Goal: Task Accomplishment & Management: Manage account settings

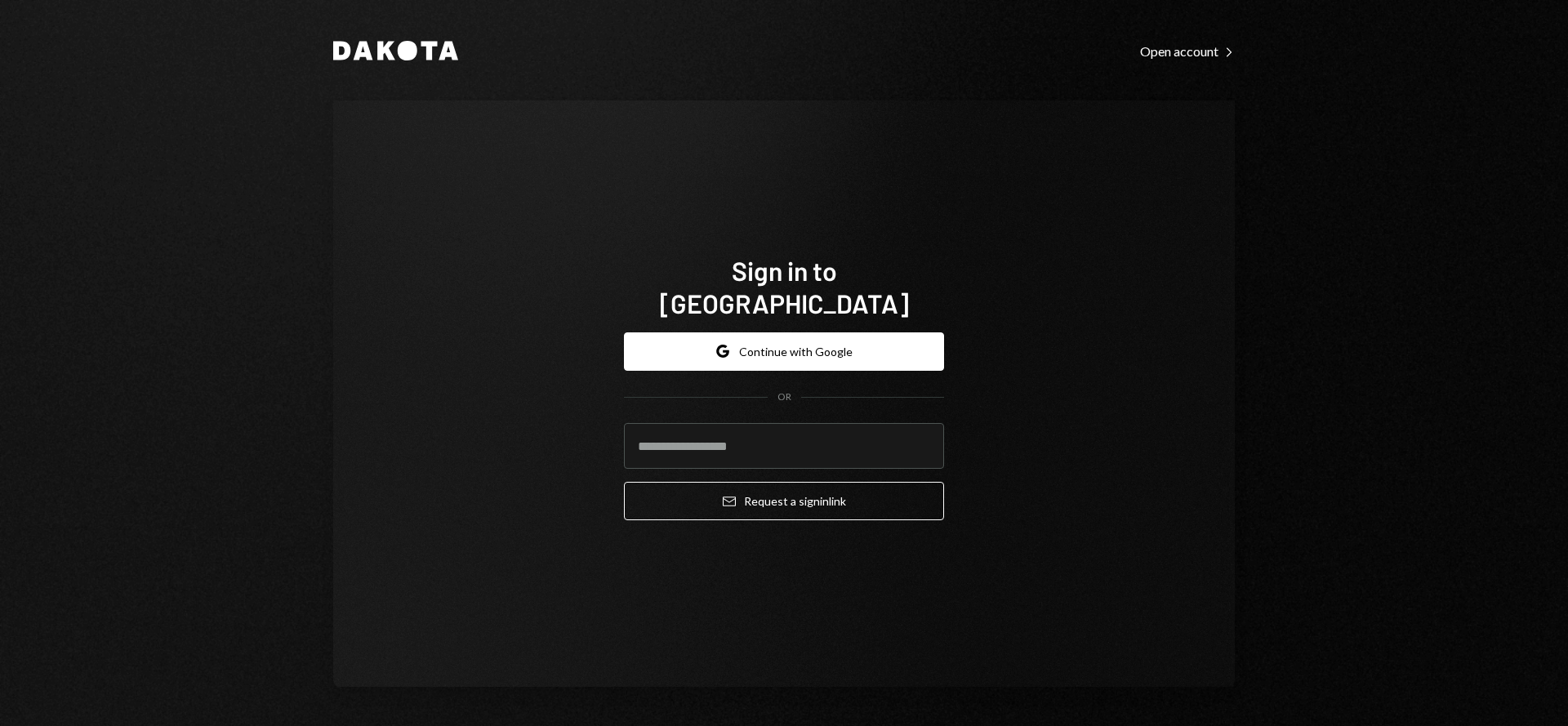
click at [748, 337] on button "Google Continue with Google" at bounding box center [784, 352] width 320 height 38
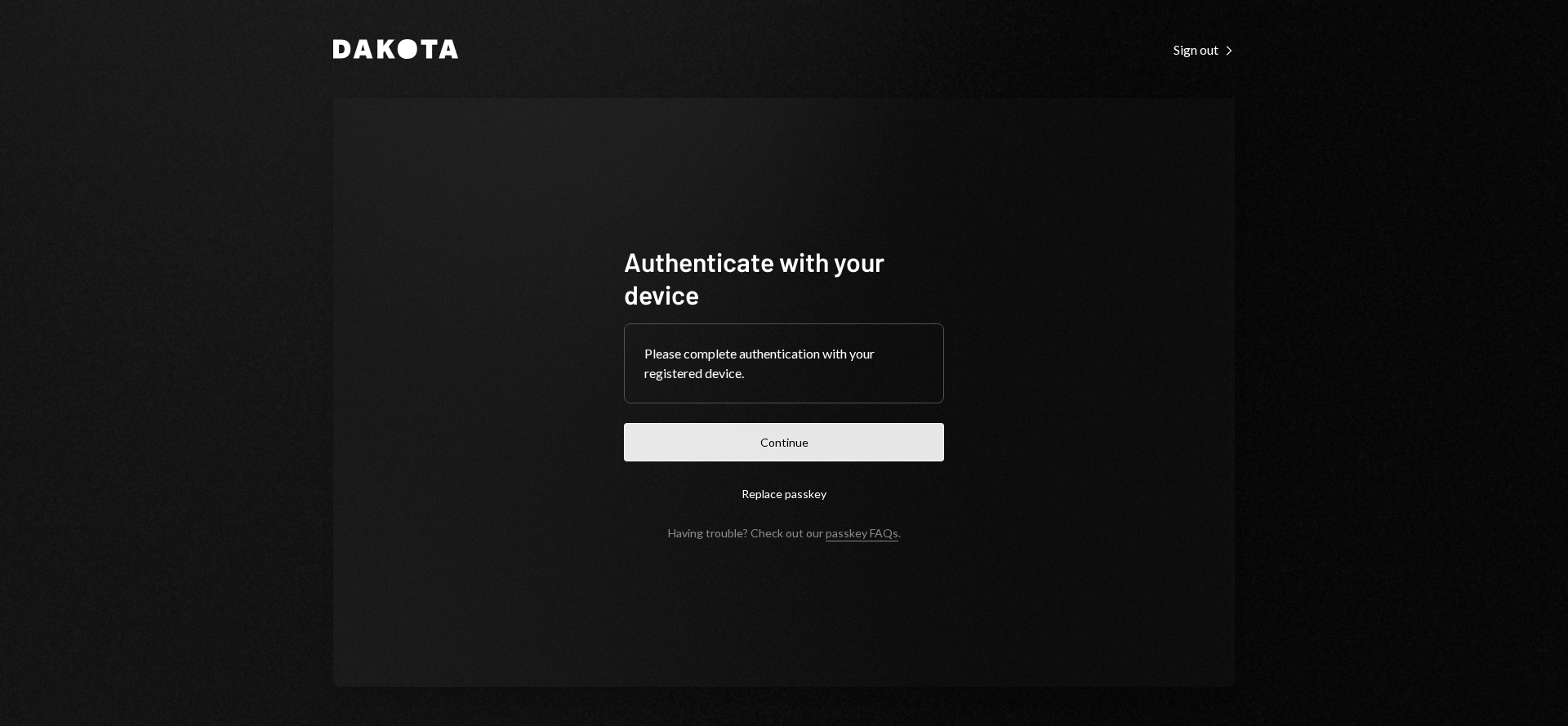
click at [756, 431] on button "Continue" at bounding box center [784, 442] width 320 height 38
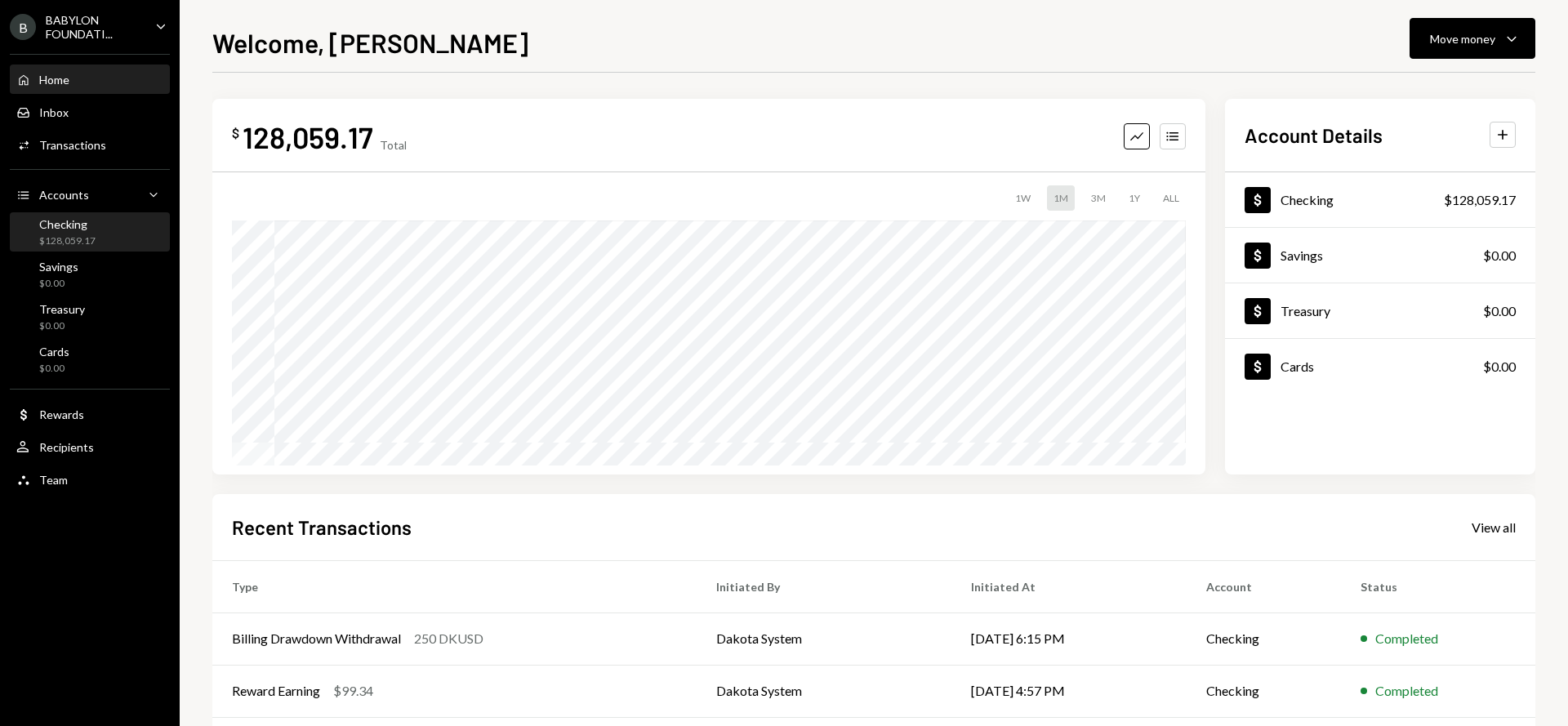
click at [89, 237] on div "$128,059.17" at bounding box center [67, 241] width 56 height 14
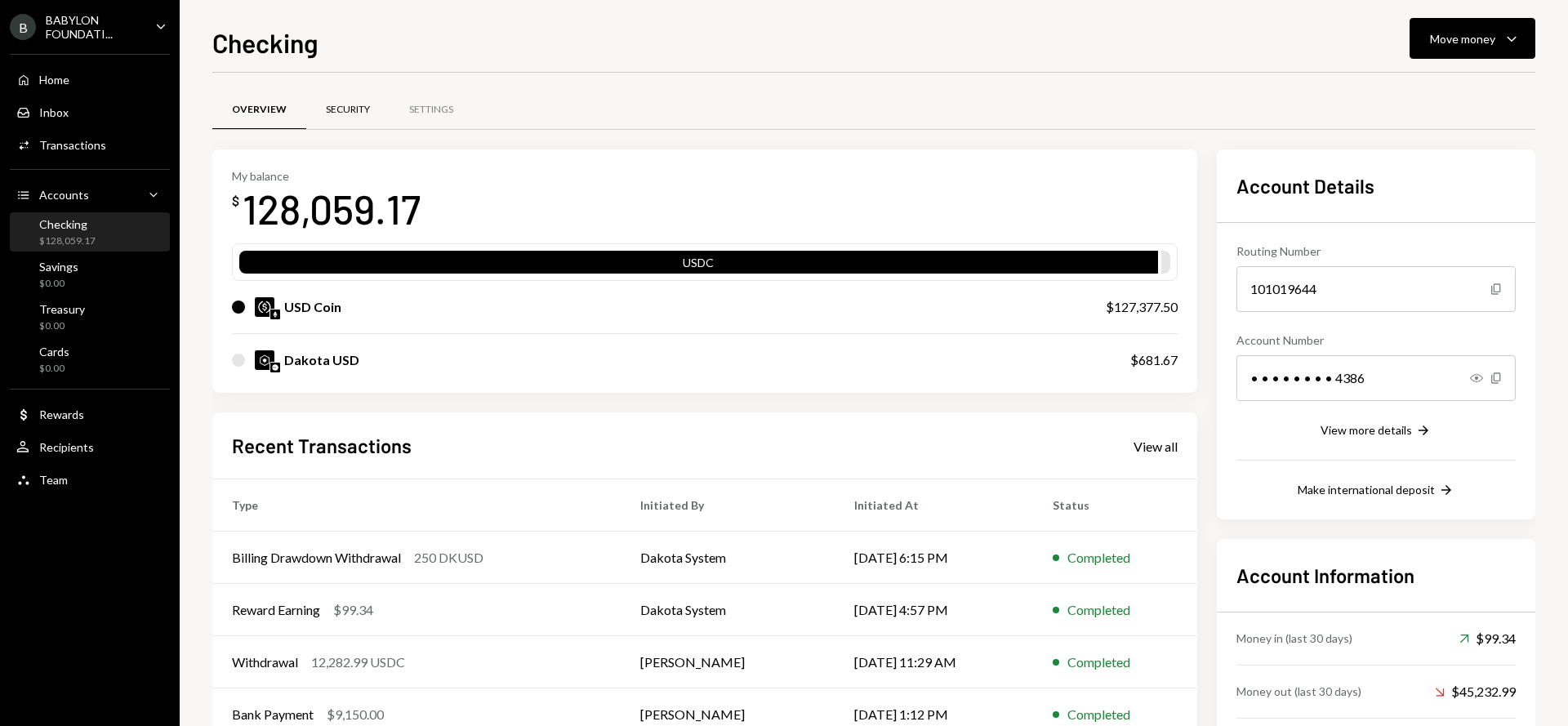
click at [346, 116] on div "Security" at bounding box center [348, 110] width 83 height 39
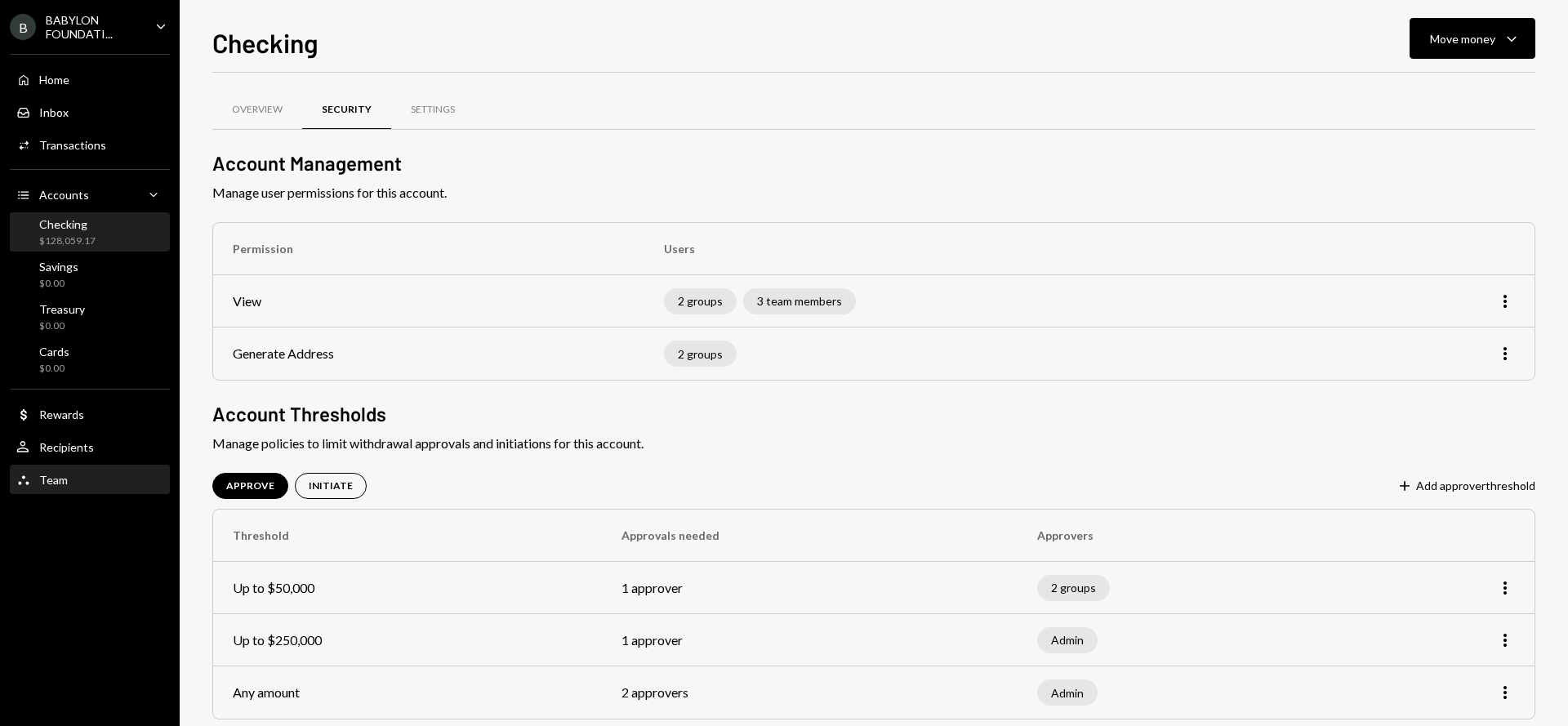
click at [88, 476] on div "Team Team" at bounding box center [90, 480] width 147 height 15
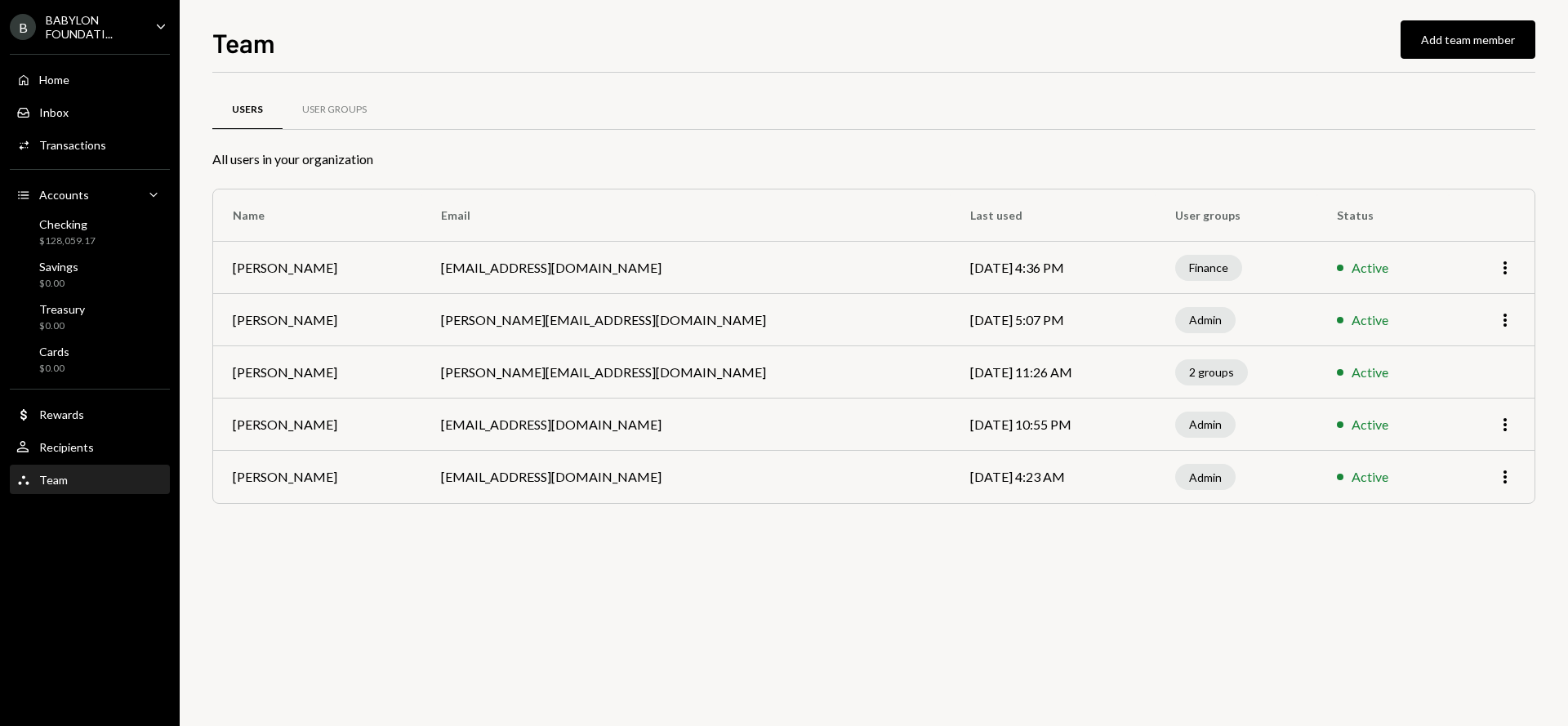
click at [1505, 476] on icon "button" at bounding box center [1505, 477] width 3 height 13
click at [1142, 532] on div "Users User Groups All users in your organization Name Email Last used User grou…" at bounding box center [874, 318] width 1323 height 438
click at [107, 236] on div "Checking $128,059.17" at bounding box center [90, 232] width 147 height 31
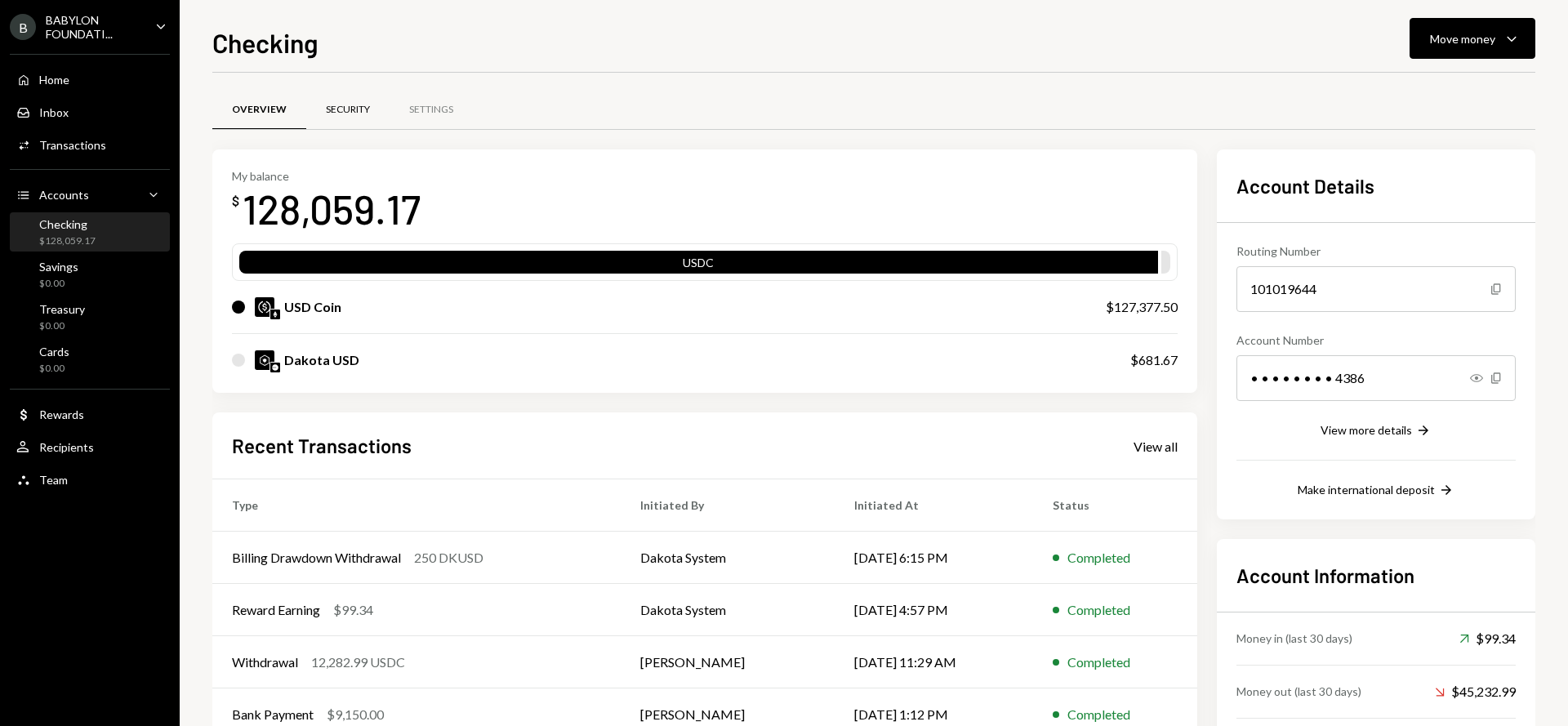
click at [357, 103] on div "Security" at bounding box center [348, 110] width 44 height 14
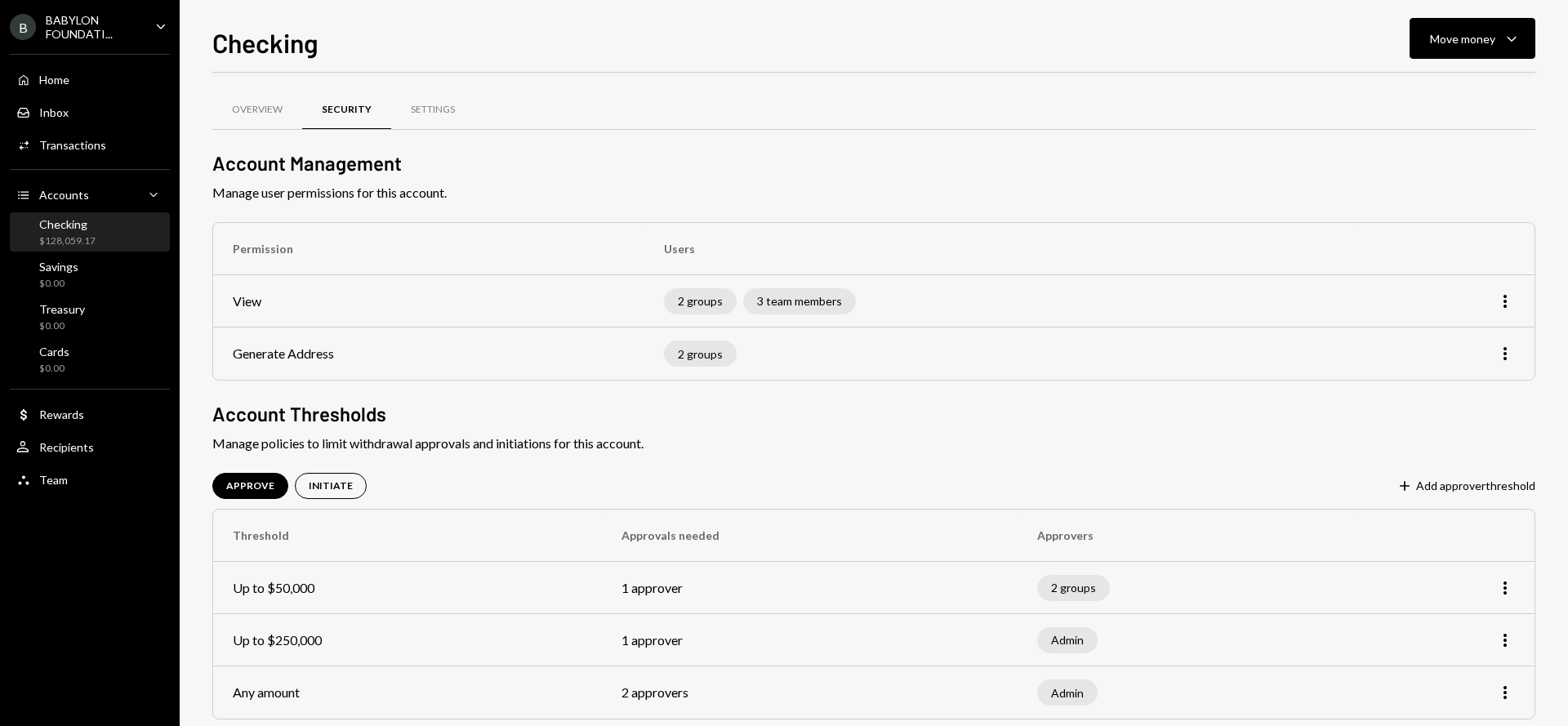
scroll to position [27, 0]
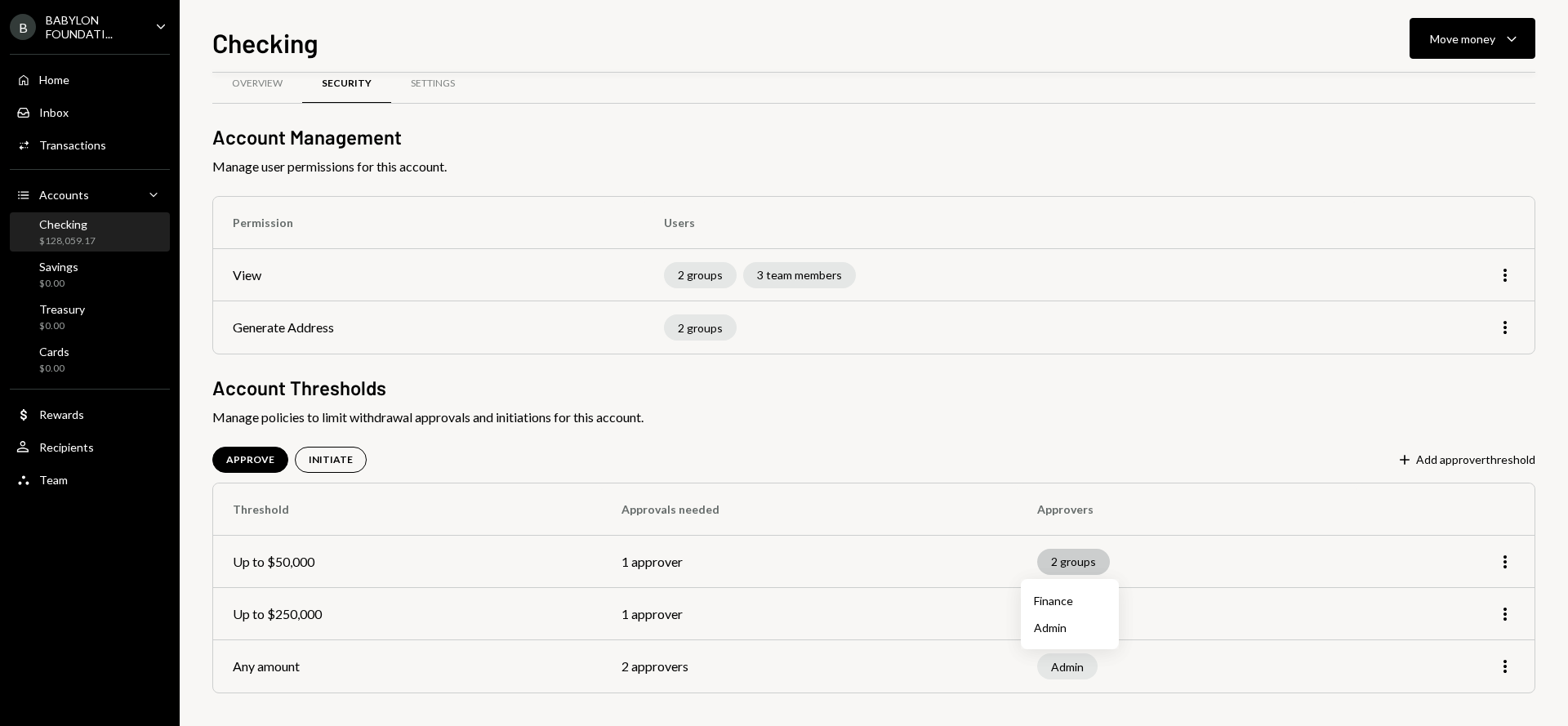
click at [1068, 566] on div "2 groups" at bounding box center [1074, 563] width 73 height 27
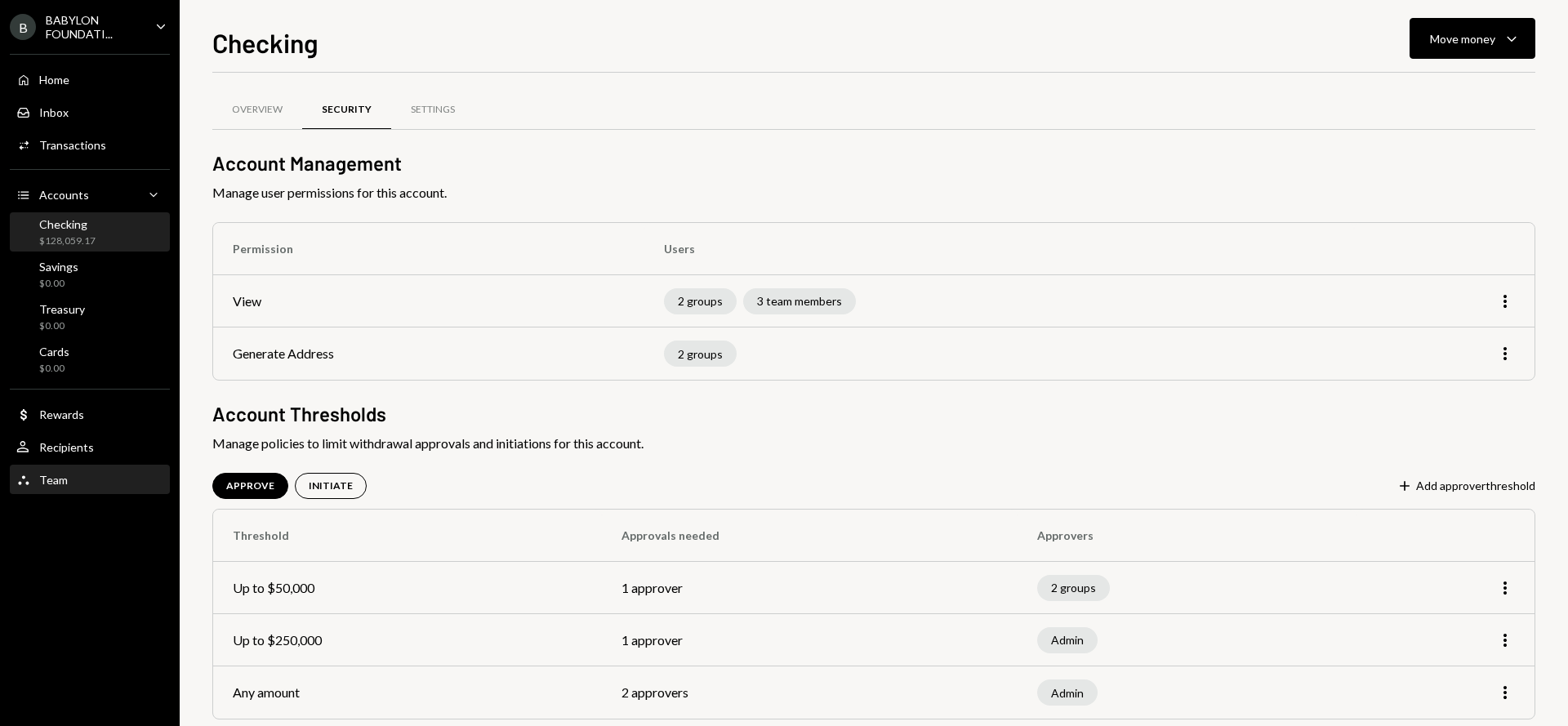
click at [103, 489] on div "Team Team" at bounding box center [90, 480] width 147 height 27
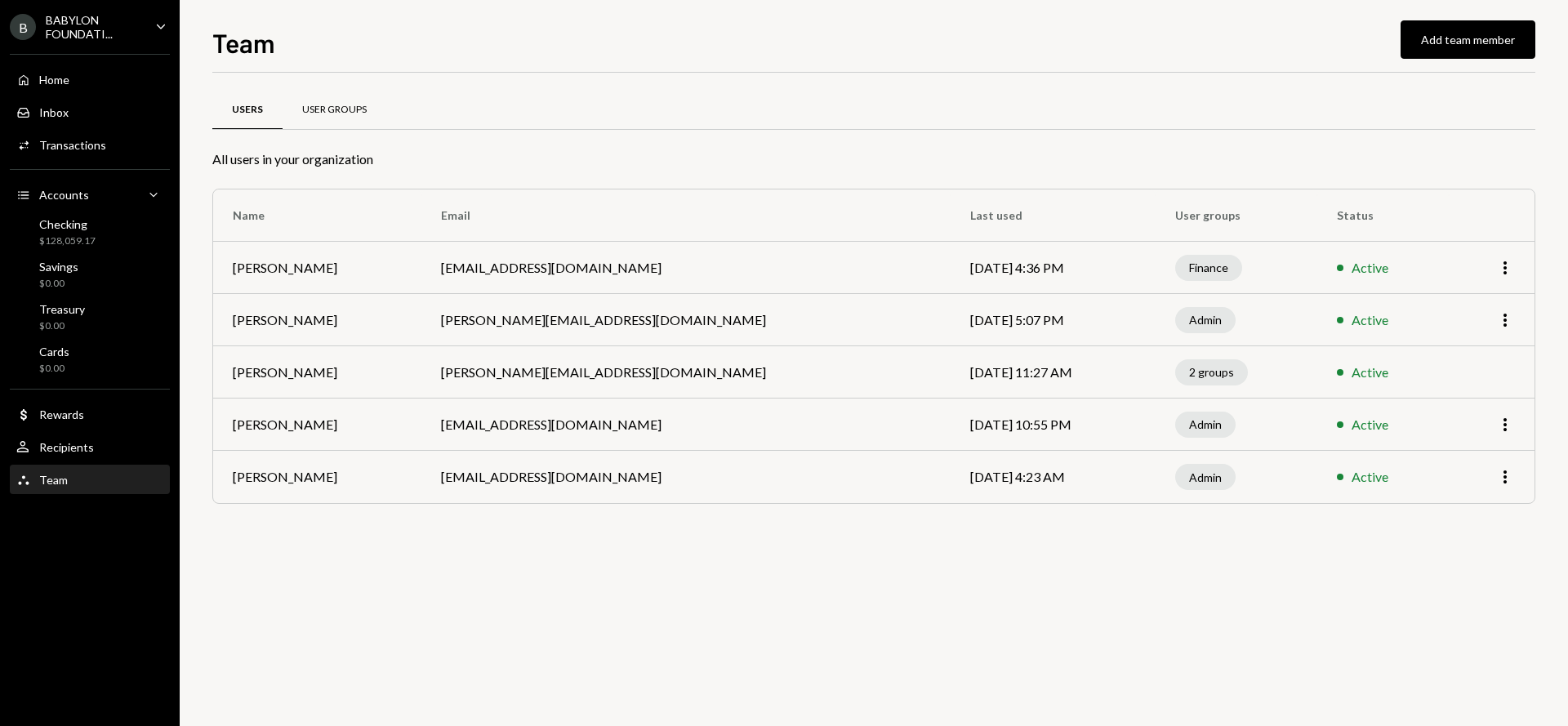
click at [327, 104] on div "User Groups" at bounding box center [334, 110] width 65 height 14
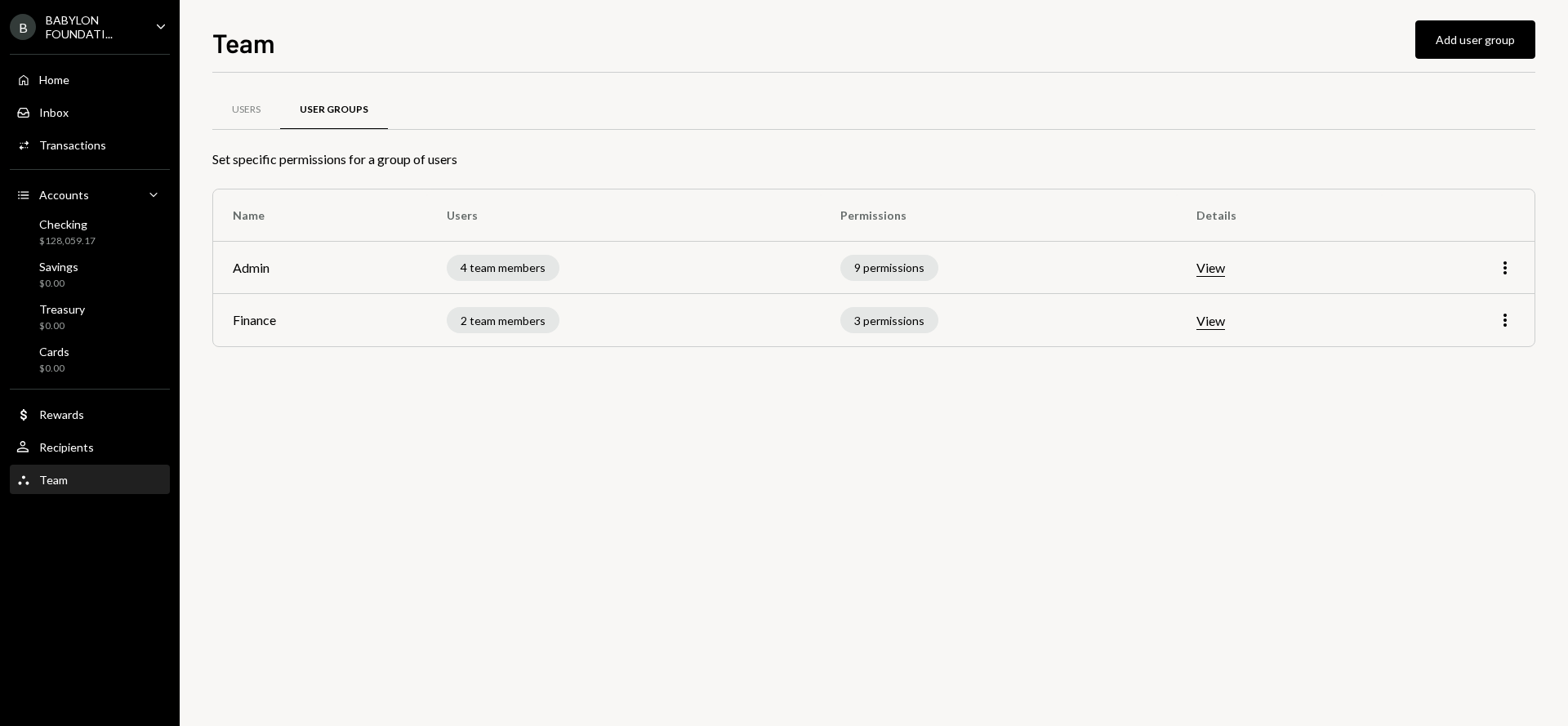
click at [1210, 271] on button "View" at bounding box center [1210, 268] width 28 height 17
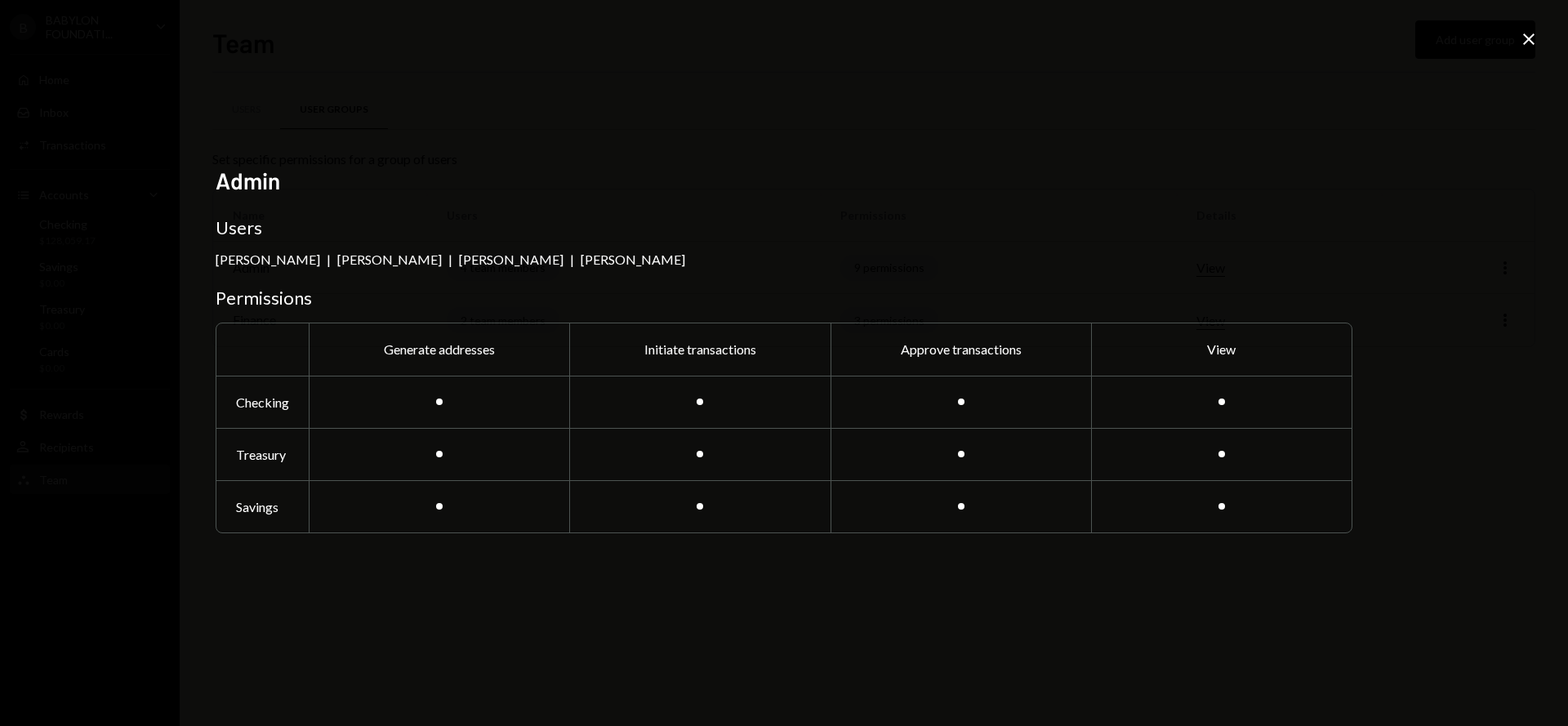
click at [1527, 37] on icon at bounding box center [1529, 39] width 12 height 12
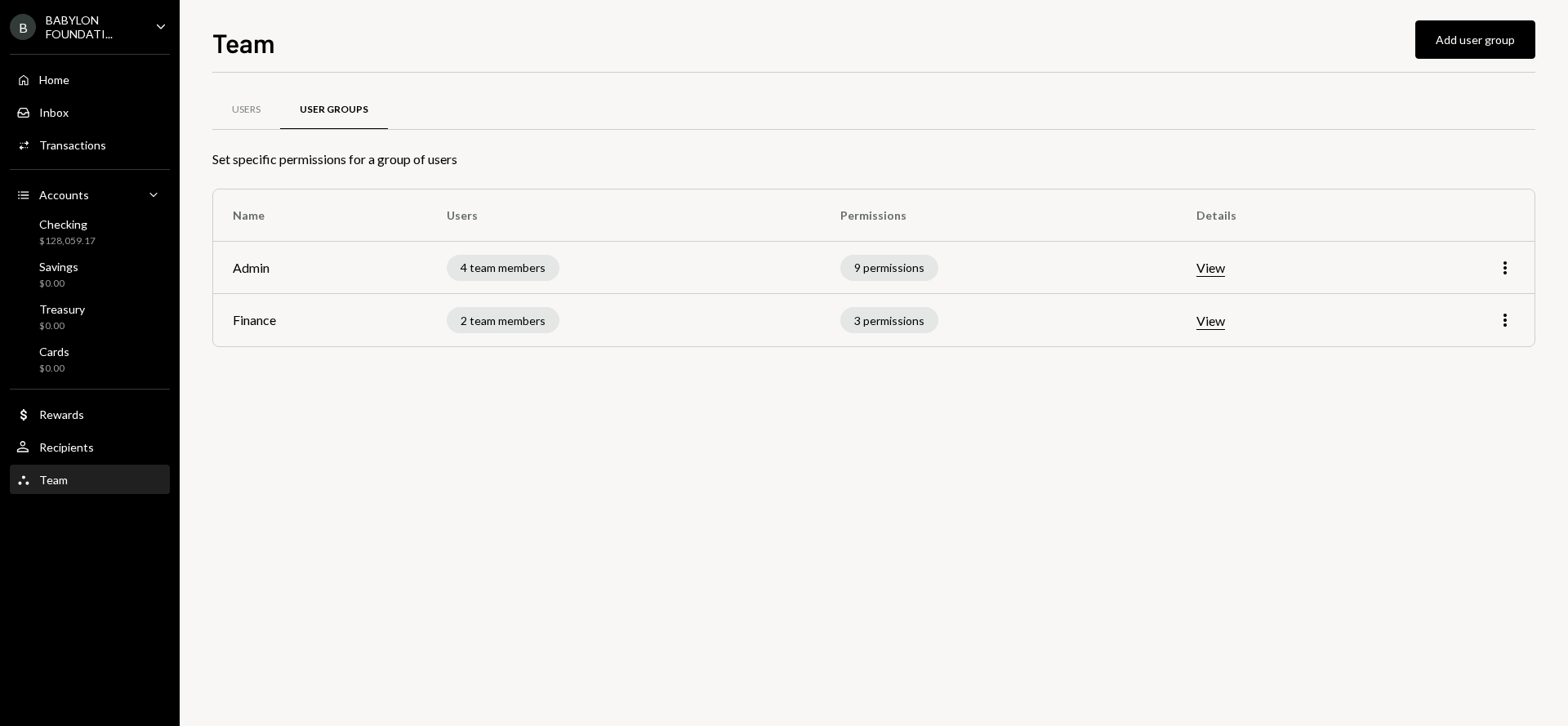
click at [1225, 313] on button "View" at bounding box center [1210, 321] width 28 height 17
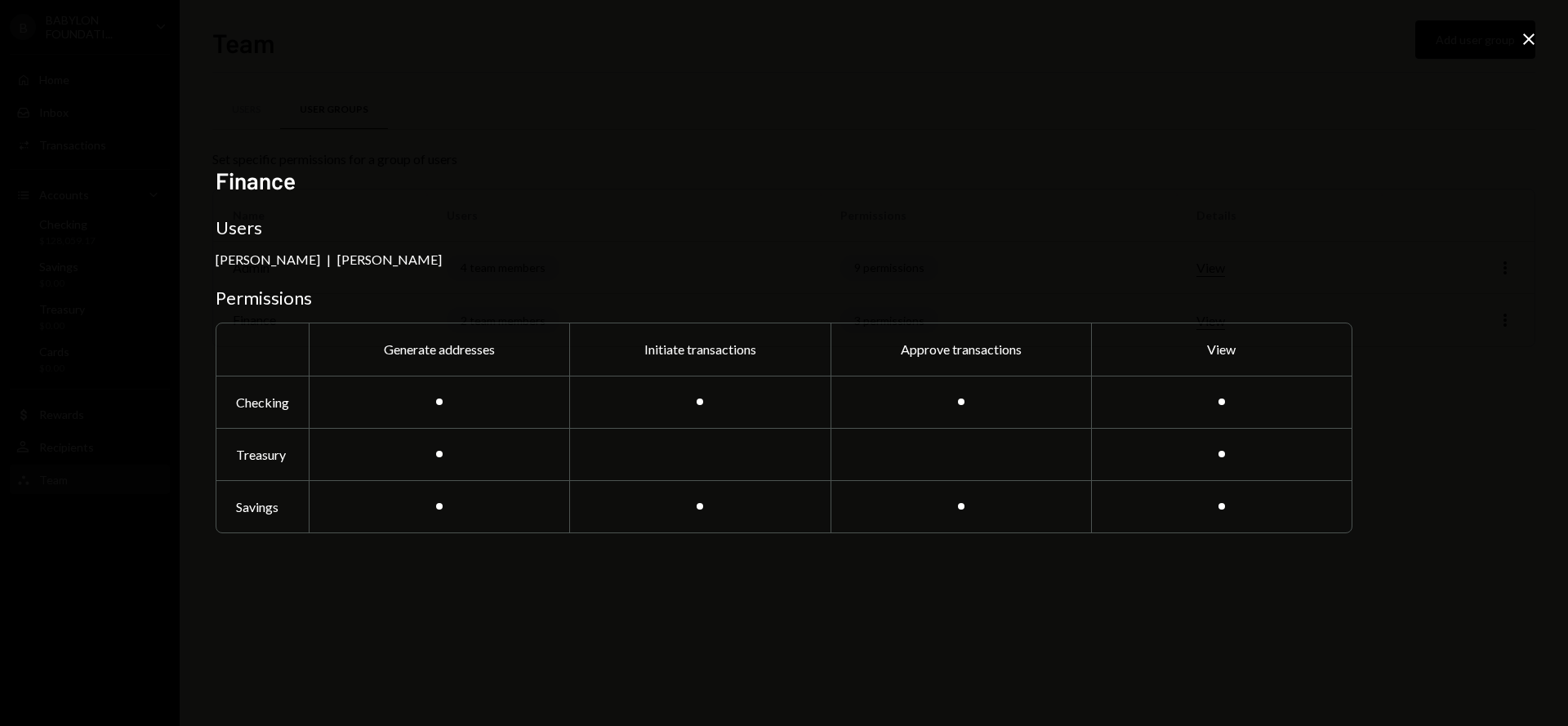
click at [1526, 42] on icon at bounding box center [1529, 39] width 12 height 12
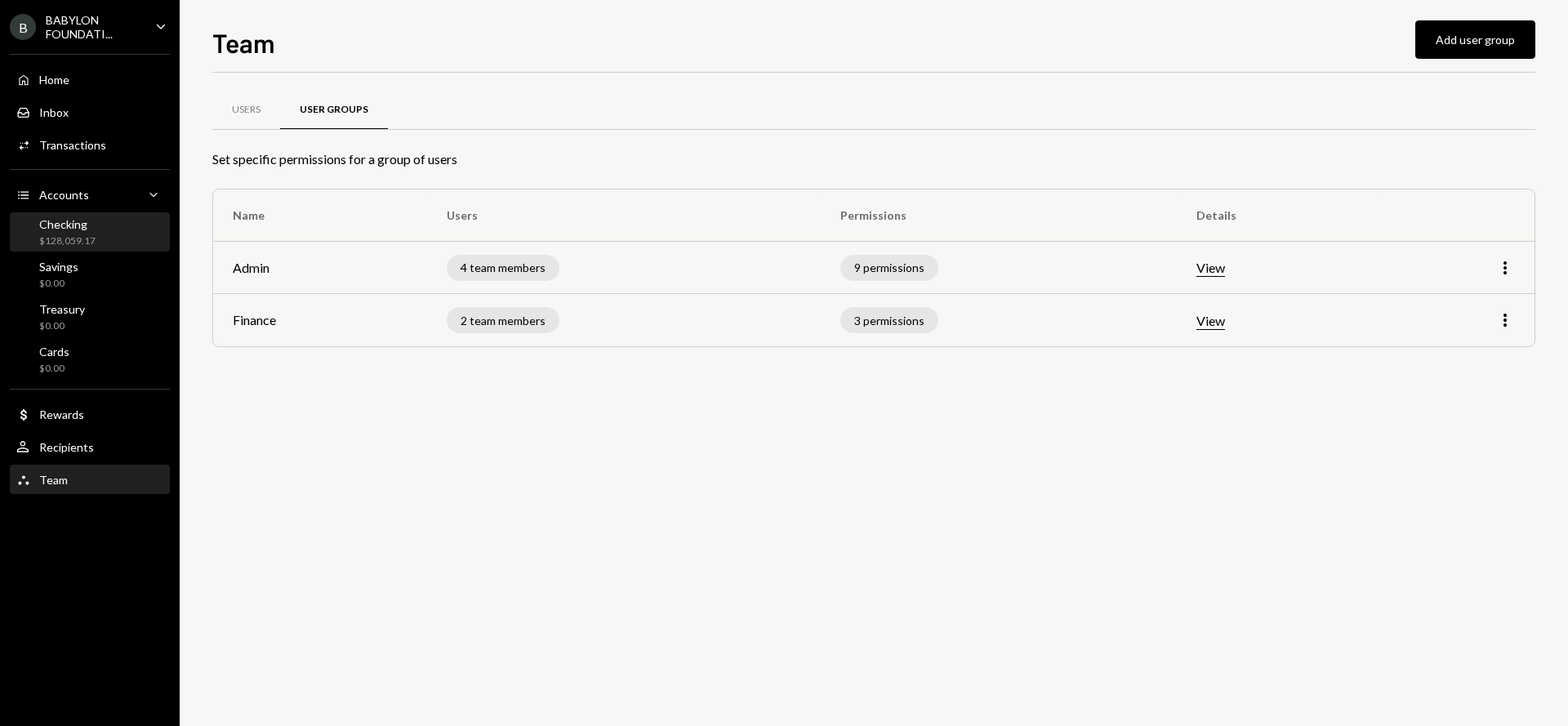
click at [97, 231] on div "Checking $128,059.17" at bounding box center [90, 232] width 147 height 31
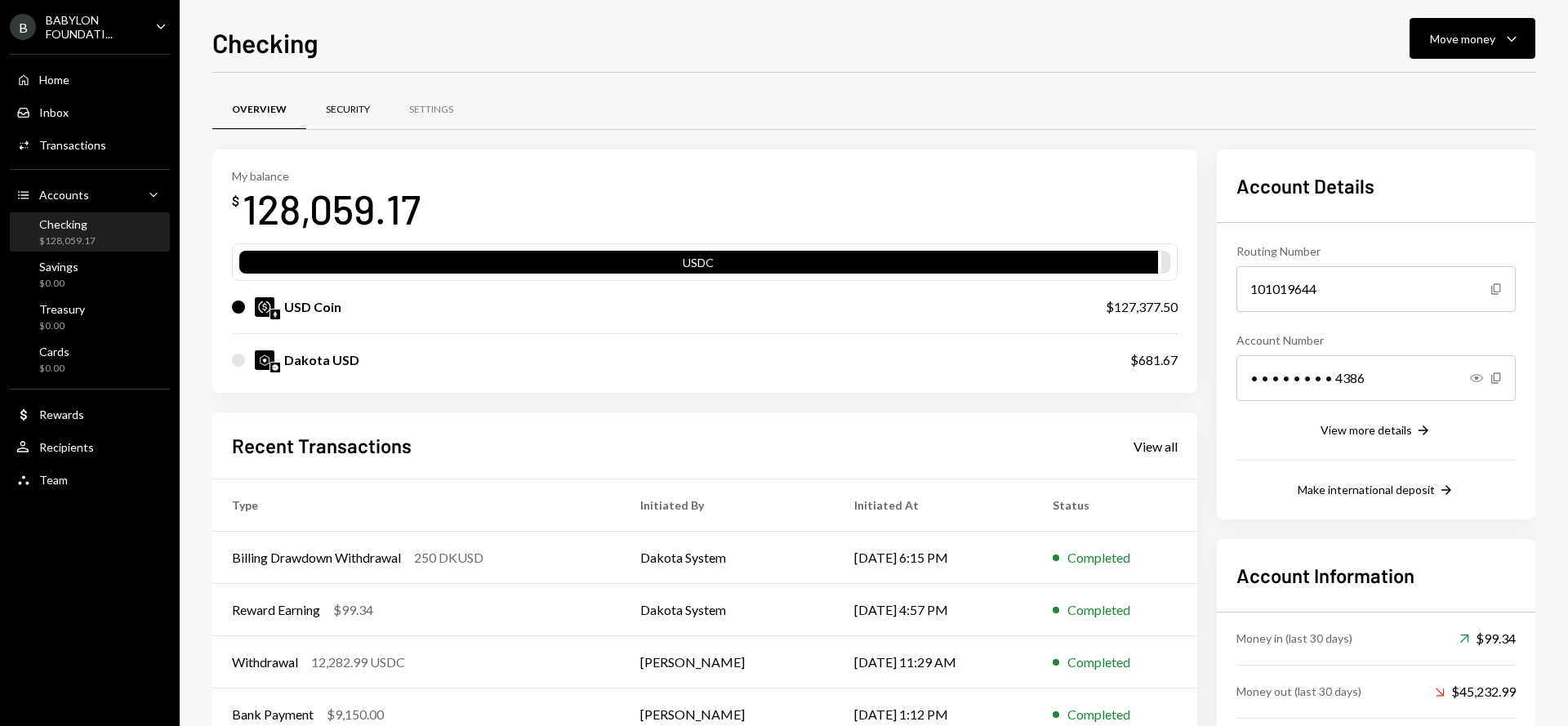
click at [342, 108] on div "Security" at bounding box center [348, 110] width 44 height 14
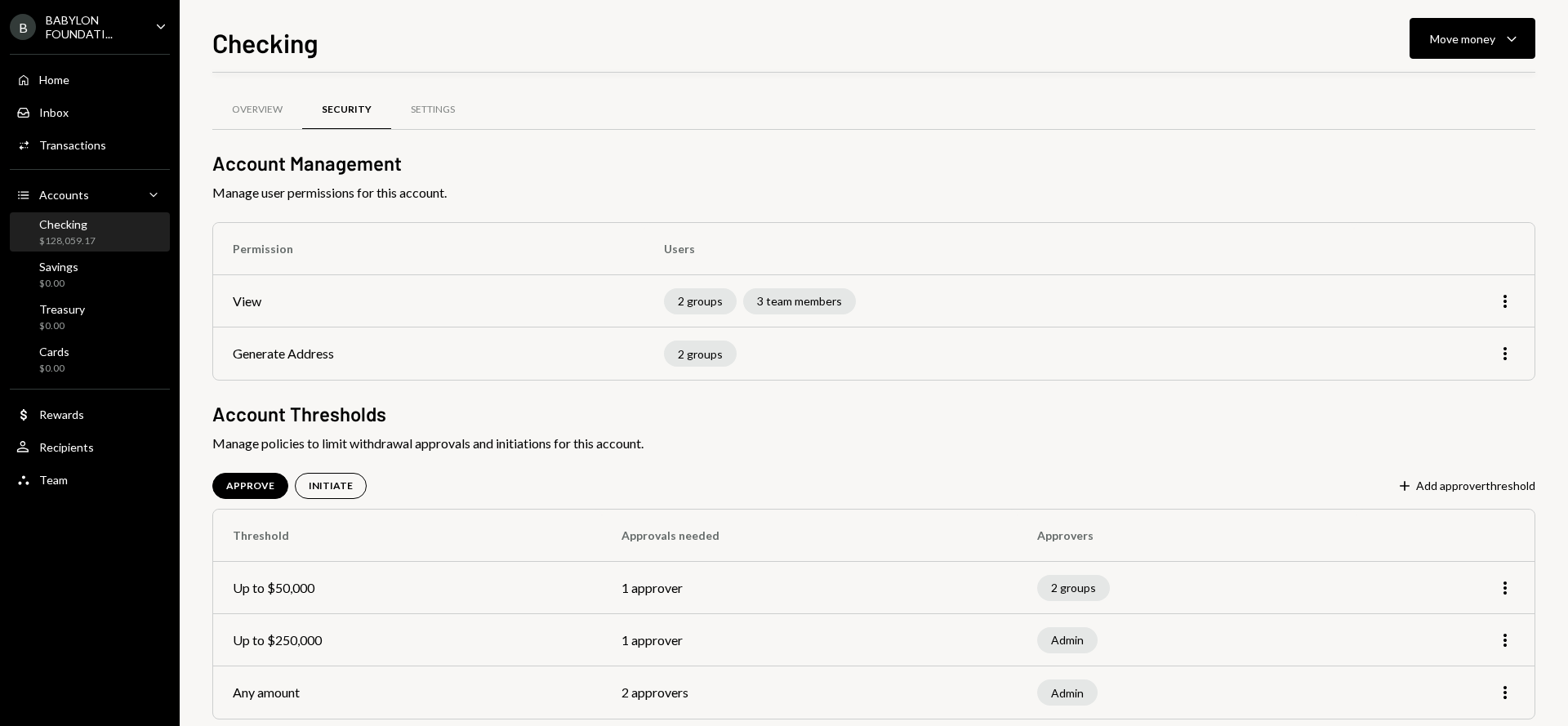
scroll to position [27, 0]
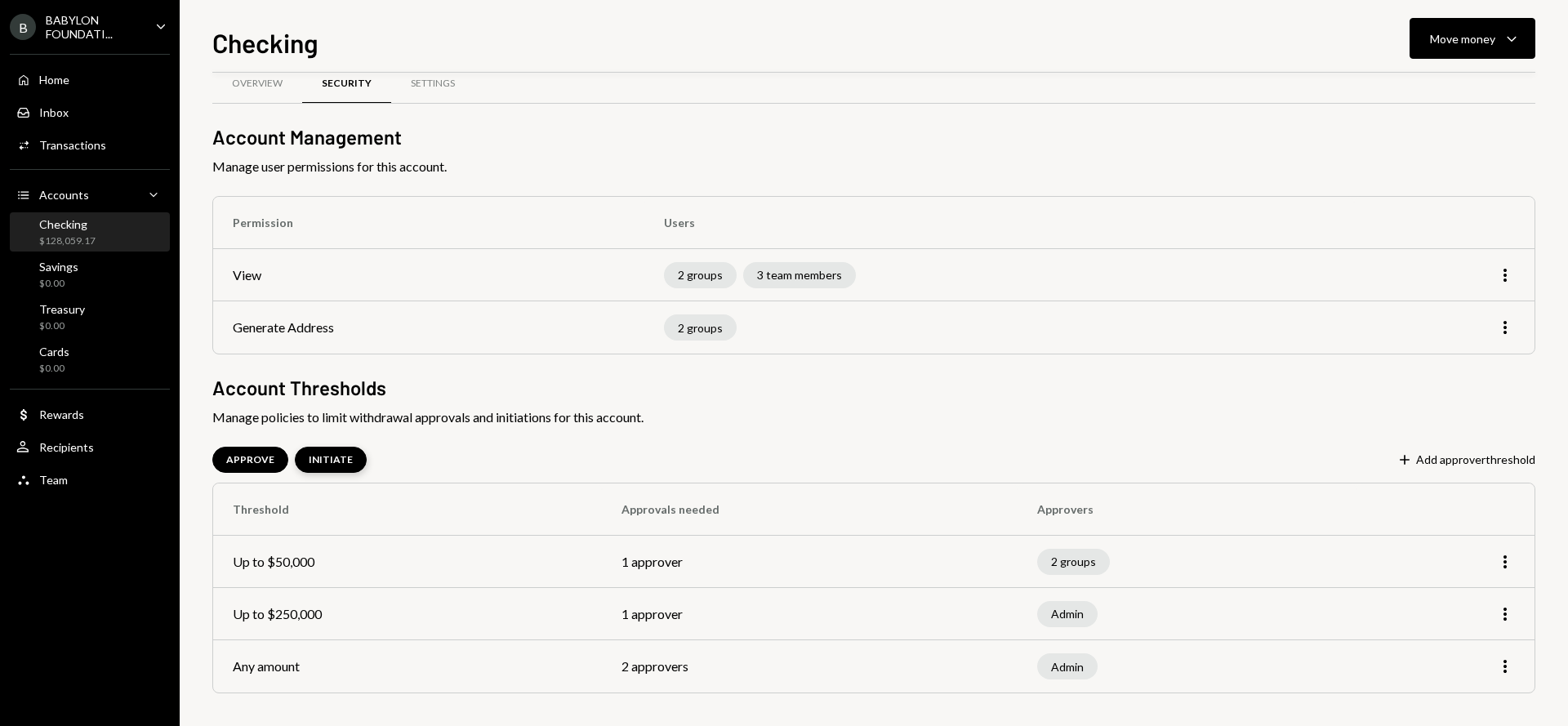
click at [344, 458] on div "INITIATE" at bounding box center [330, 460] width 44 height 14
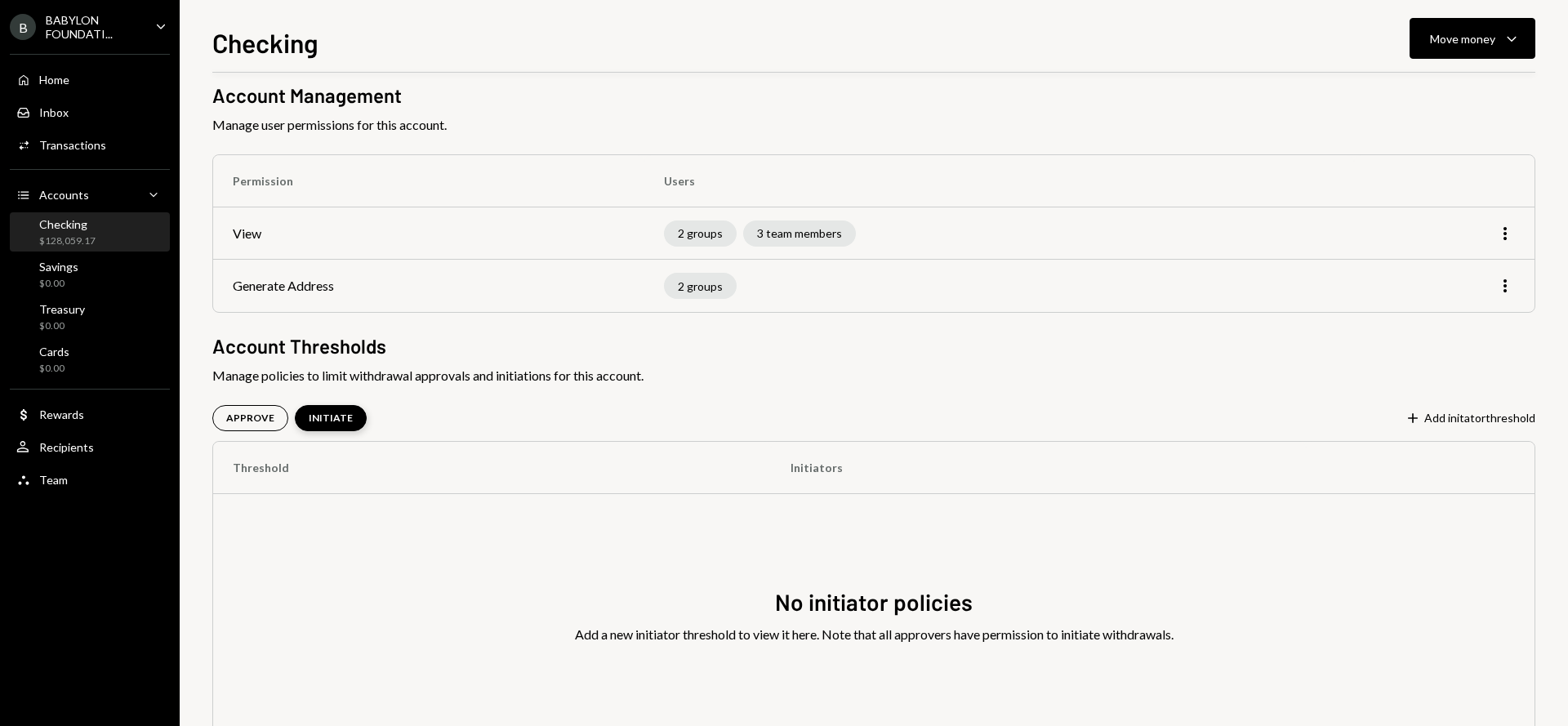
scroll to position [79, 0]
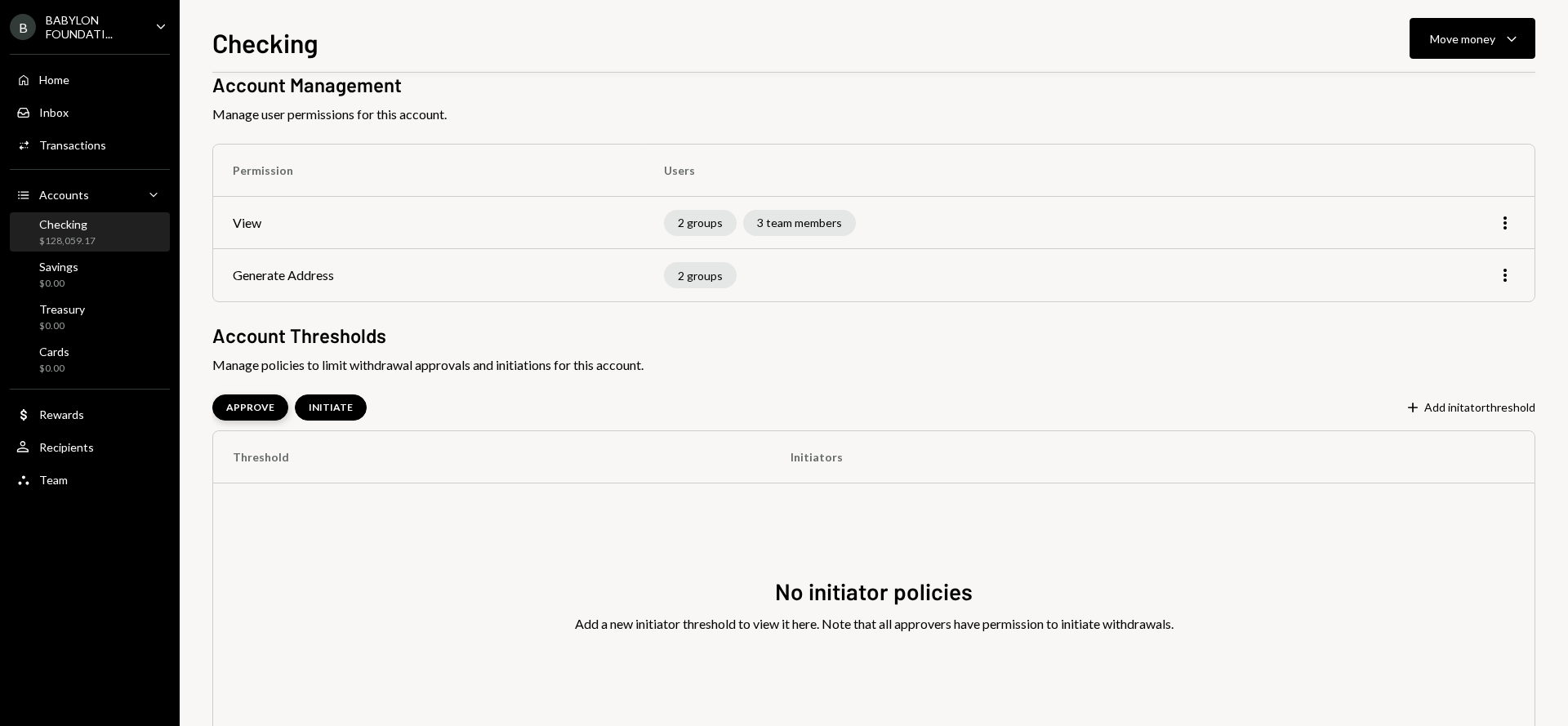
click at [253, 407] on div "APPROVE" at bounding box center [251, 407] width 48 height 14
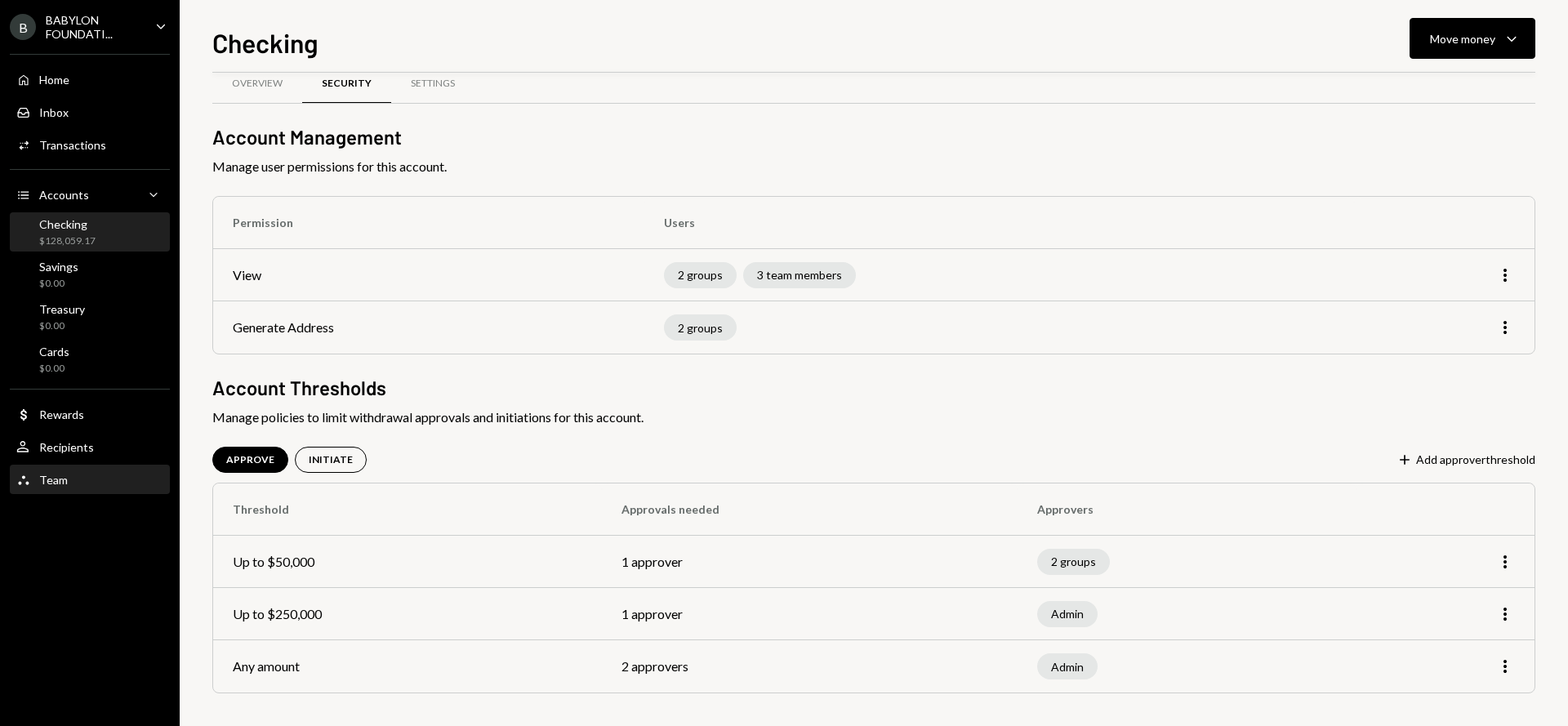
click at [108, 477] on div "Team Team" at bounding box center [90, 480] width 147 height 15
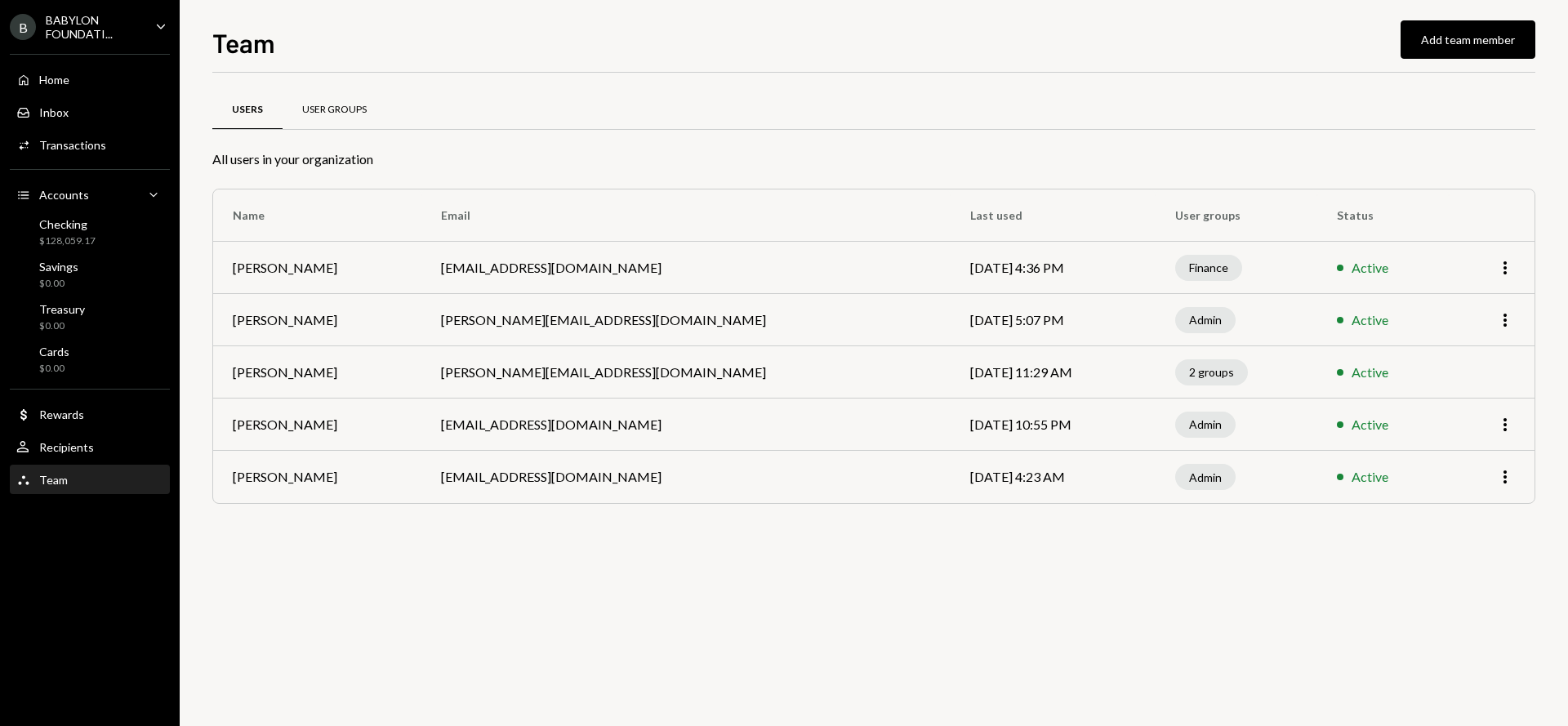
click at [334, 105] on div "User Groups" at bounding box center [334, 110] width 65 height 14
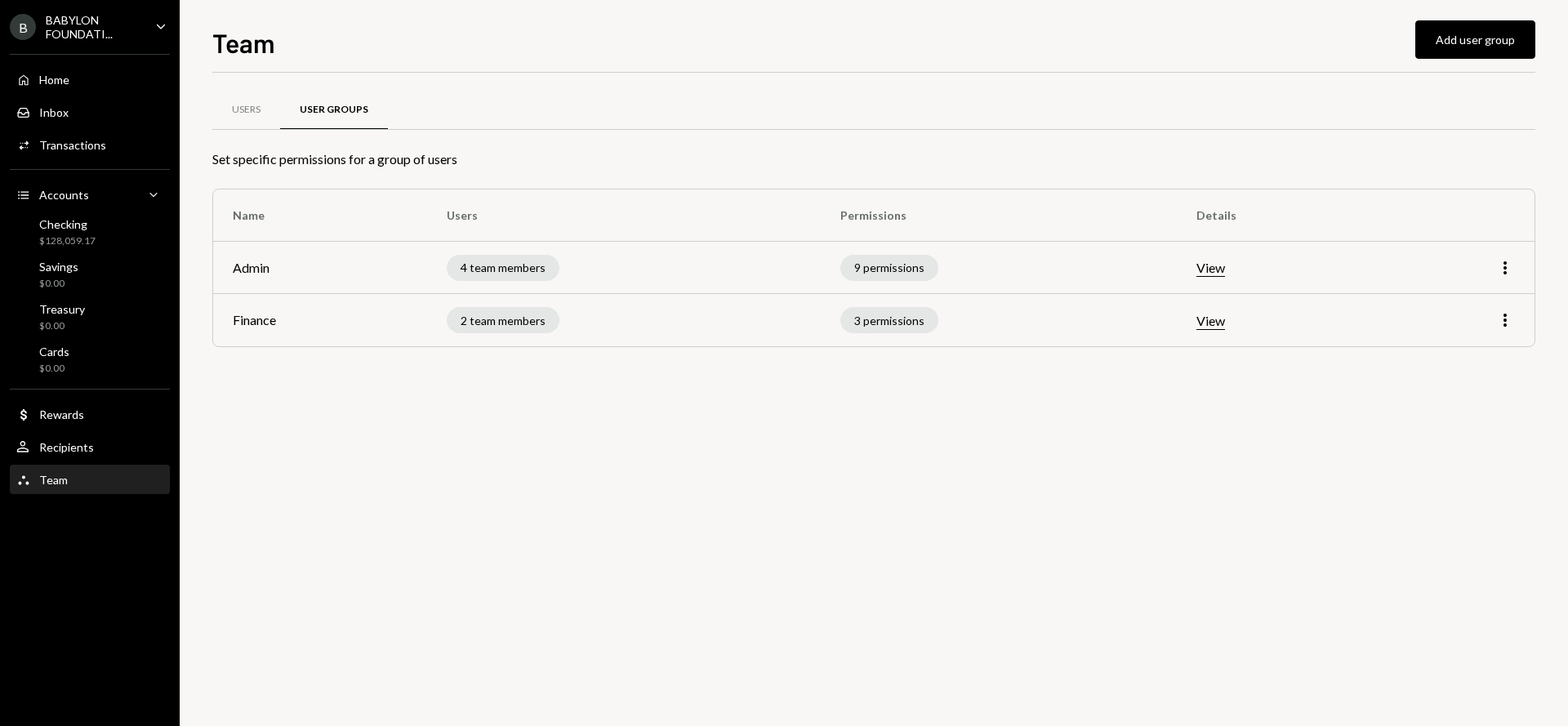
click at [1207, 270] on button "View" at bounding box center [1210, 268] width 28 height 17
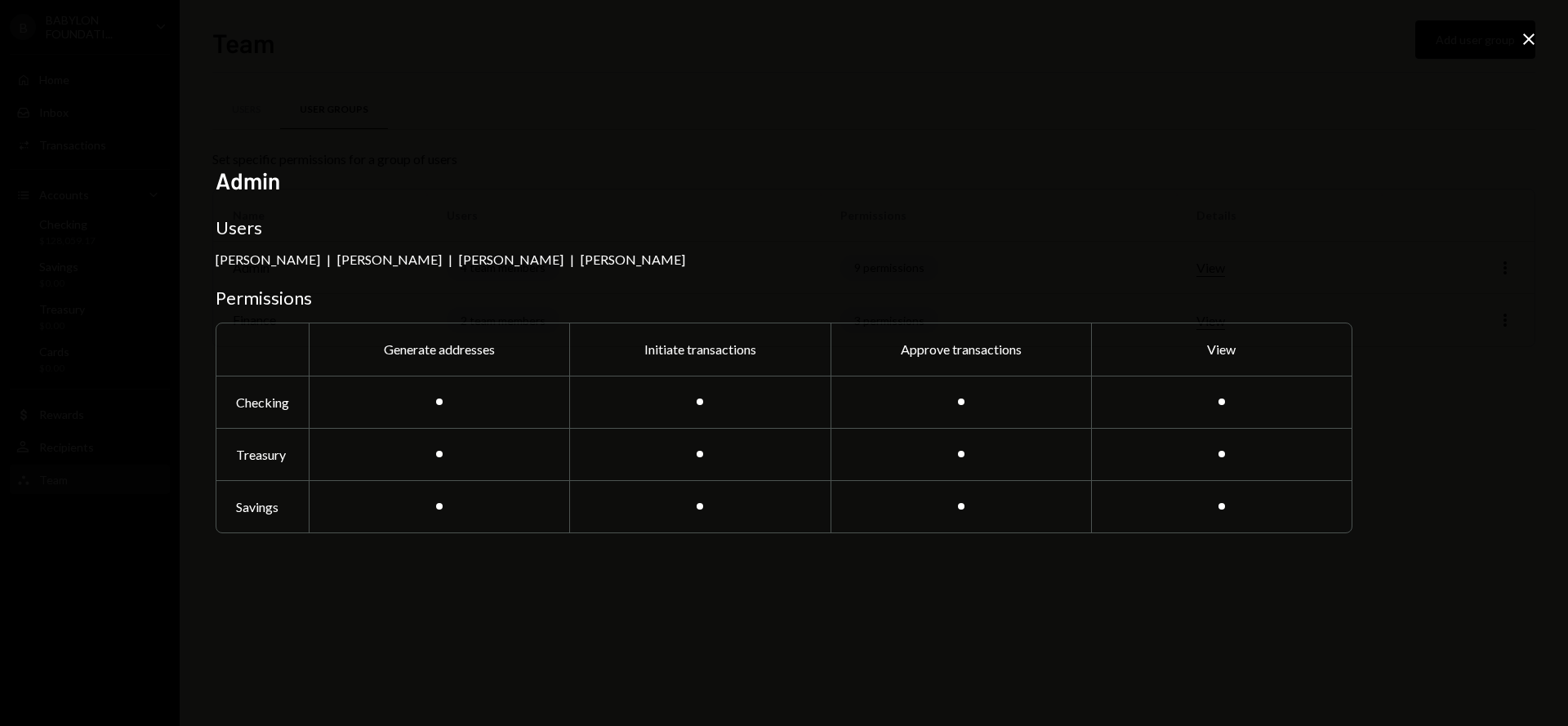
click at [1528, 37] on icon "Close" at bounding box center [1529, 39] width 20 height 20
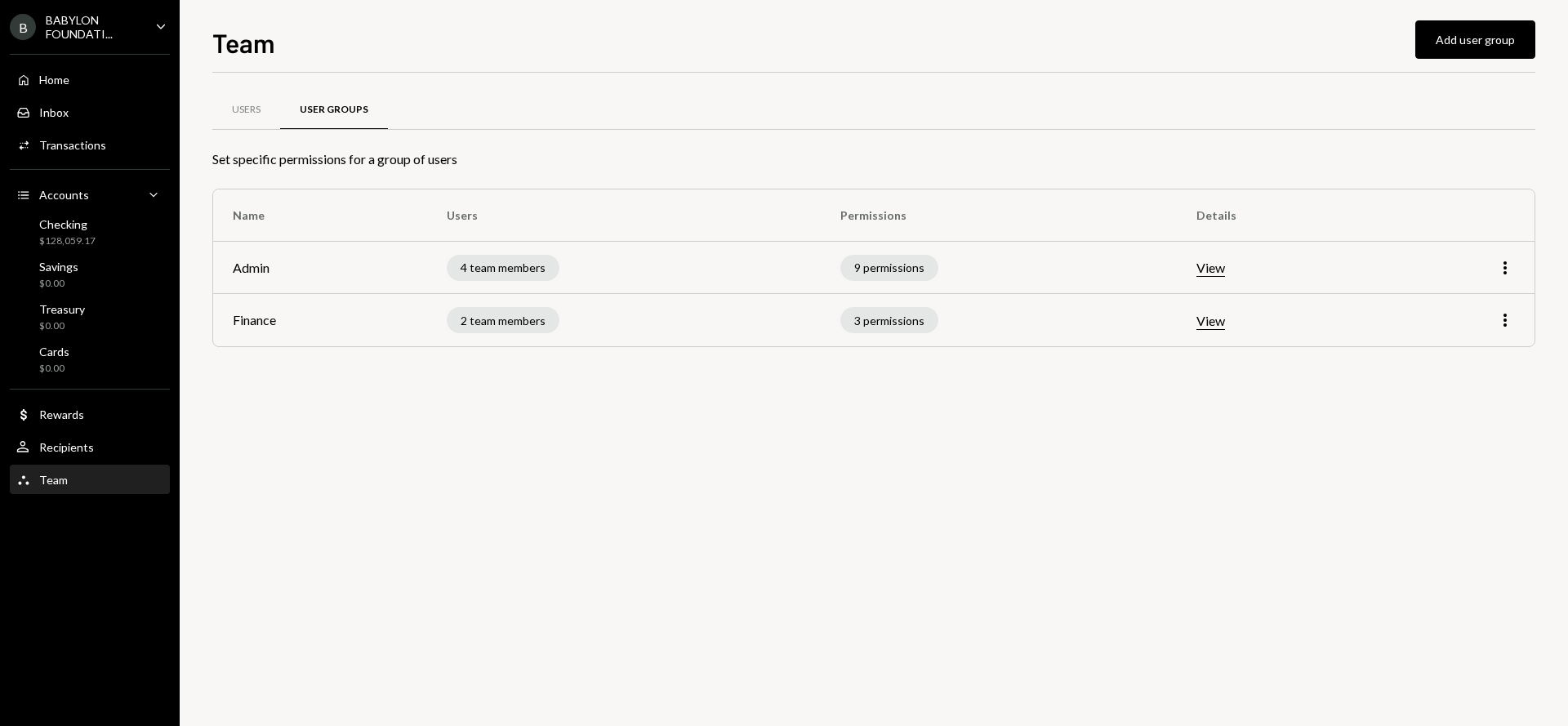
click at [1212, 325] on button "View" at bounding box center [1210, 321] width 28 height 17
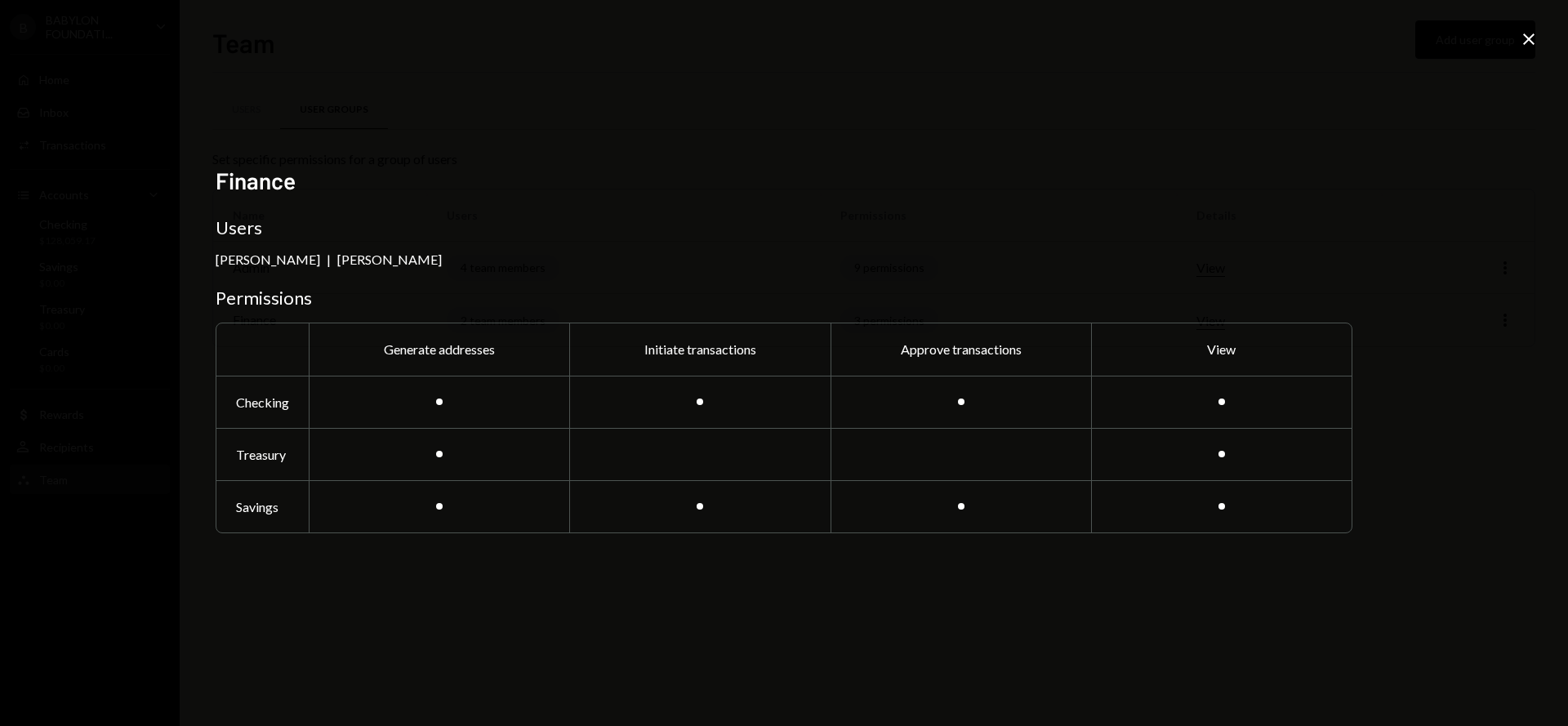
click at [1524, 36] on icon at bounding box center [1529, 39] width 12 height 12
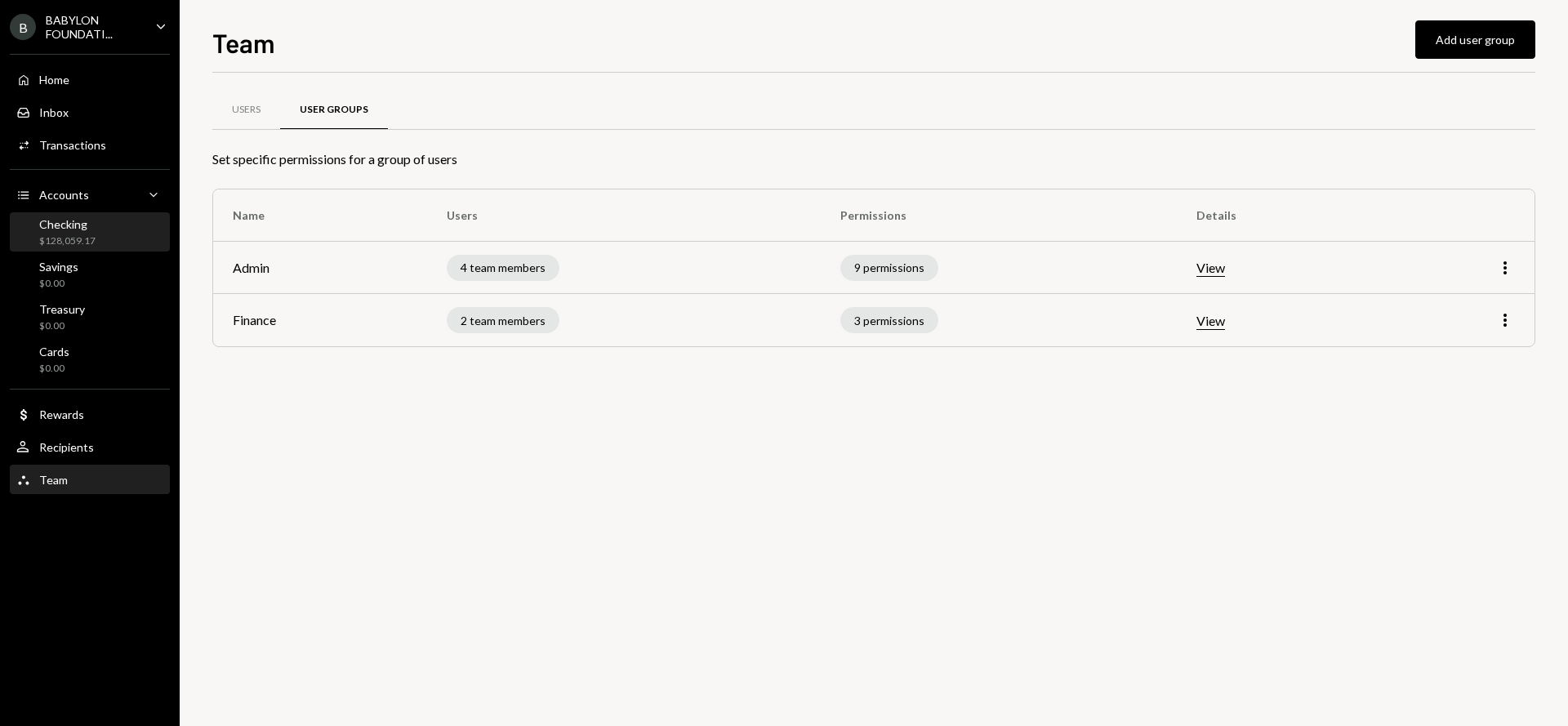
click at [114, 234] on div "Checking $128,059.17" at bounding box center [90, 232] width 147 height 31
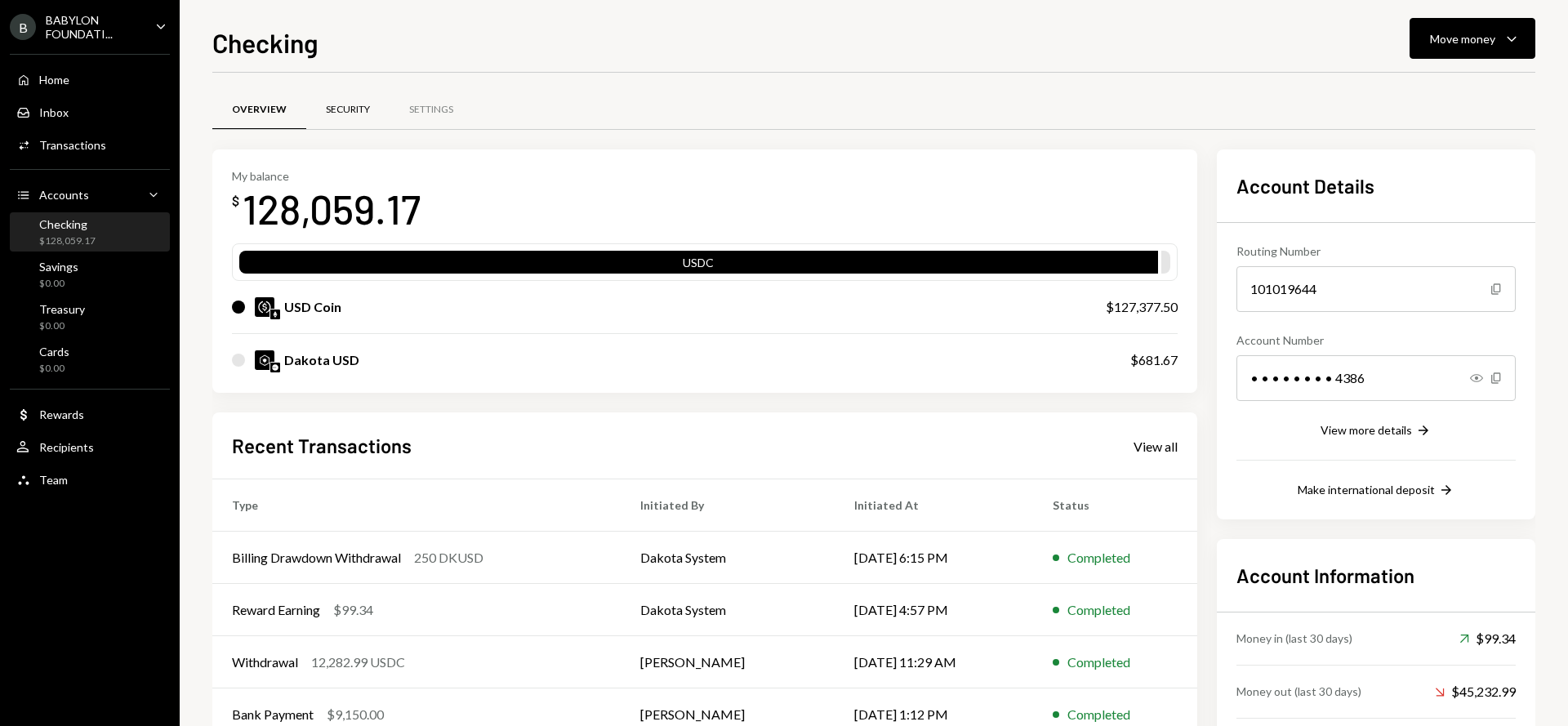
click at [343, 105] on div "Security" at bounding box center [348, 110] width 44 height 14
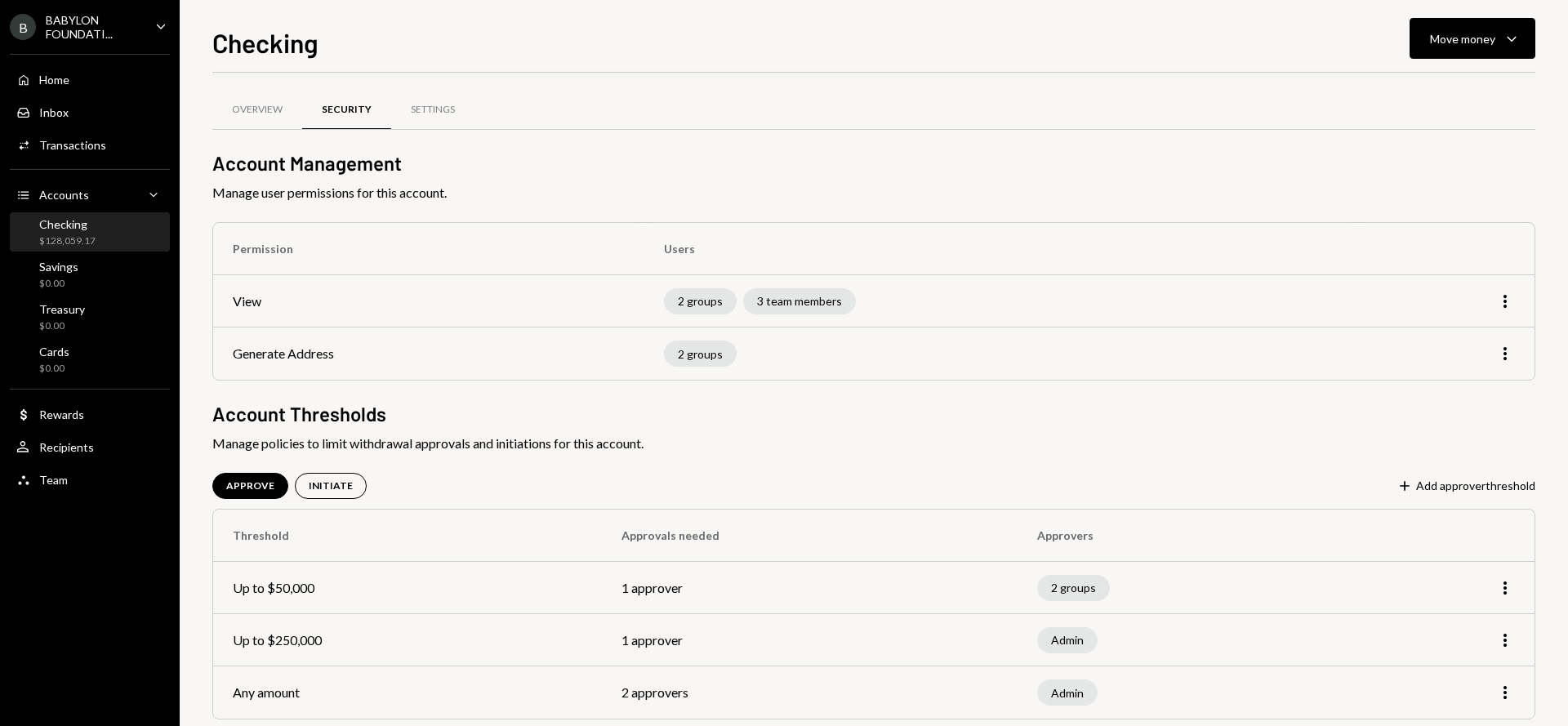
scroll to position [27, 0]
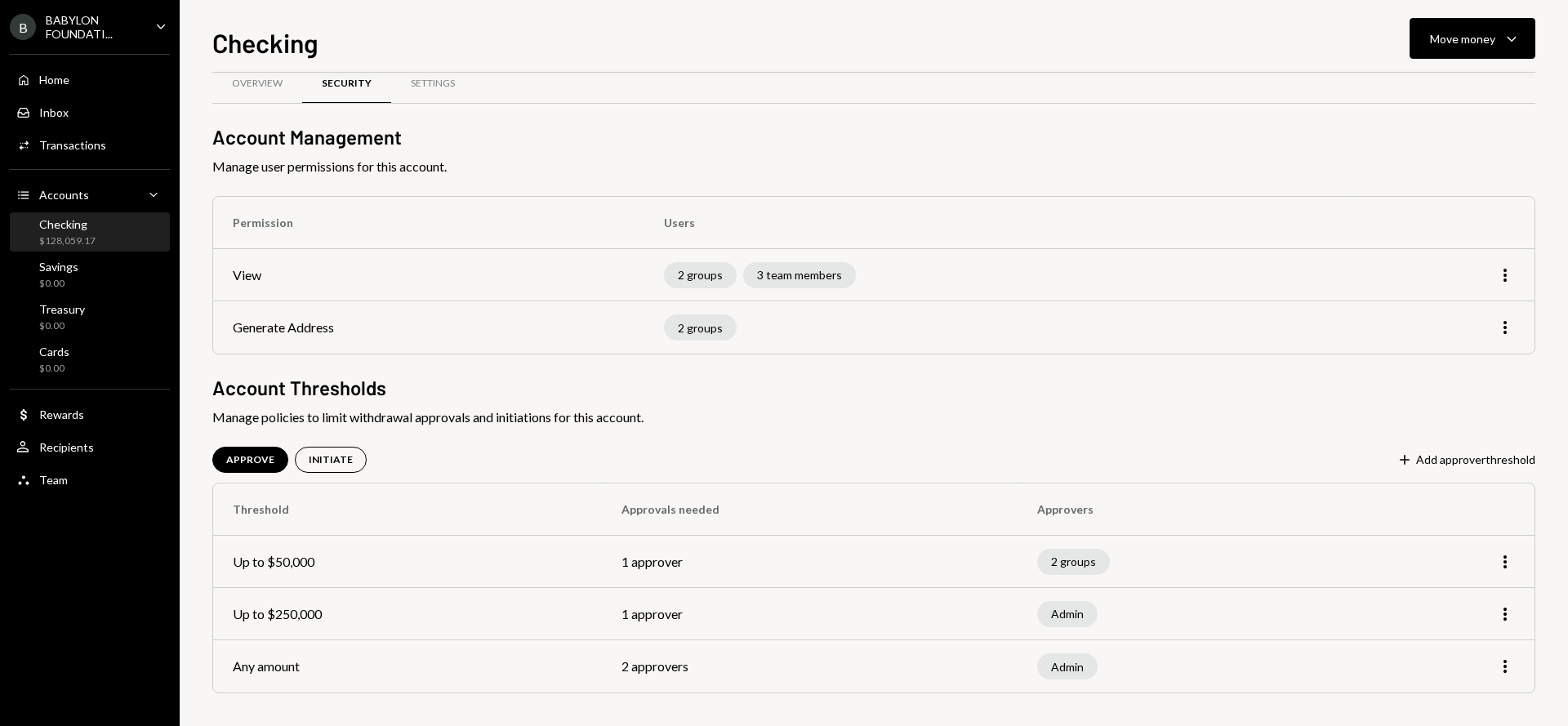
click at [937, 552] on td "1 approver" at bounding box center [810, 562] width 416 height 52
click at [330, 457] on div "INITIATE" at bounding box center [330, 460] width 44 height 14
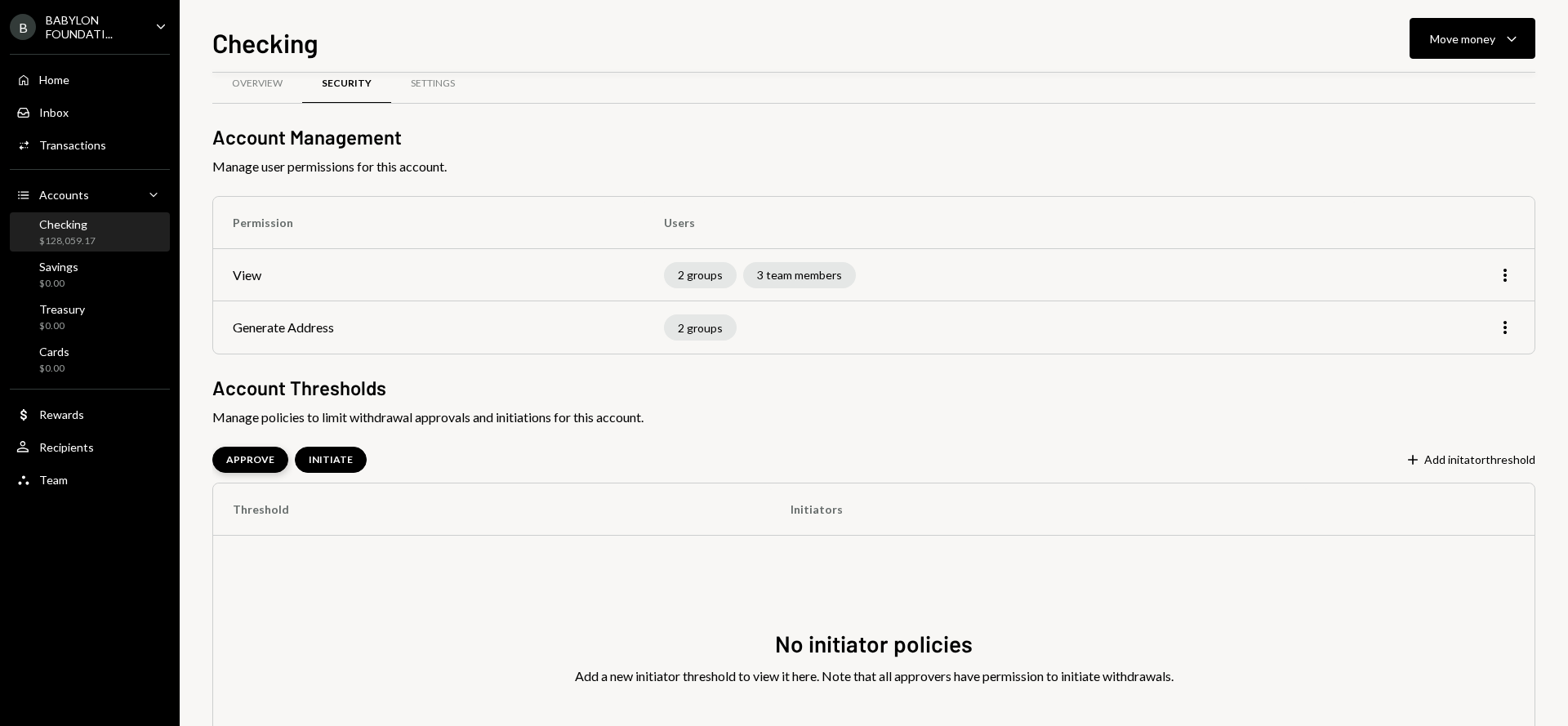
click at [251, 459] on div "APPROVE" at bounding box center [251, 460] width 48 height 14
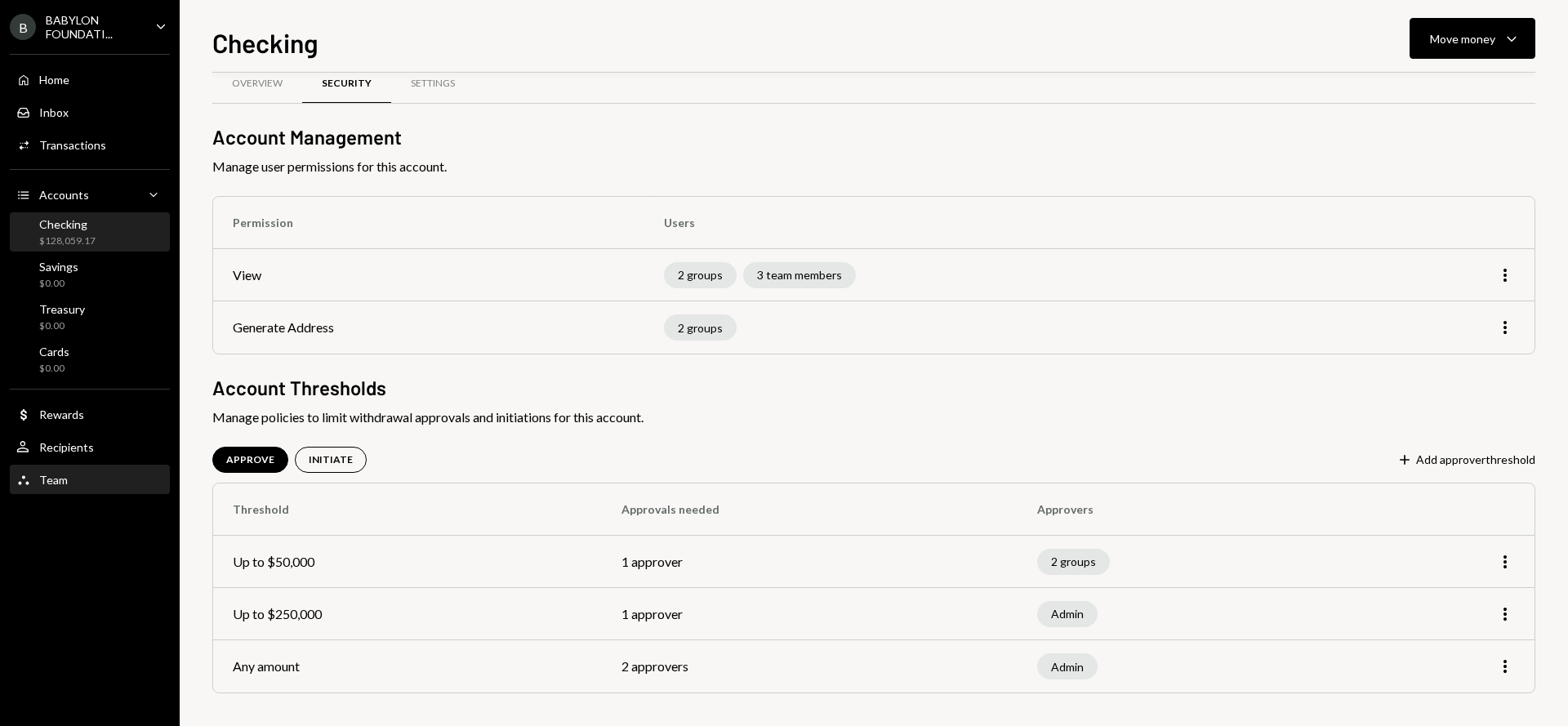
click at [78, 482] on div "Team Team" at bounding box center [90, 480] width 147 height 15
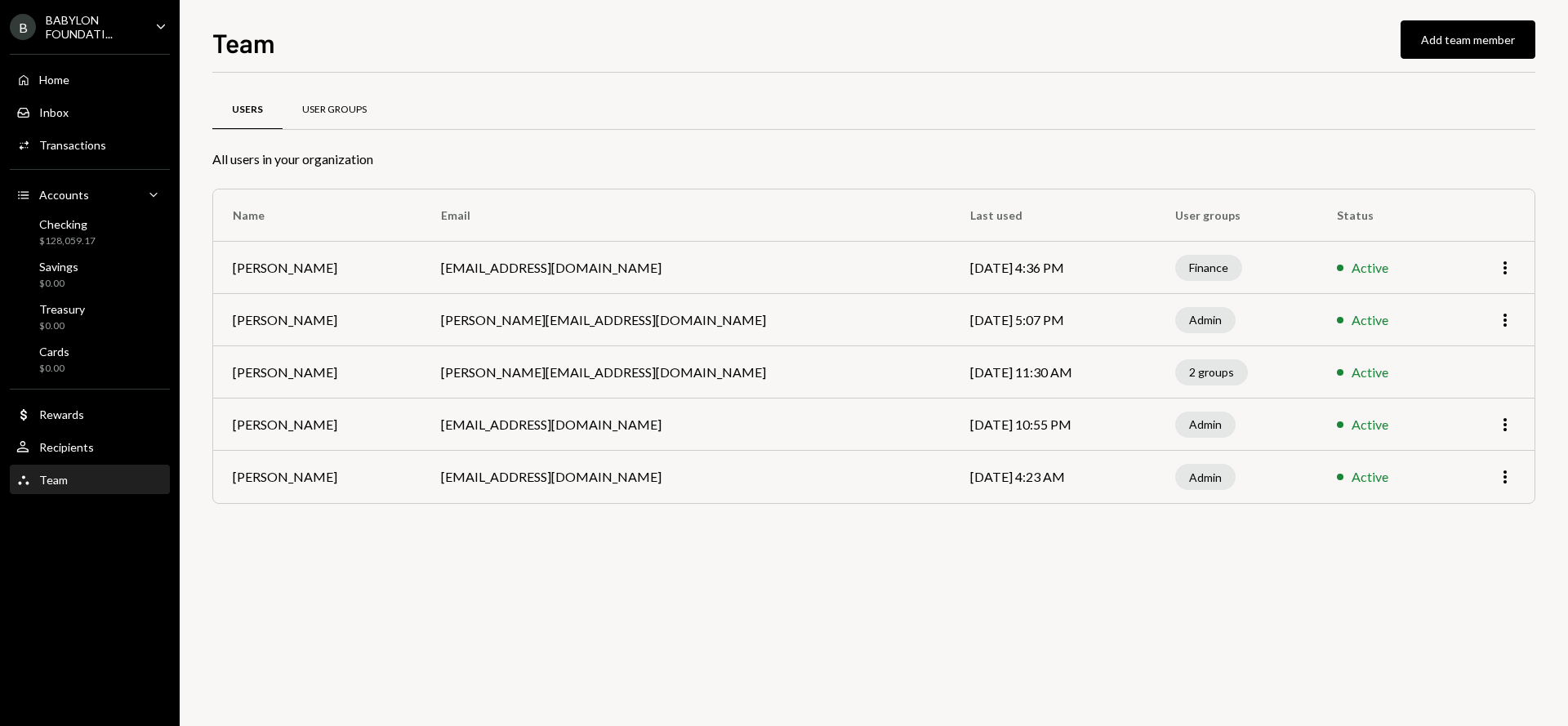
click at [332, 99] on div "User Groups" at bounding box center [334, 110] width 104 height 39
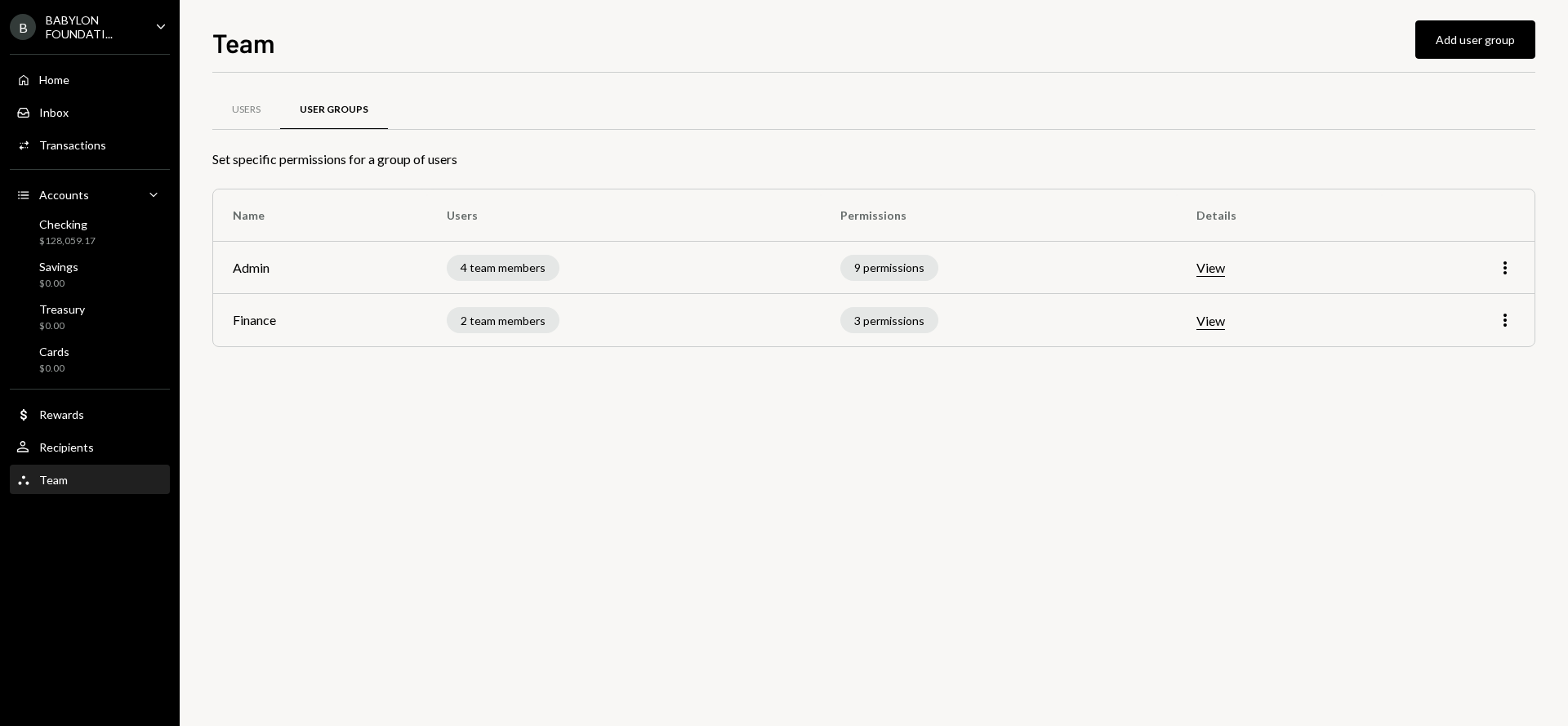
click at [723, 316] on td "2 team members" at bounding box center [624, 319] width 394 height 52
click at [1233, 324] on td "View" at bounding box center [1280, 319] width 206 height 52
click at [1210, 321] on button "View" at bounding box center [1210, 321] width 28 height 17
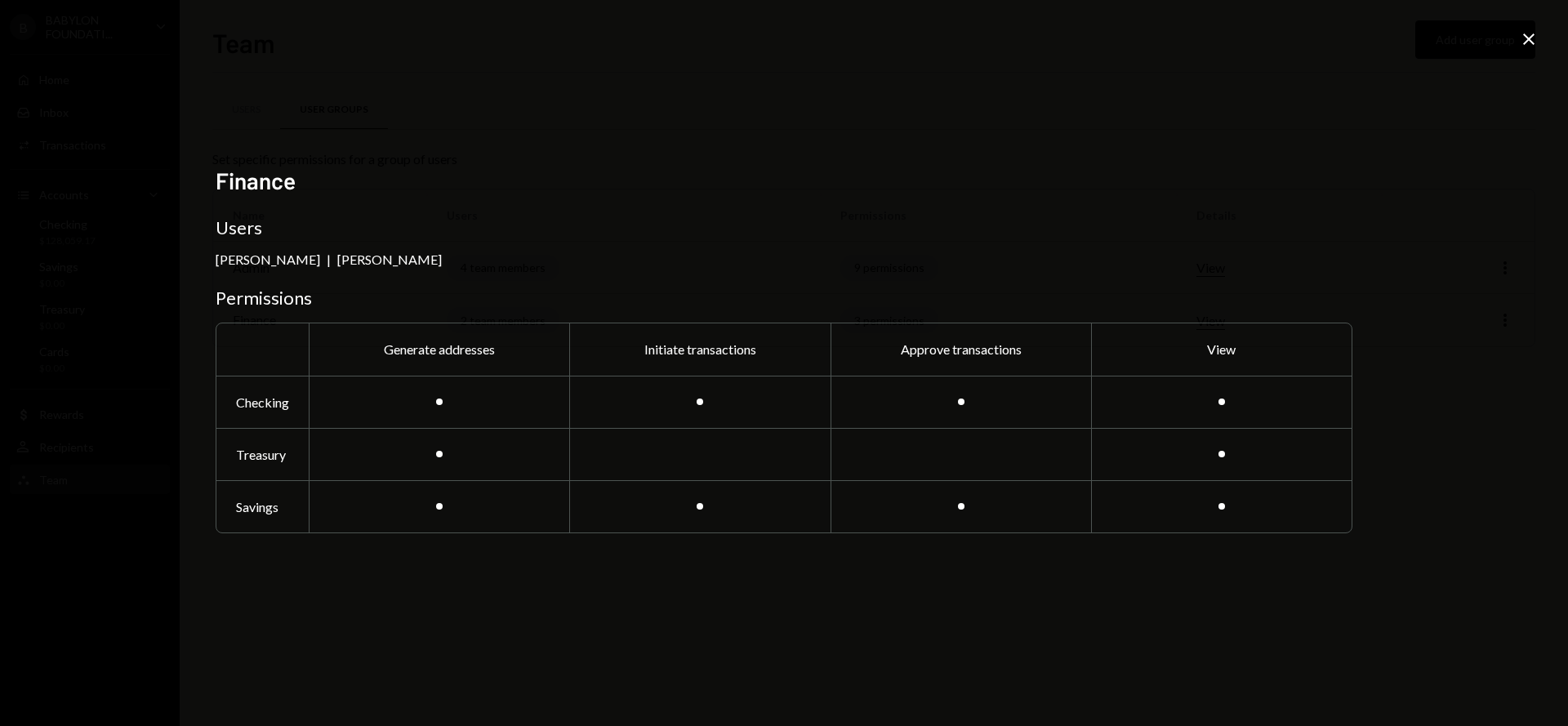
click at [1533, 31] on icon "Close" at bounding box center [1529, 39] width 20 height 20
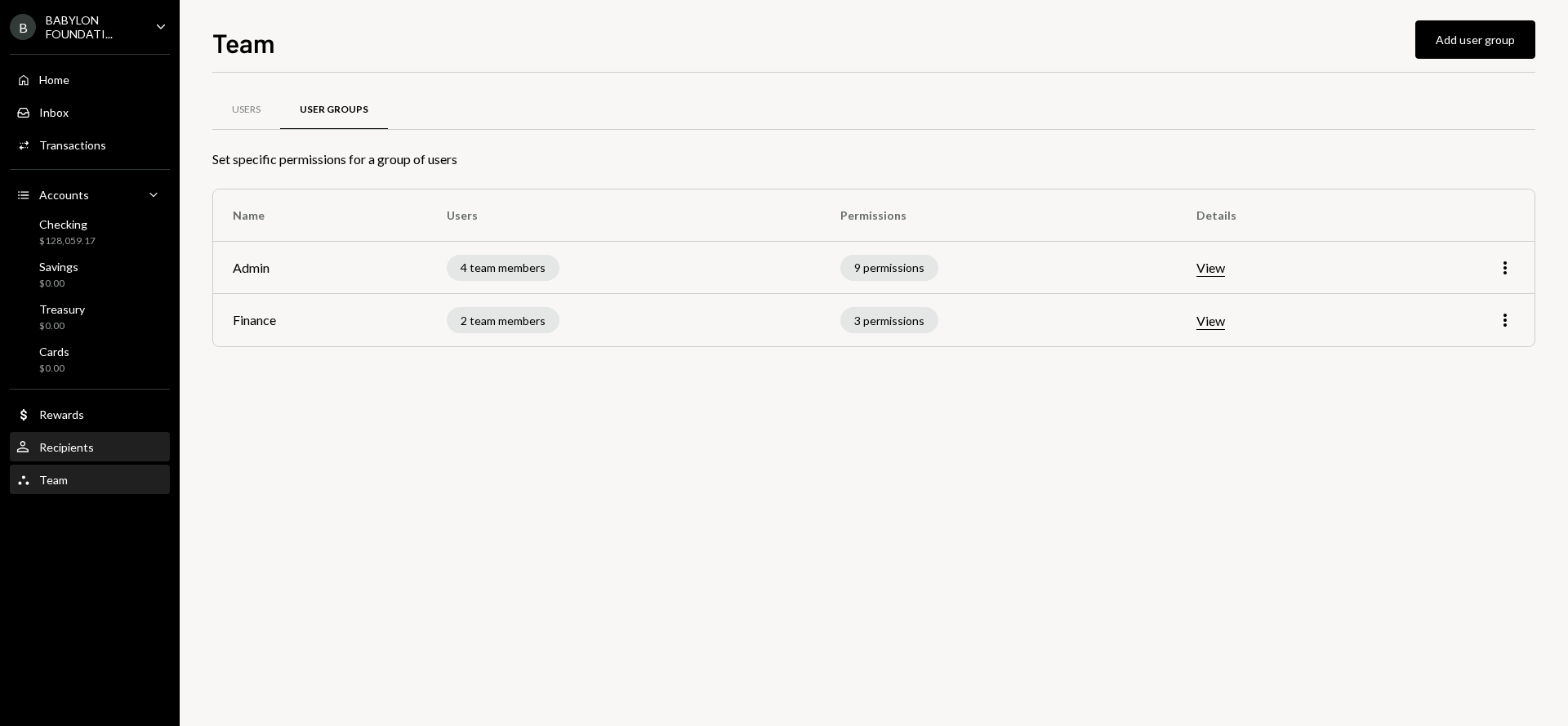
click at [103, 438] on div "User Recipients" at bounding box center [90, 447] width 147 height 27
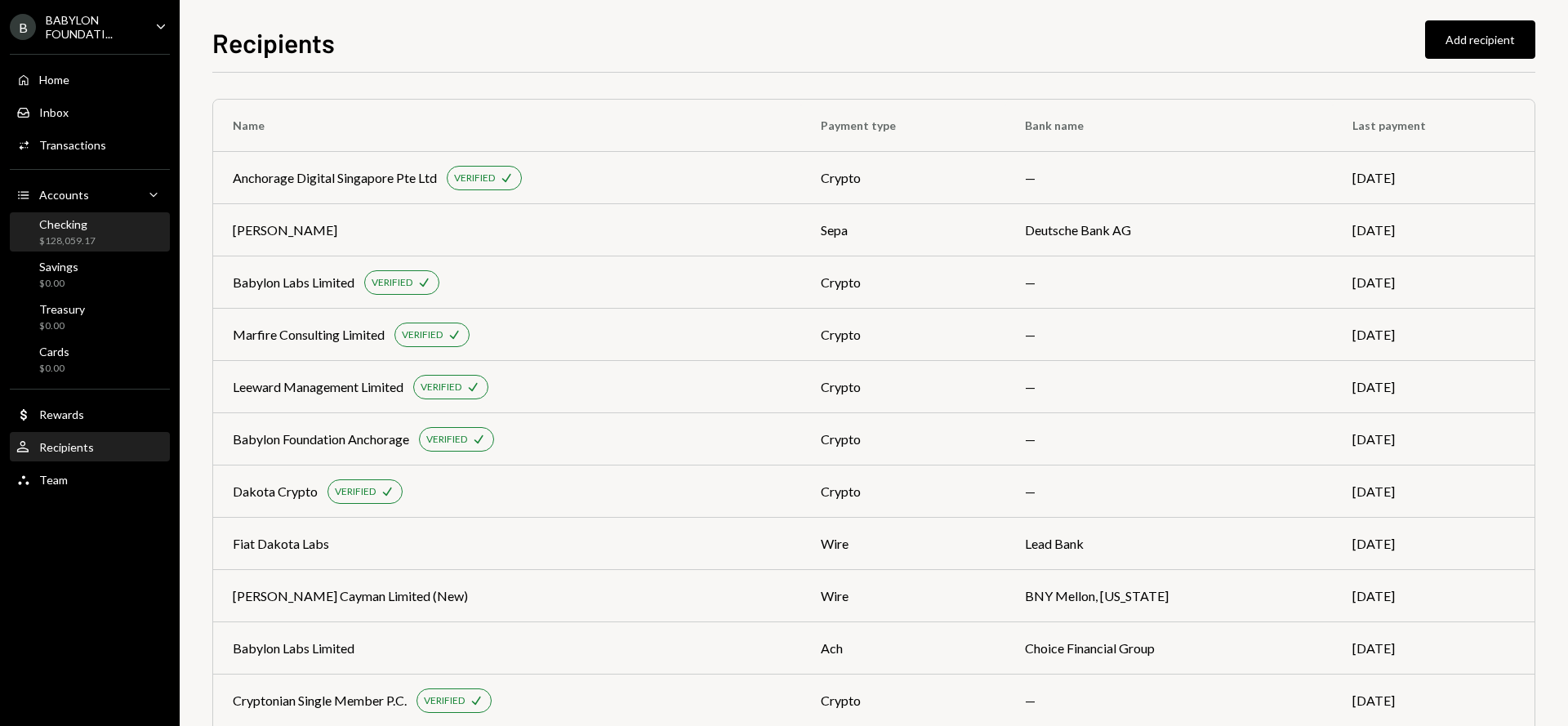
click at [97, 234] on div "Checking $128,059.17" at bounding box center [90, 232] width 147 height 31
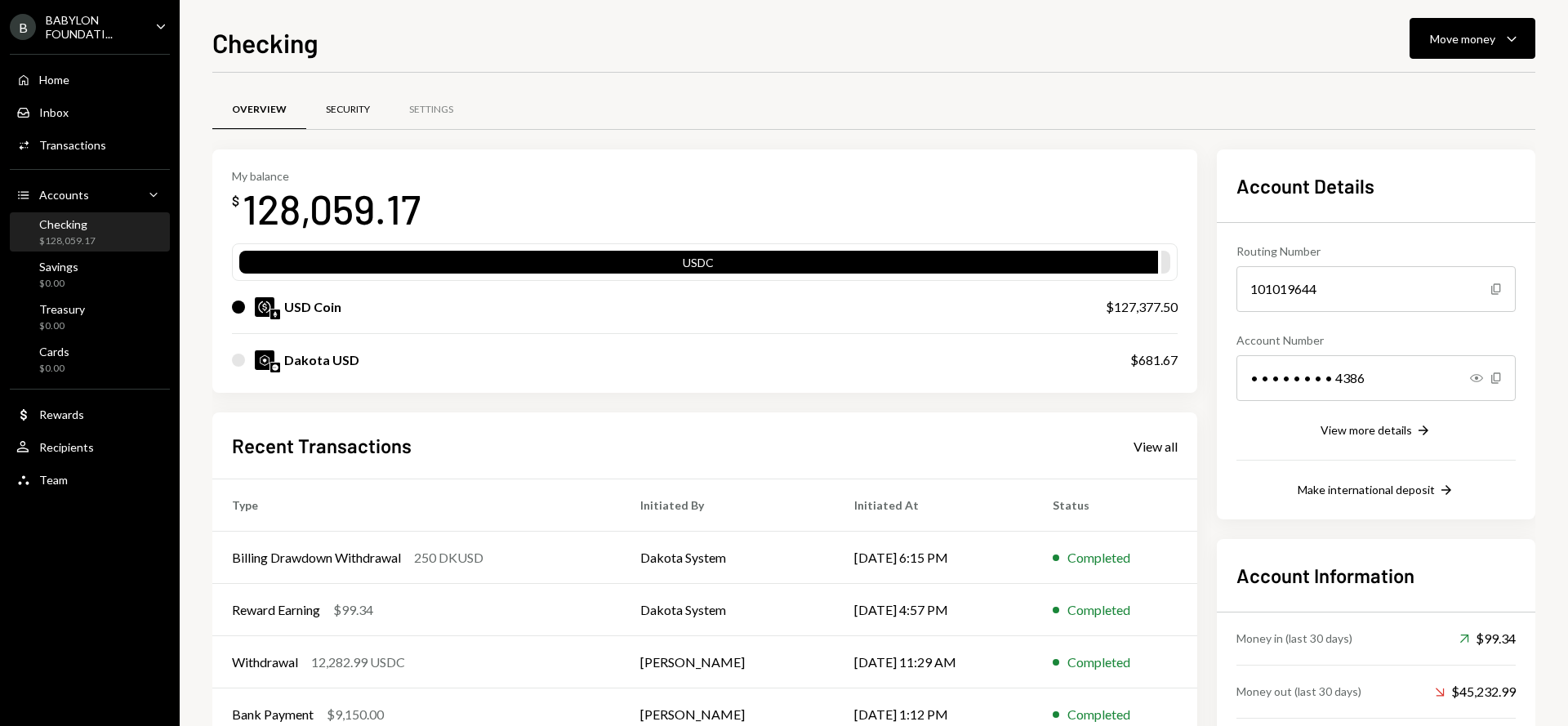
click at [348, 115] on div "Security" at bounding box center [348, 110] width 44 height 14
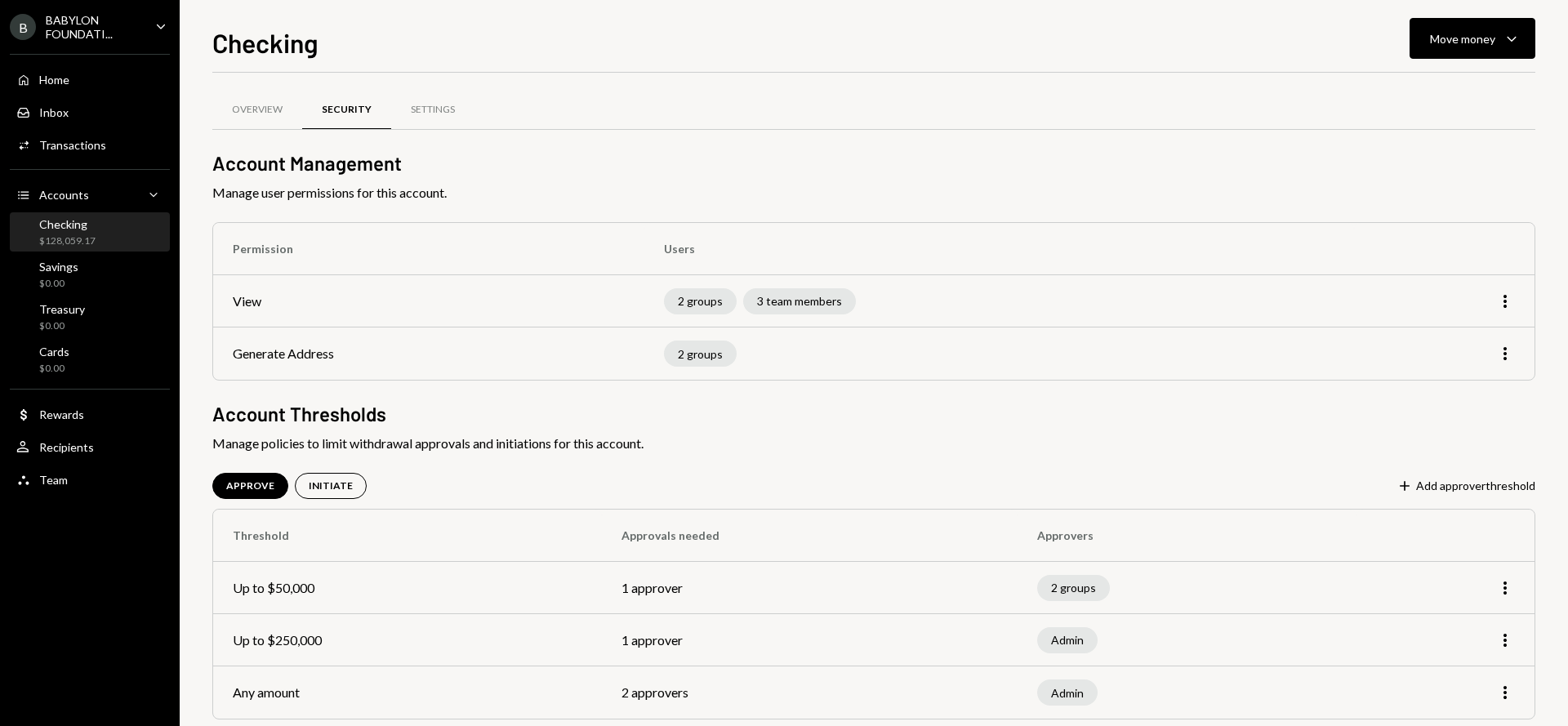
scroll to position [27, 0]
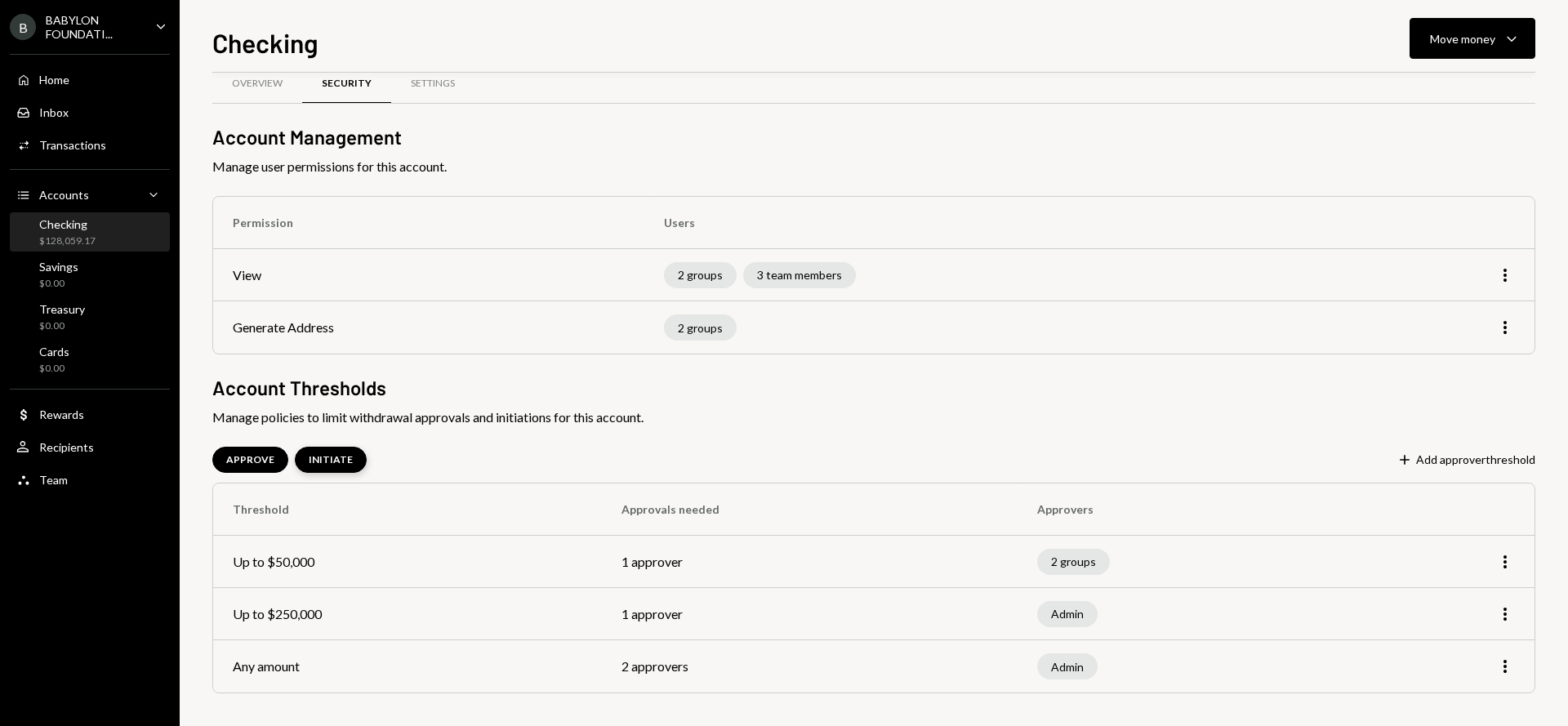
click at [324, 451] on div "INITIATE" at bounding box center [330, 460] width 72 height 27
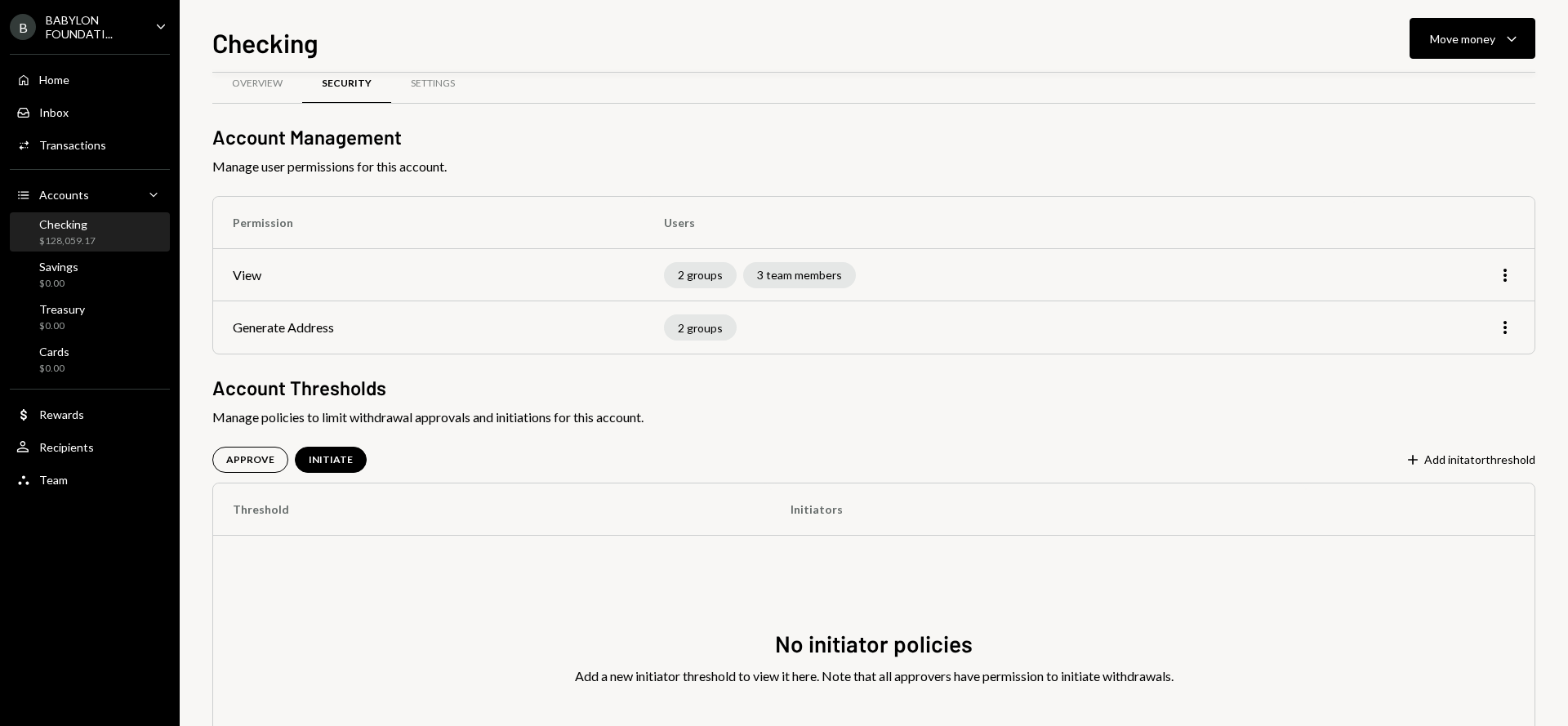
click at [1458, 447] on div "APPROVE INITIATE Plus Add initator threshold" at bounding box center [874, 460] width 1323 height 27
click at [1451, 460] on button "Plus Add initator threshold" at bounding box center [1470, 460] width 131 height 18
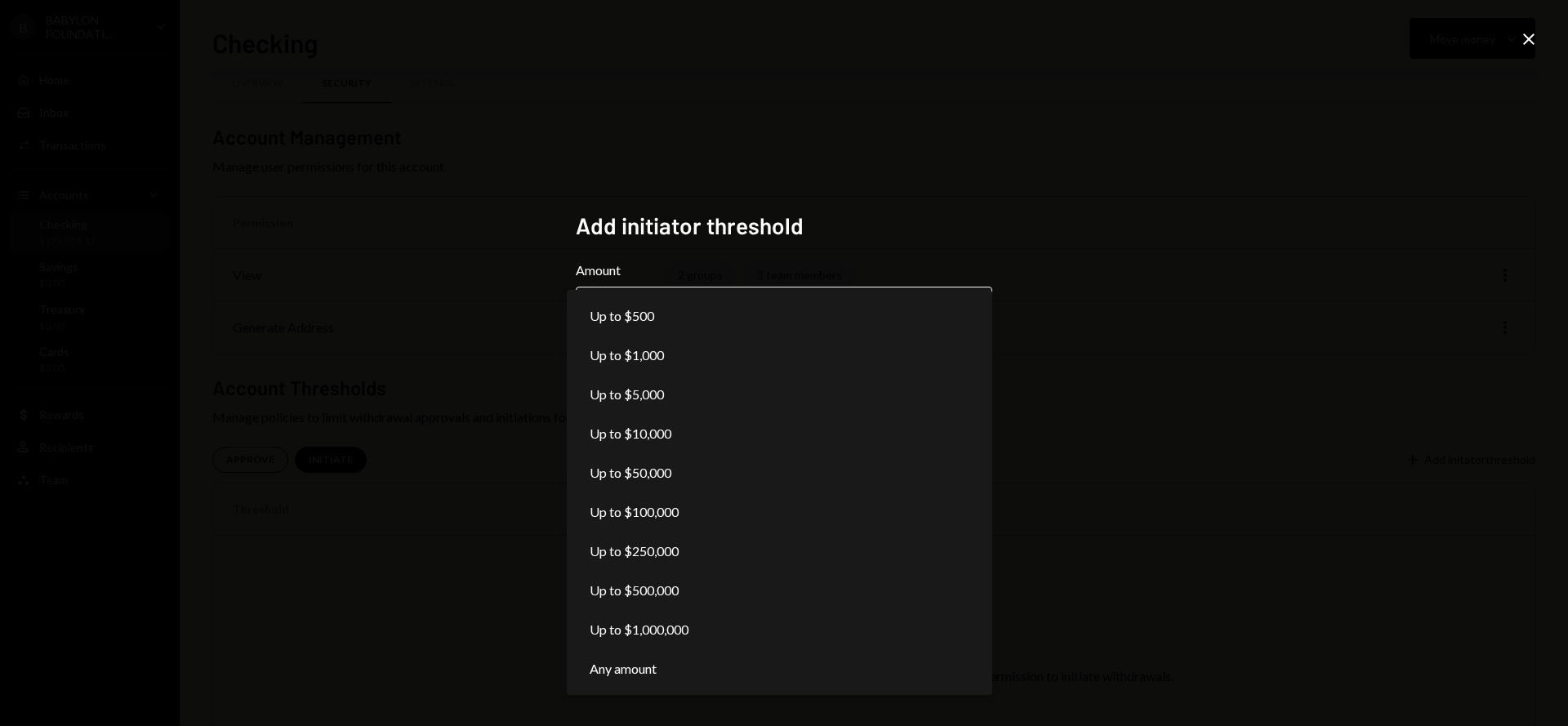
click at [674, 313] on body "**********" at bounding box center [784, 363] width 1568 height 726
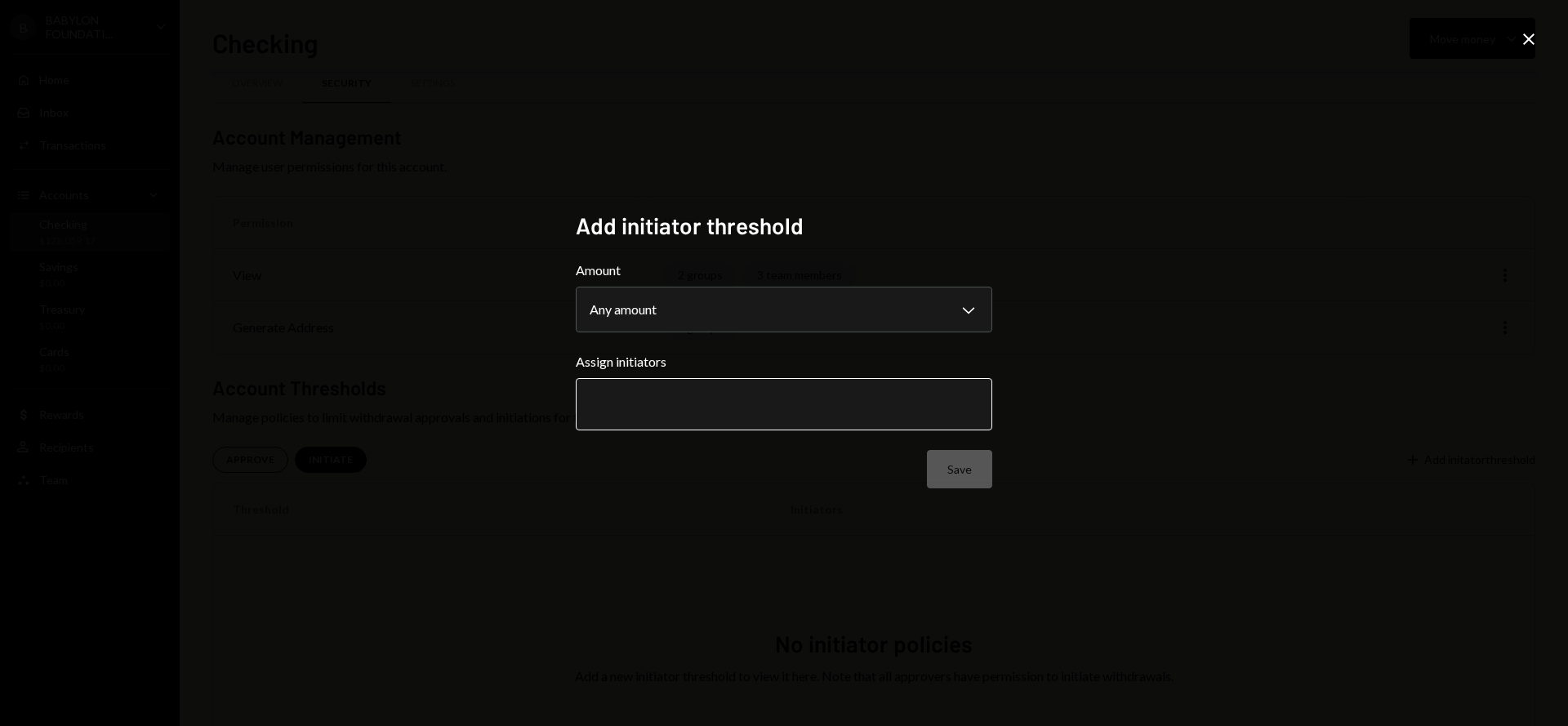
click at [708, 402] on input "text" at bounding box center [784, 404] width 389 height 15
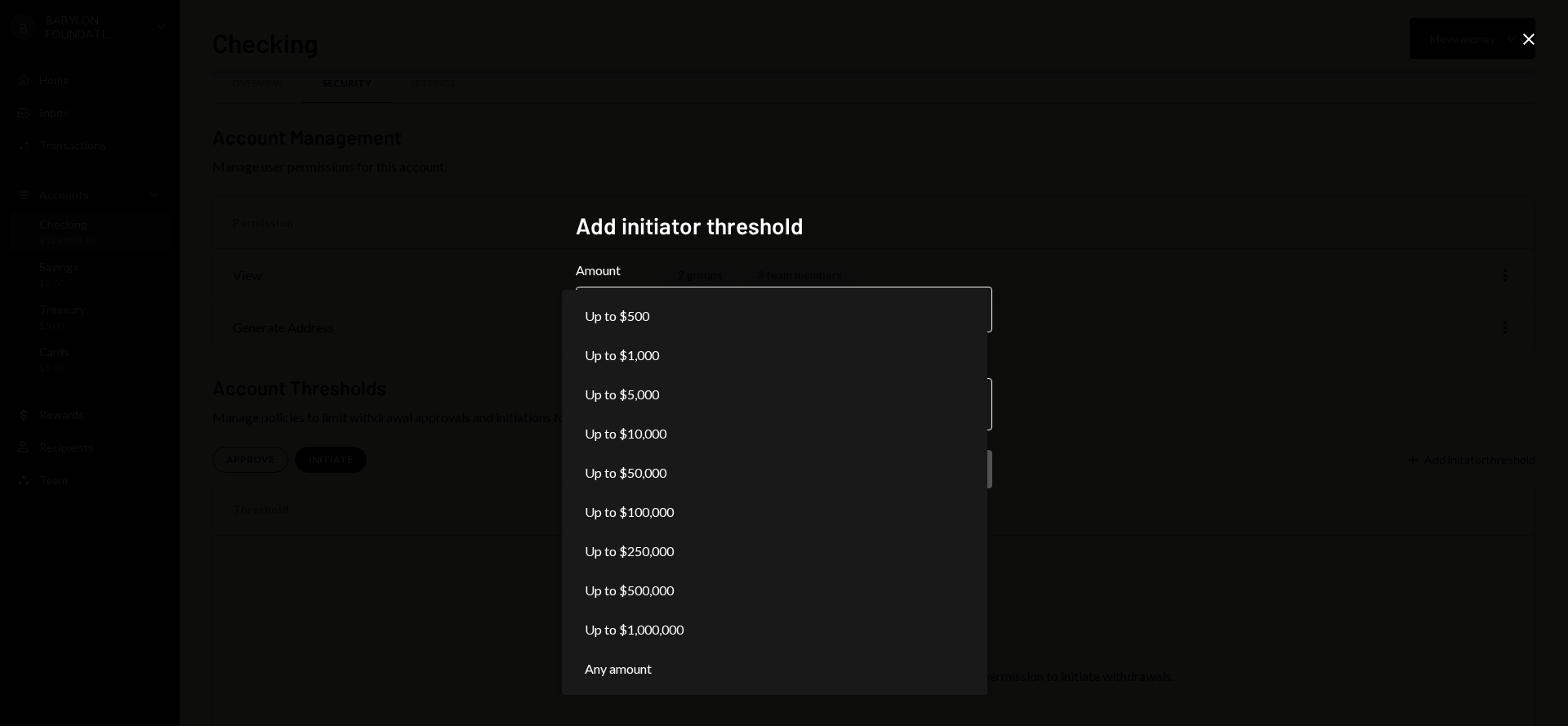
click at [704, 312] on body "**********" at bounding box center [784, 363] width 1568 height 726
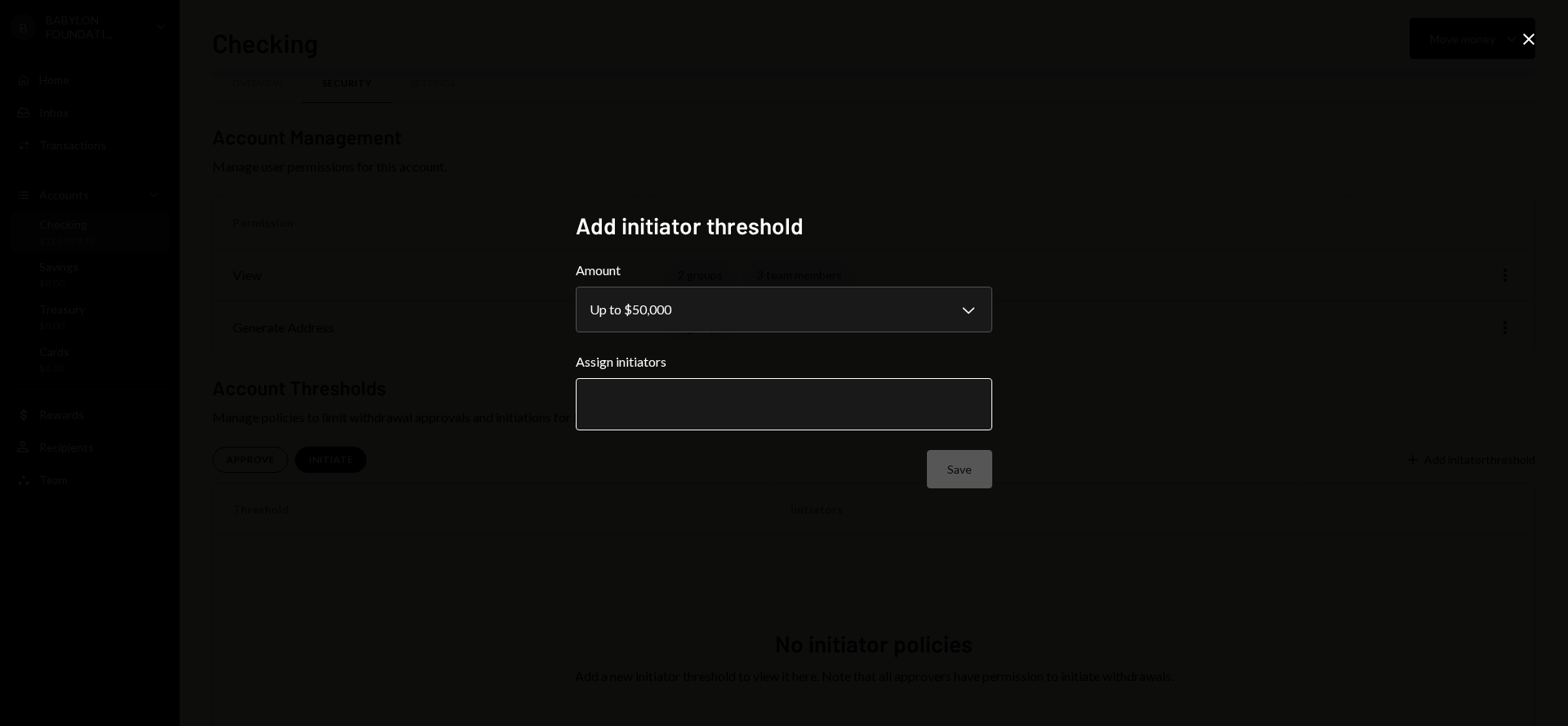
click at [661, 407] on input "text" at bounding box center [784, 404] width 389 height 15
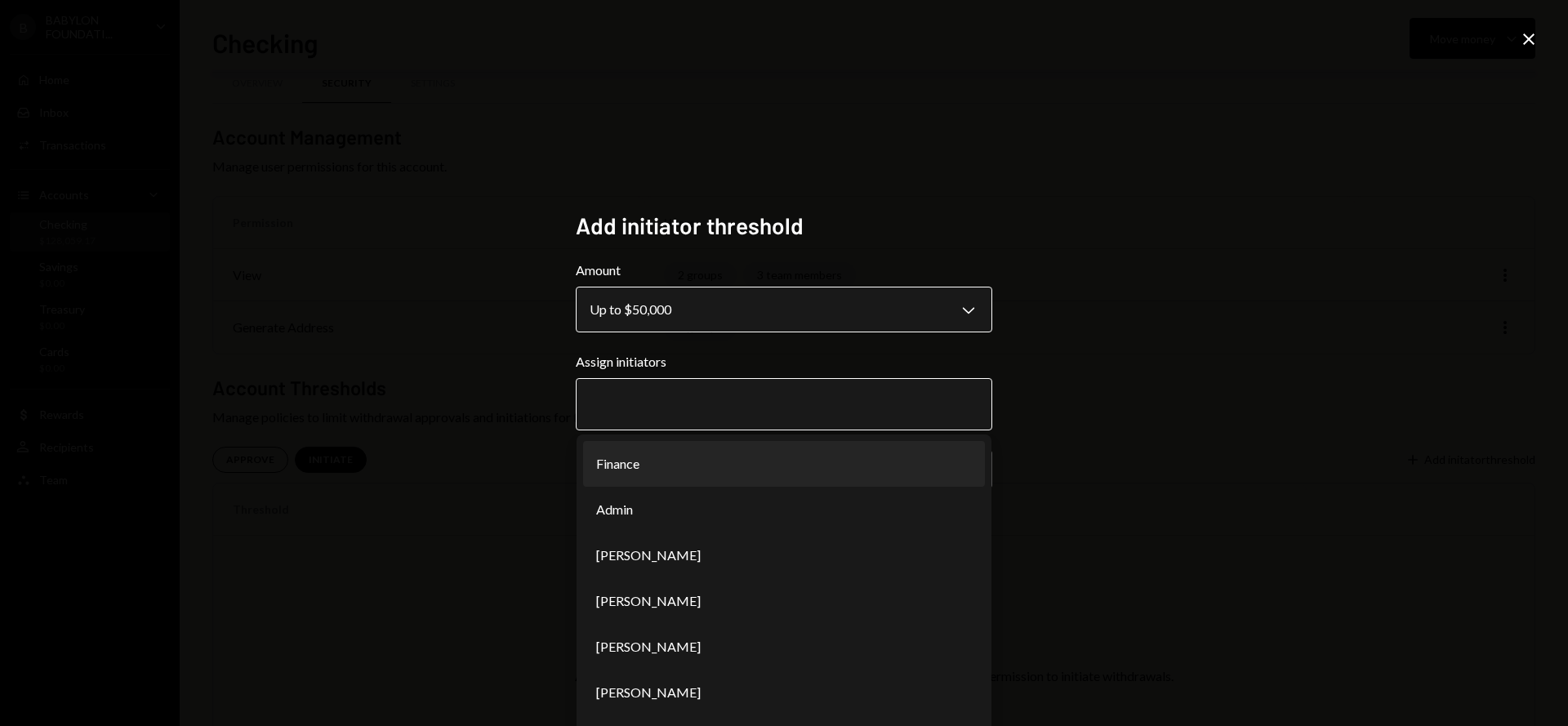
click at [687, 314] on body "**********" at bounding box center [784, 363] width 1568 height 726
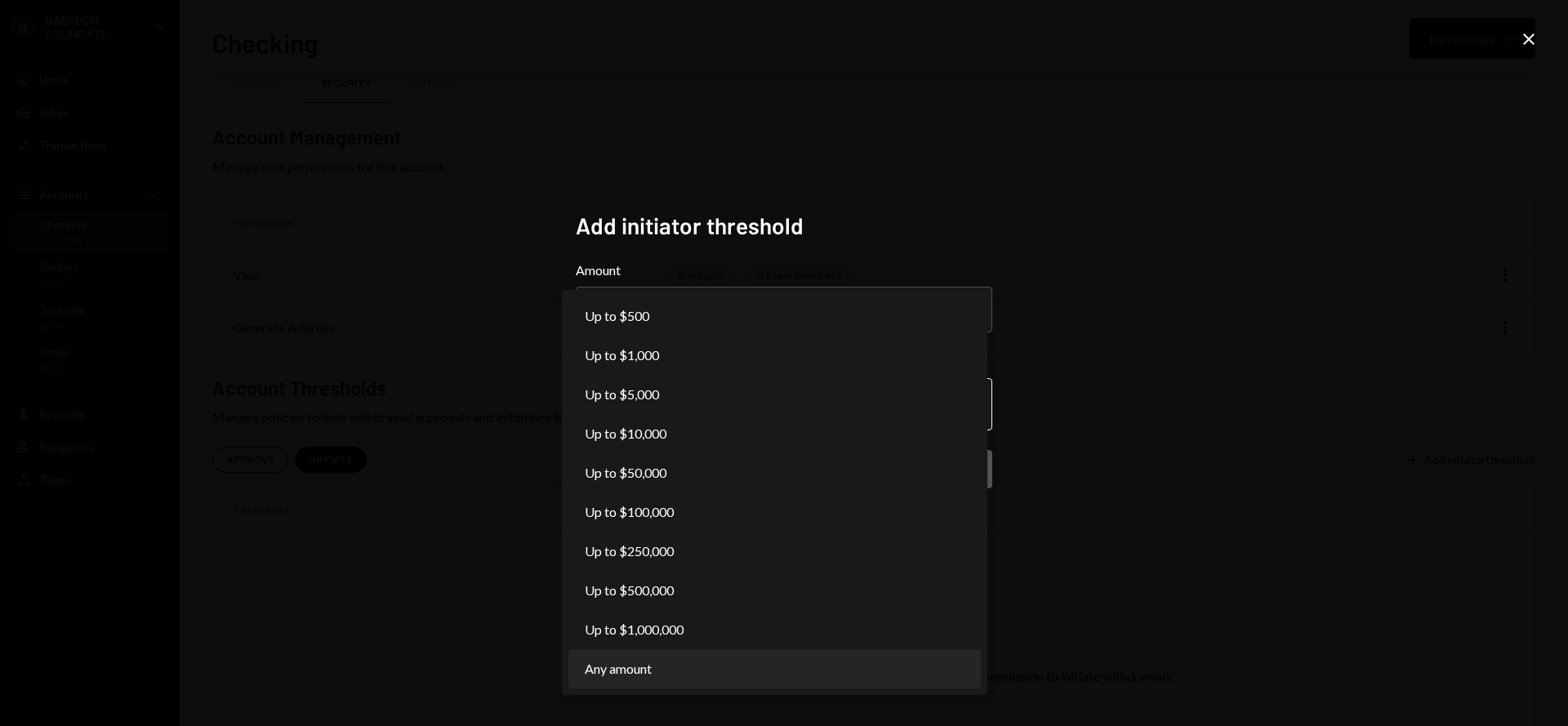
select select "***"
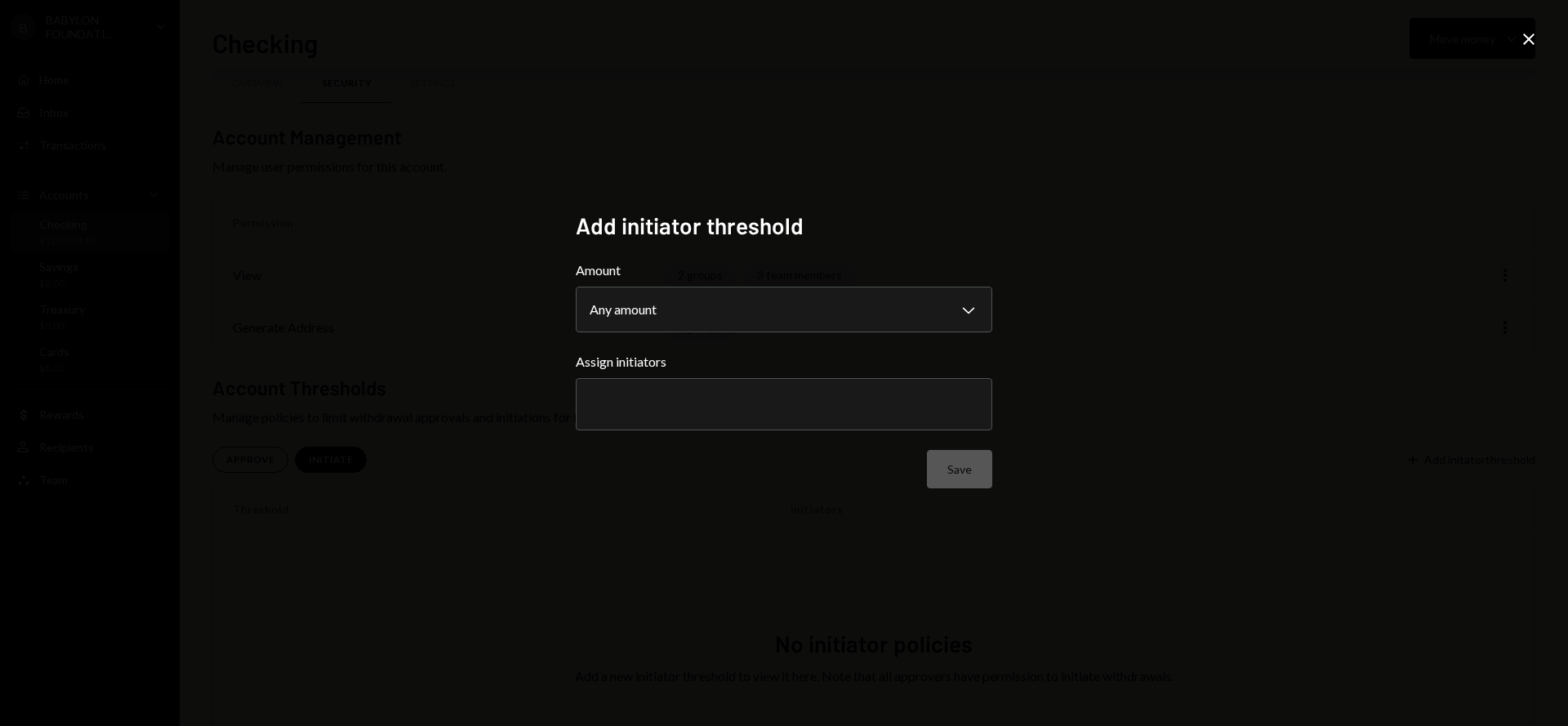
click at [695, 422] on div at bounding box center [784, 404] width 389 height 41
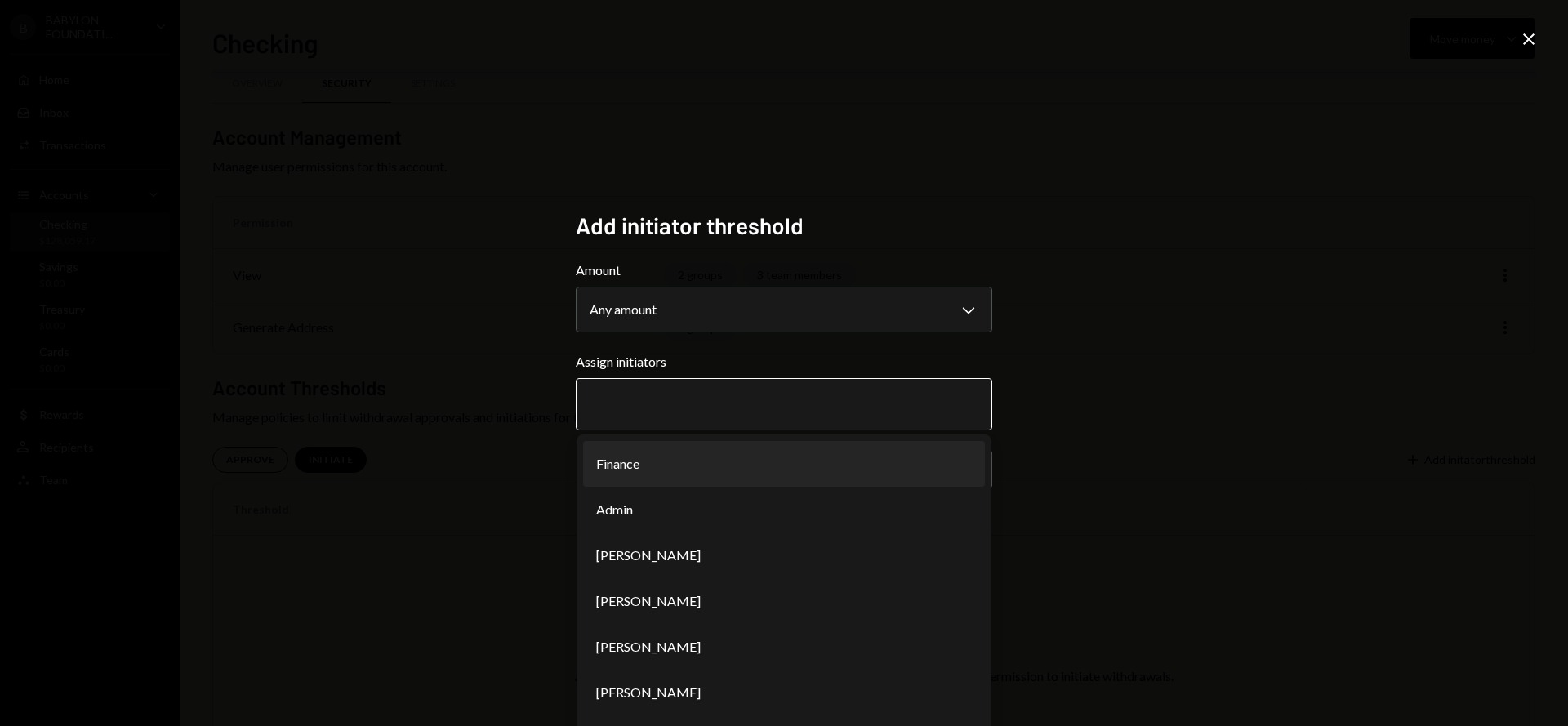
click at [679, 463] on li "Finance" at bounding box center [784, 464] width 402 height 46
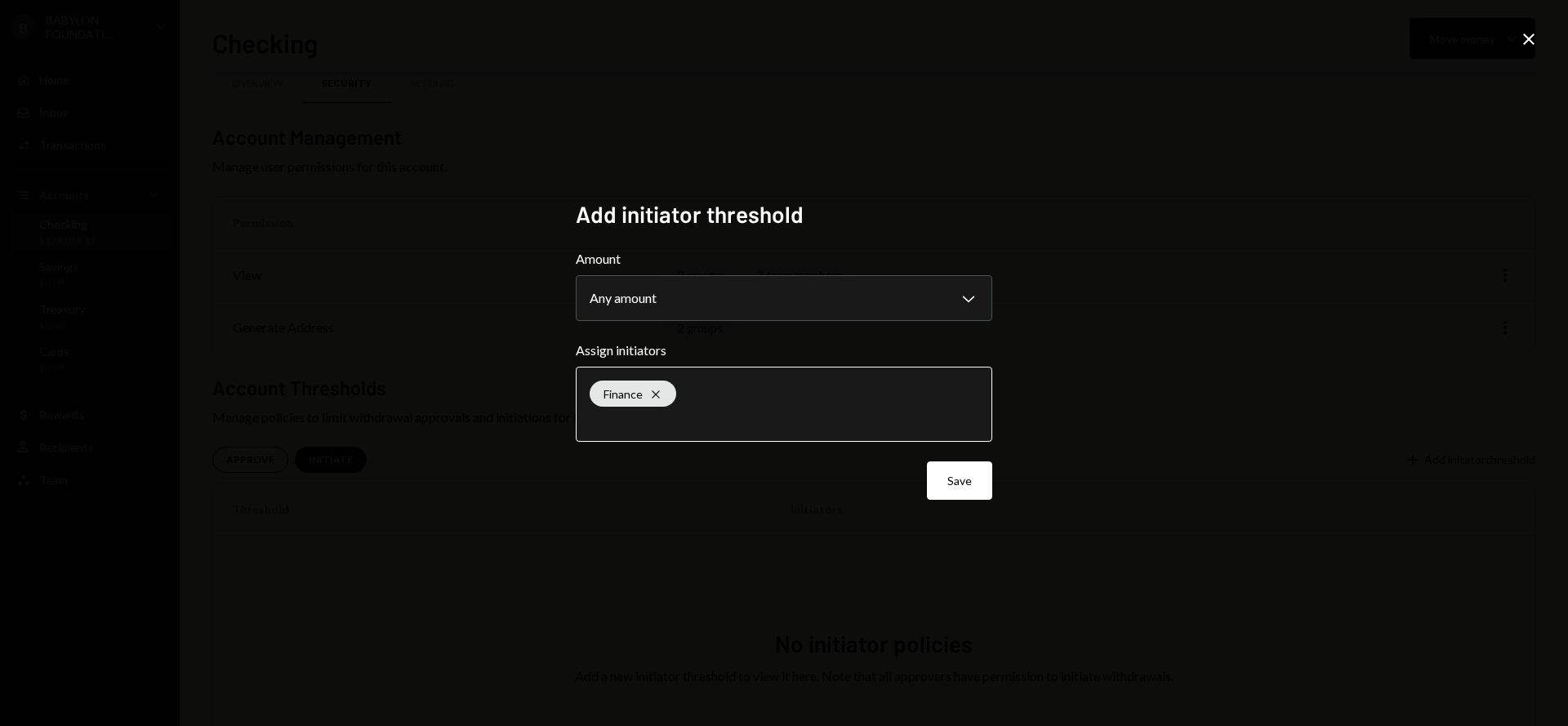
click at [755, 418] on input "text" at bounding box center [784, 421] width 389 height 15
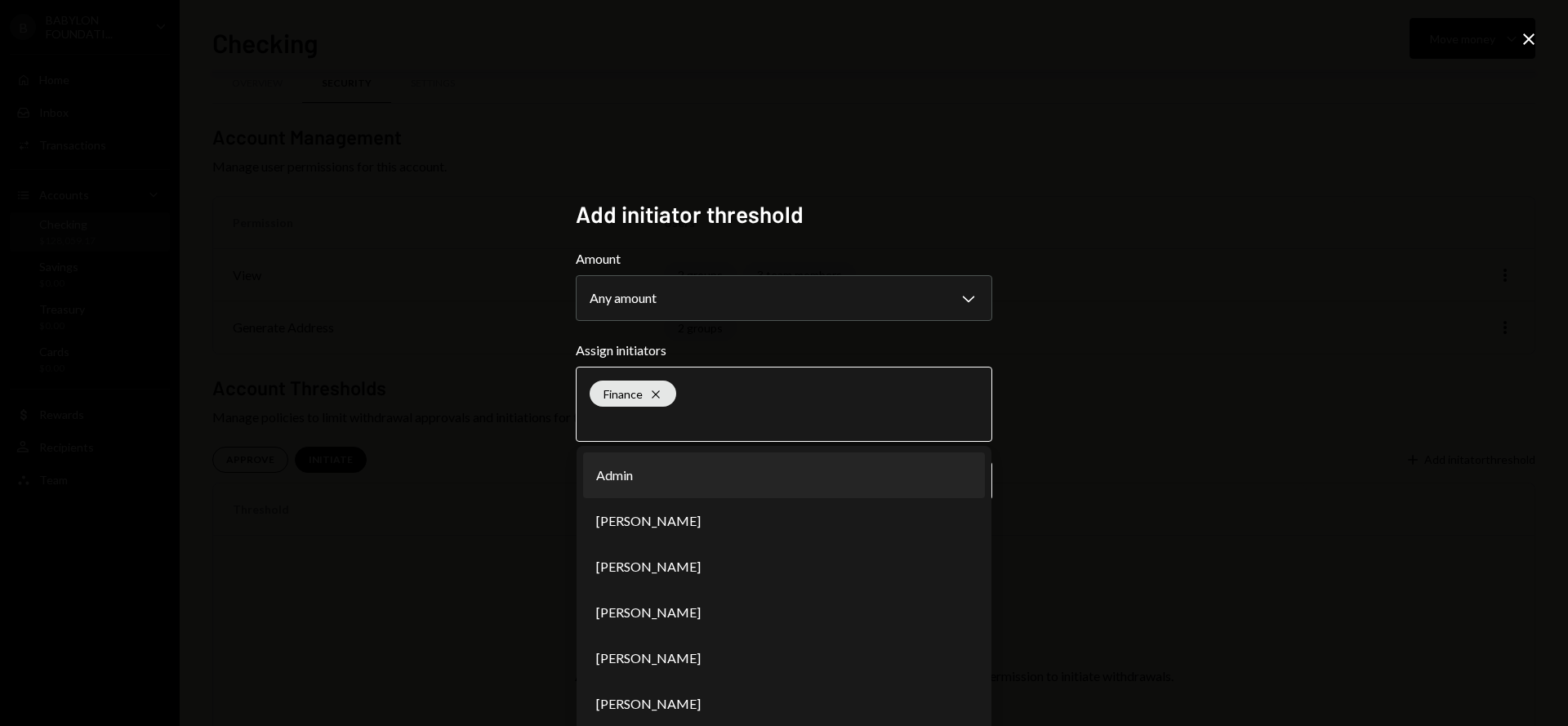
click at [667, 482] on li "Admin" at bounding box center [784, 475] width 402 height 46
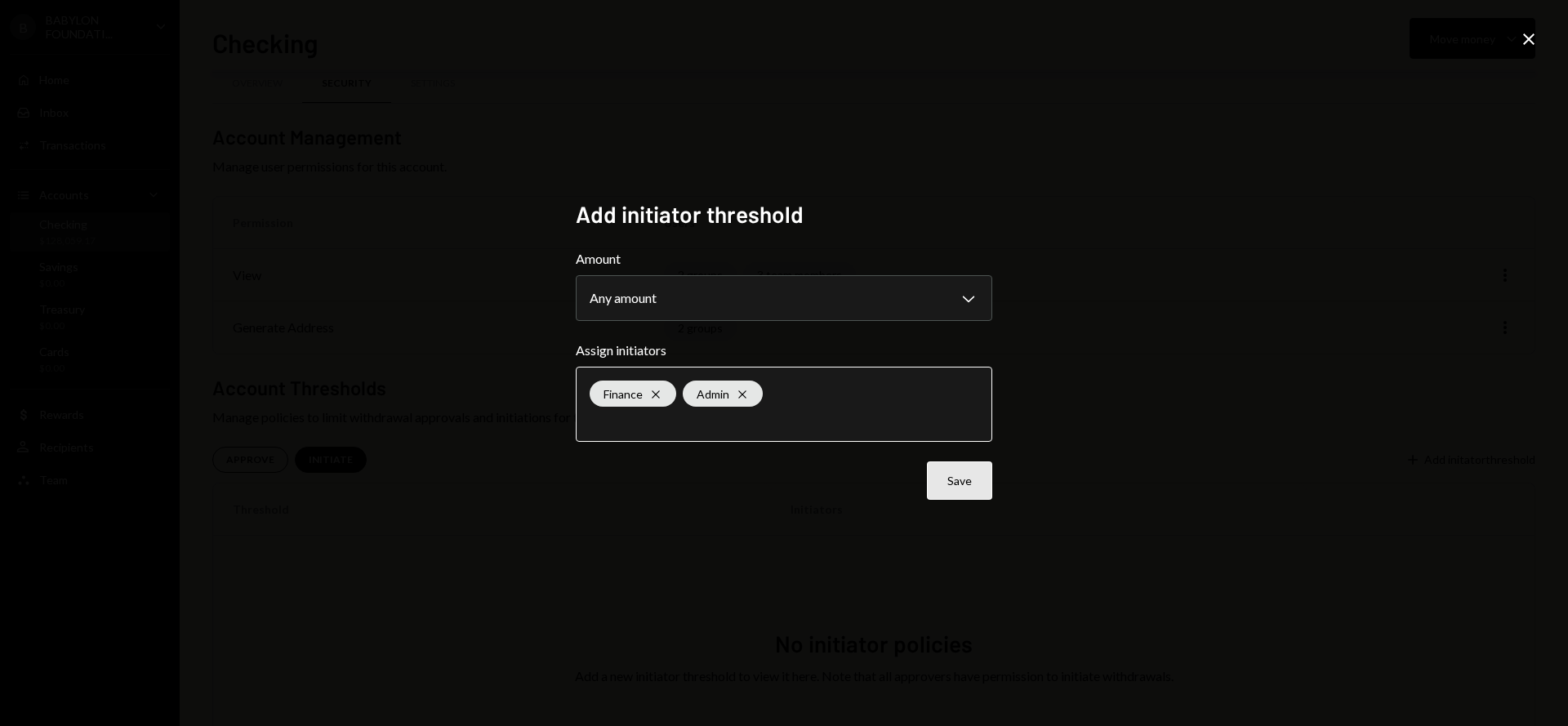
click at [962, 491] on button "Save" at bounding box center [959, 480] width 66 height 38
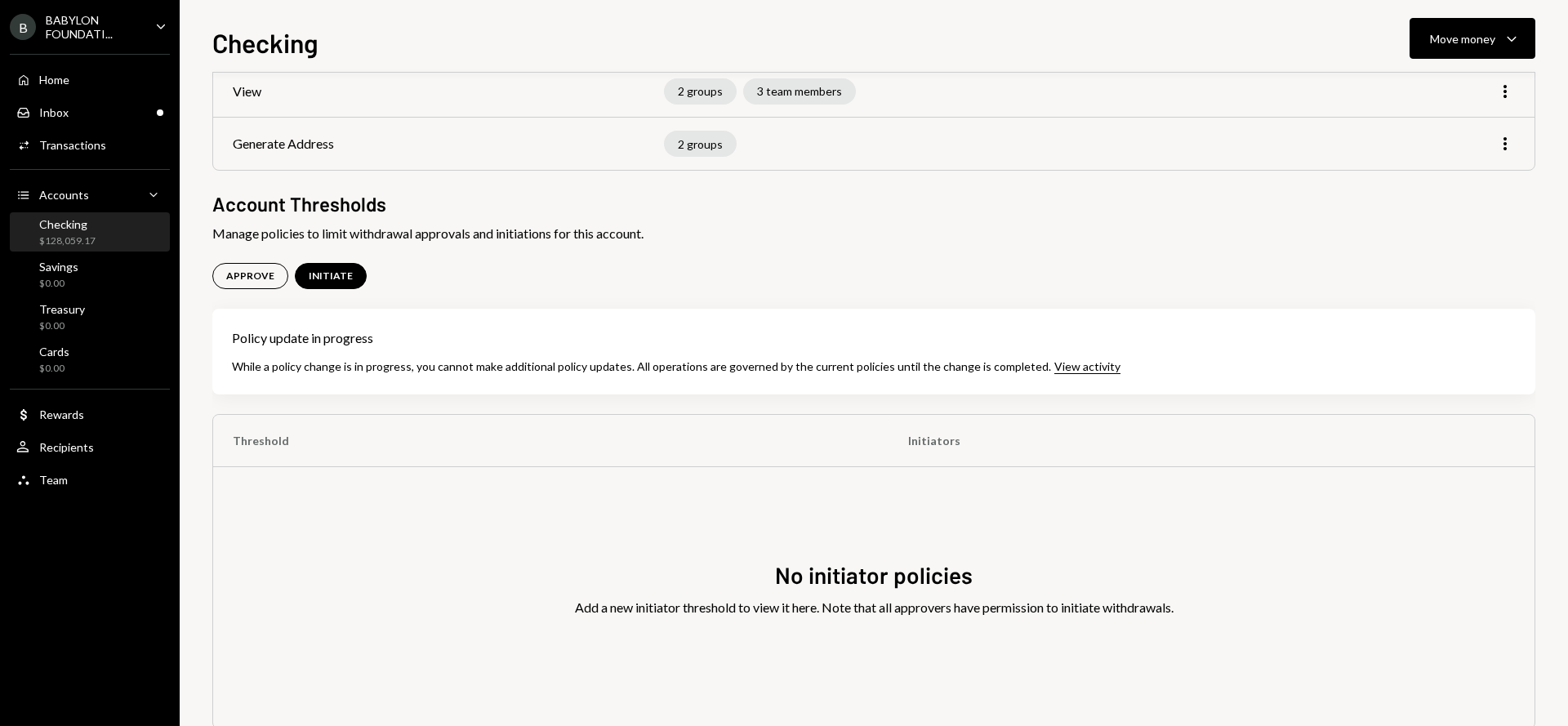
scroll to position [204, 0]
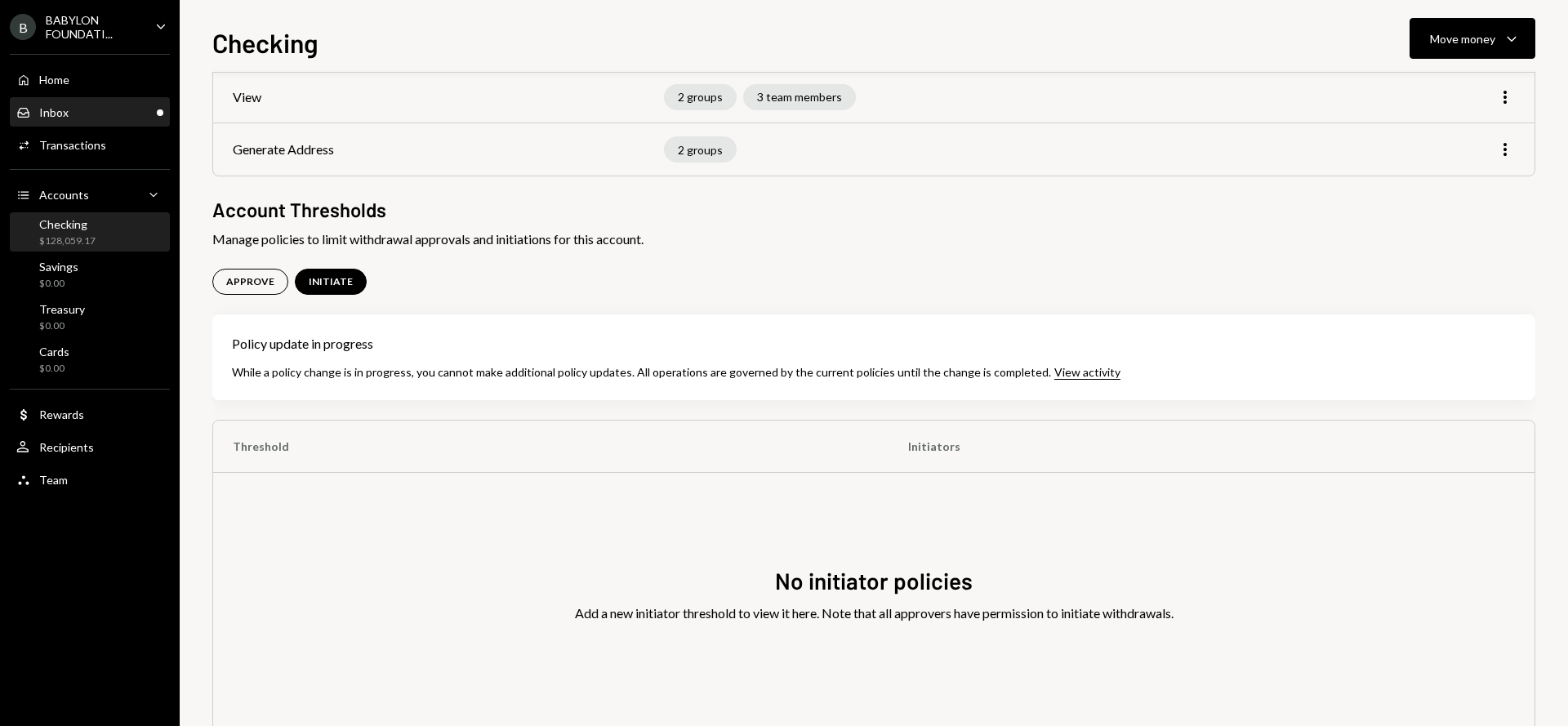
click at [100, 118] on div "Inbox Inbox" at bounding box center [90, 113] width 147 height 15
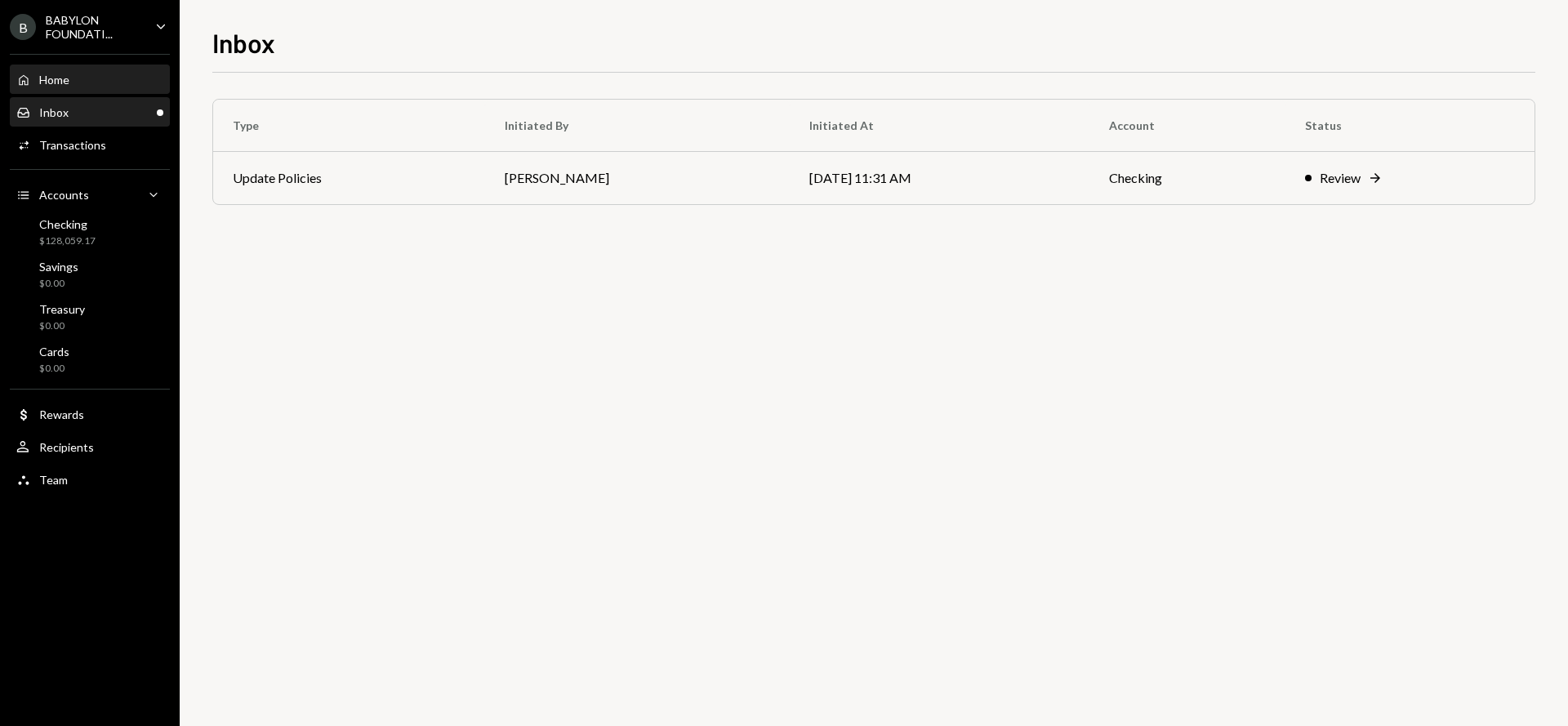
click at [90, 80] on div "Home Home" at bounding box center [90, 80] width 147 height 15
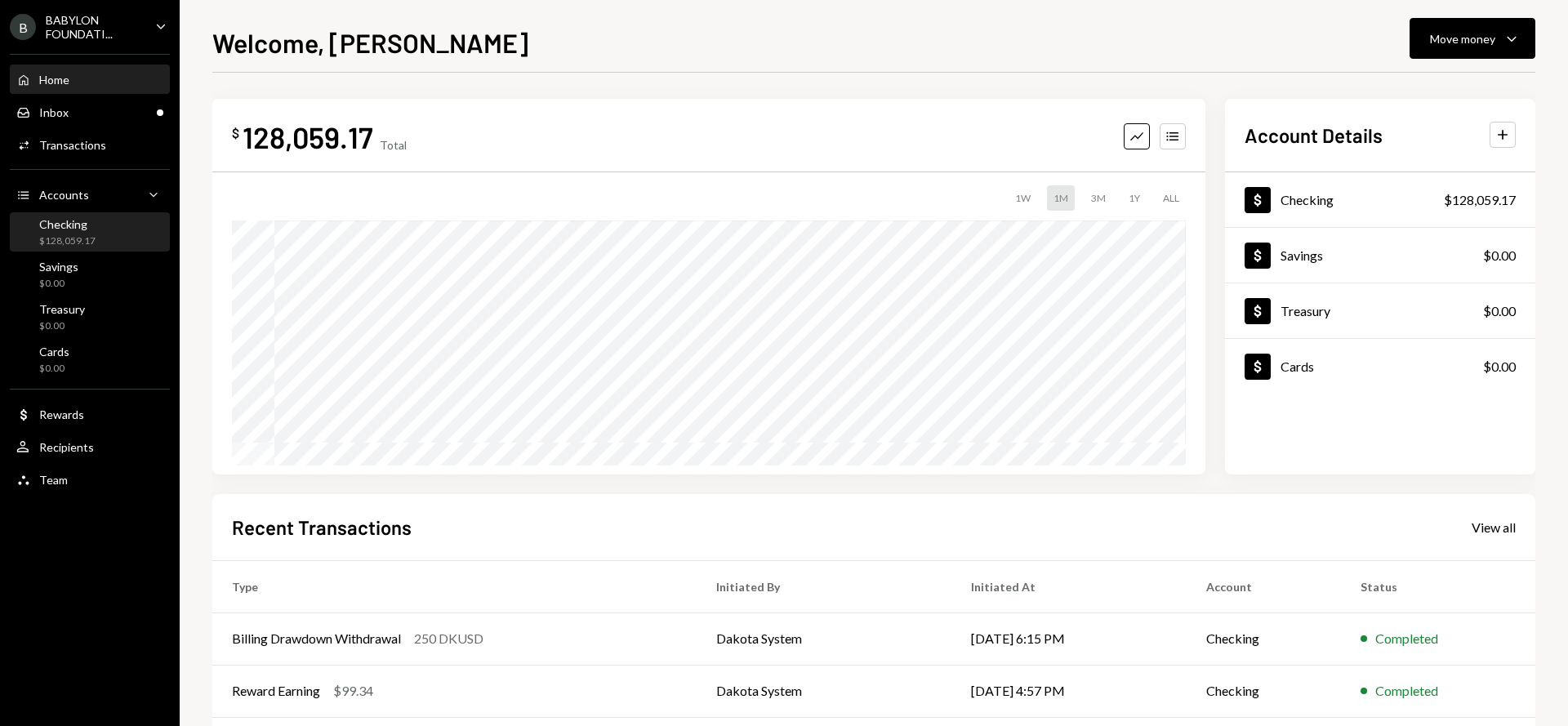
click at [99, 234] on div "Checking $128,059.17" at bounding box center [90, 232] width 147 height 31
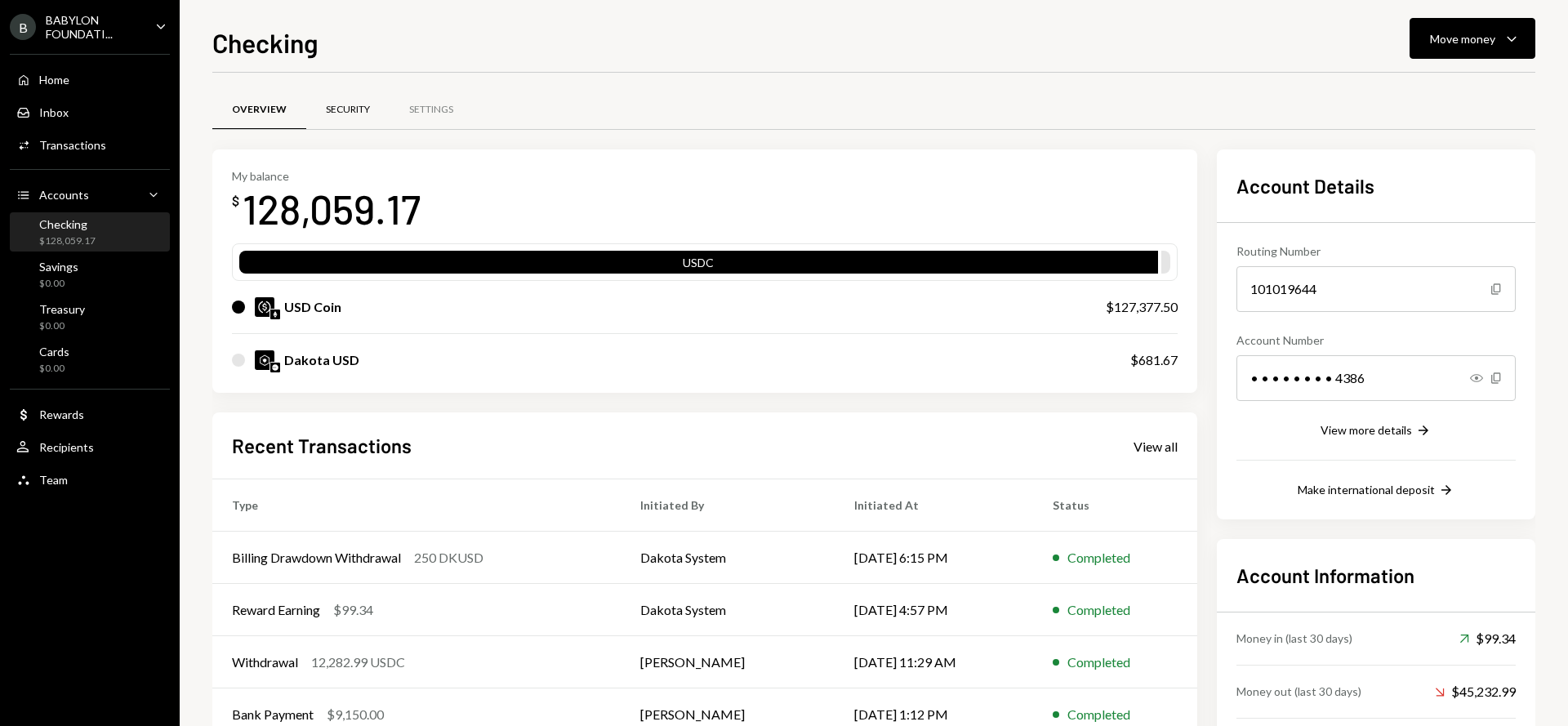
click at [350, 100] on div "Security" at bounding box center [348, 110] width 83 height 39
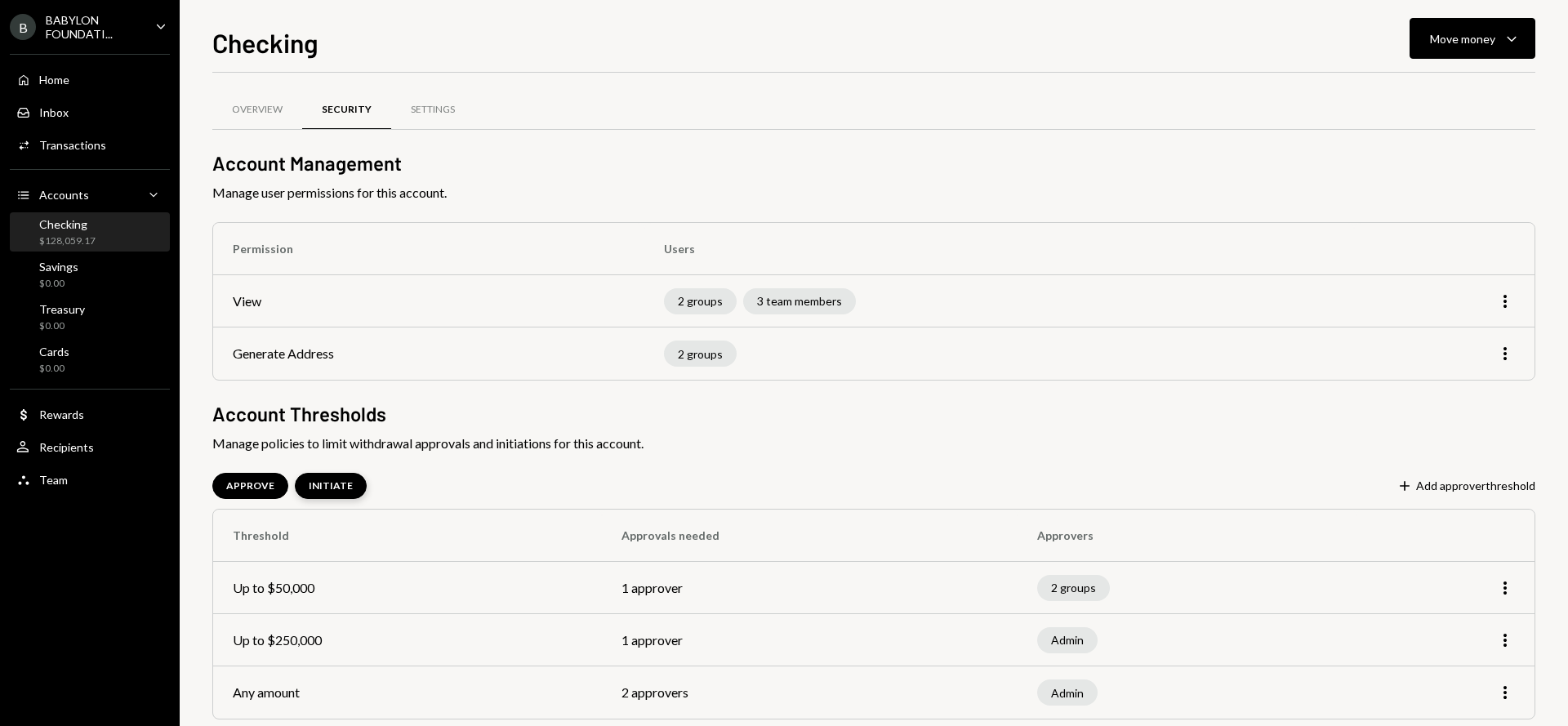
click at [326, 488] on div "INITIATE" at bounding box center [330, 486] width 44 height 14
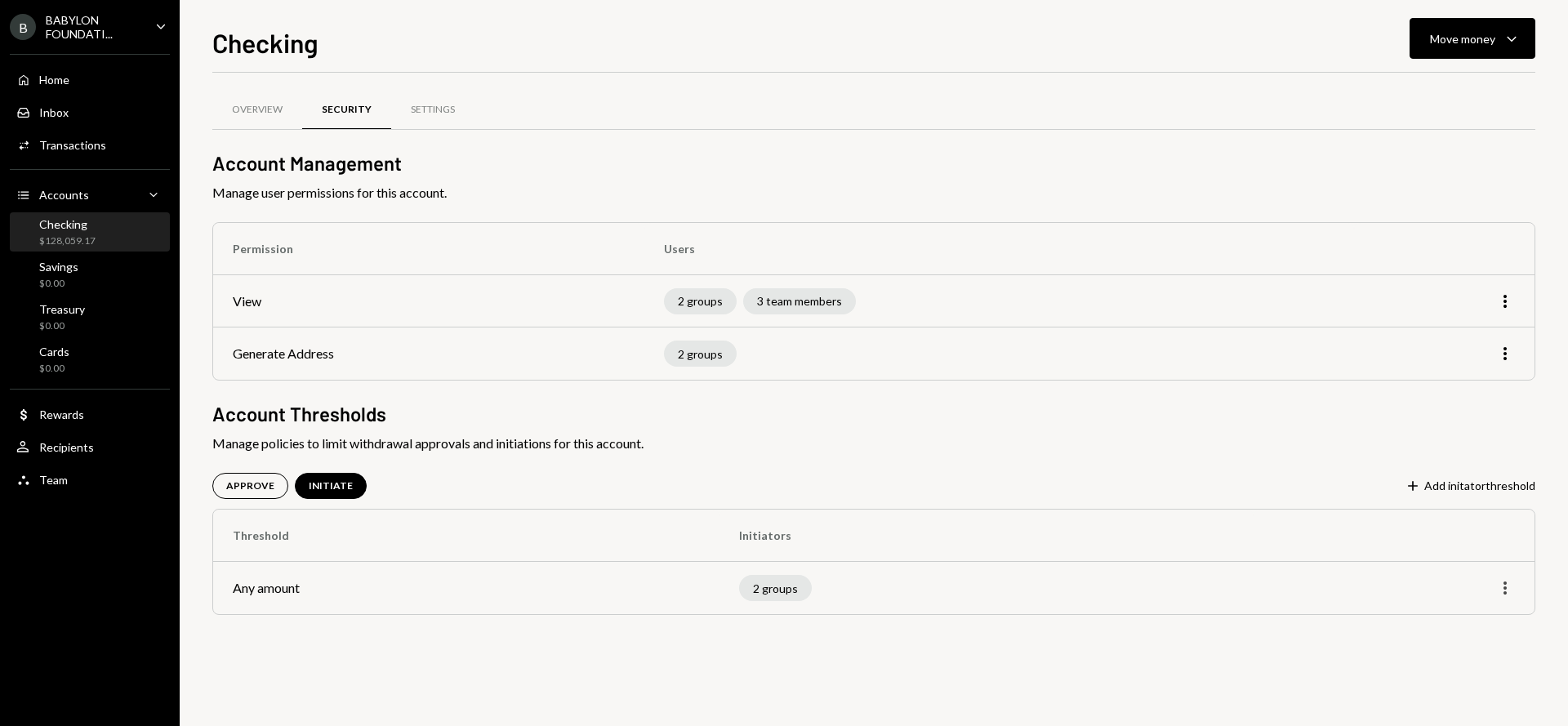
click at [1509, 591] on icon "More" at bounding box center [1506, 588] width 20 height 20
click at [1171, 584] on div "2 groups" at bounding box center [986, 588] width 495 height 27
click at [251, 480] on div "APPROVE" at bounding box center [251, 486] width 48 height 14
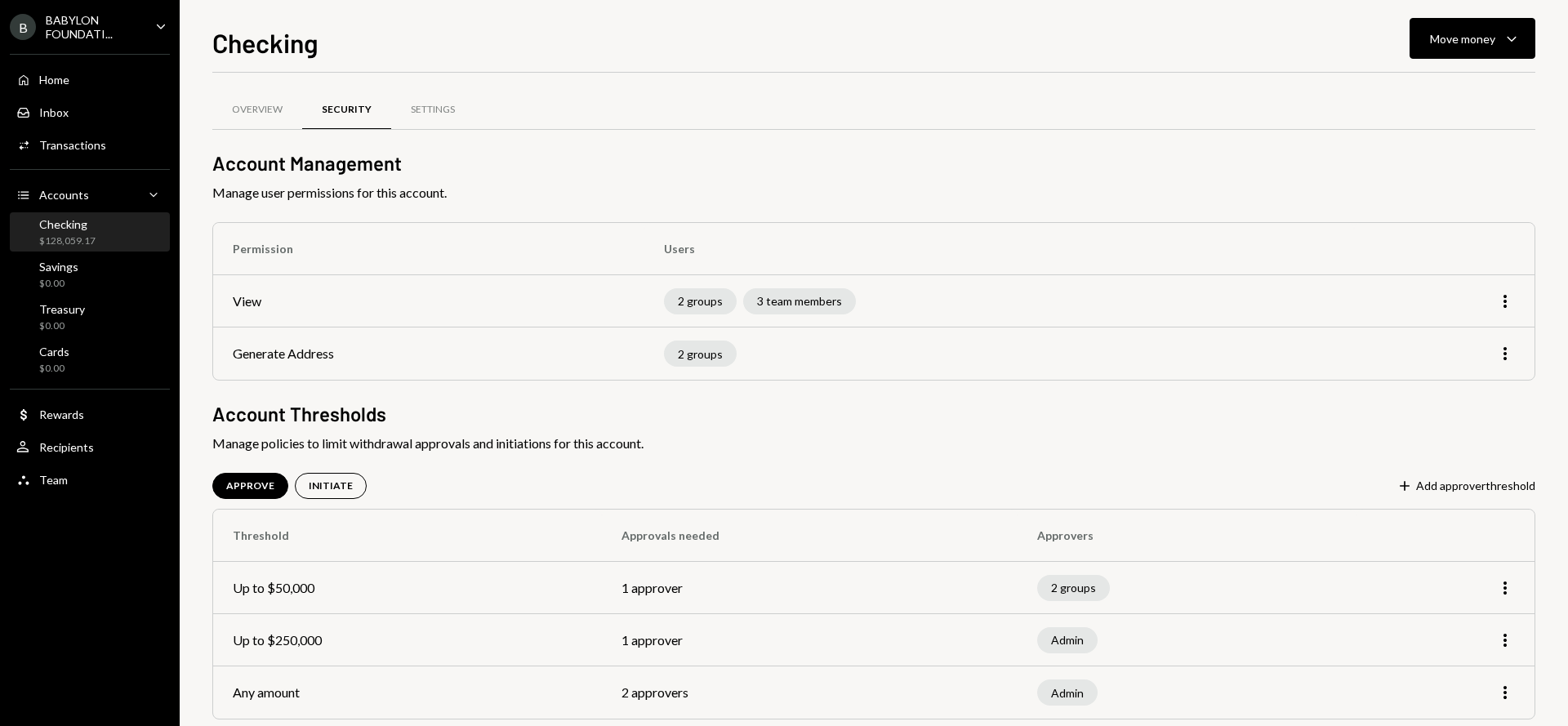
scroll to position [27, 0]
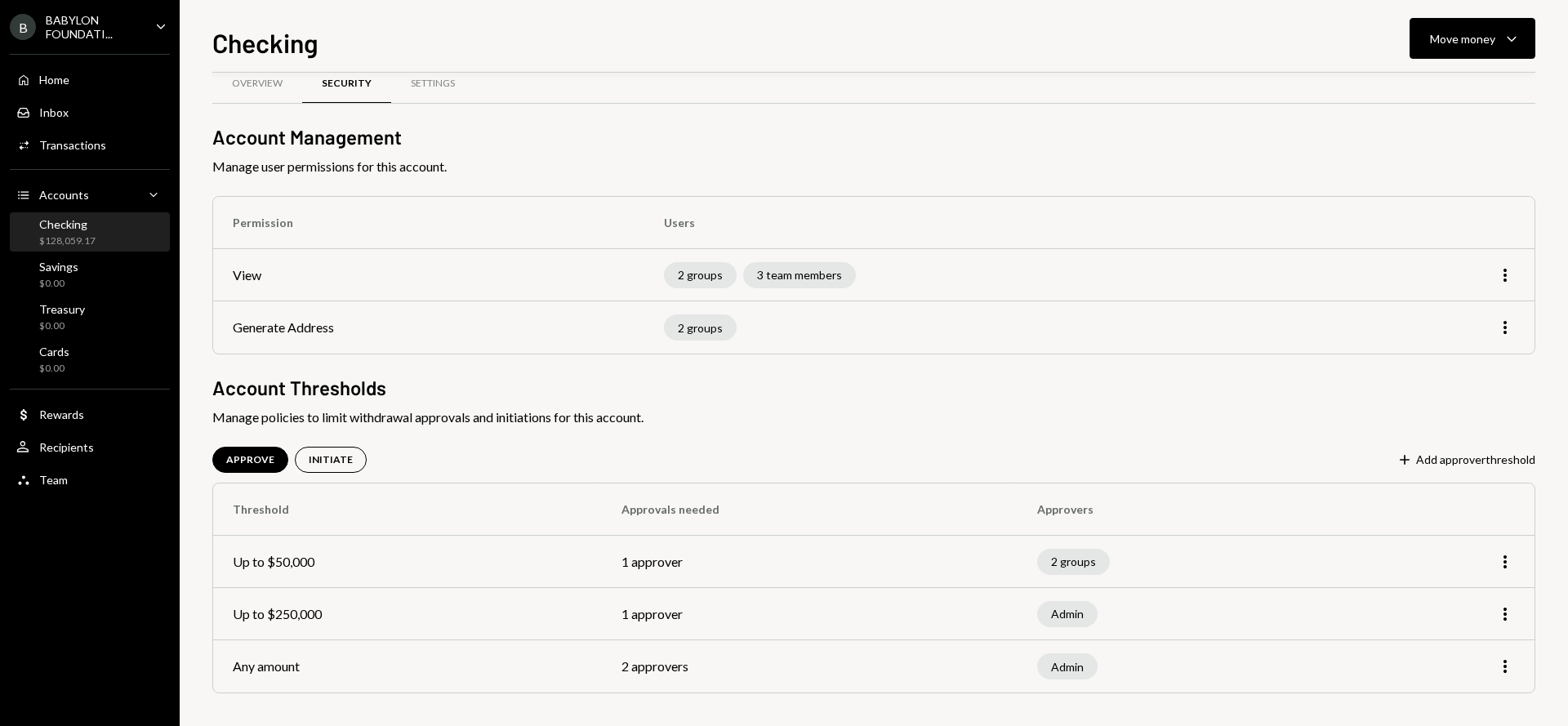
click at [652, 560] on td "1 approver" at bounding box center [810, 562] width 416 height 52
click at [648, 561] on td "1 approver" at bounding box center [810, 562] width 416 height 52
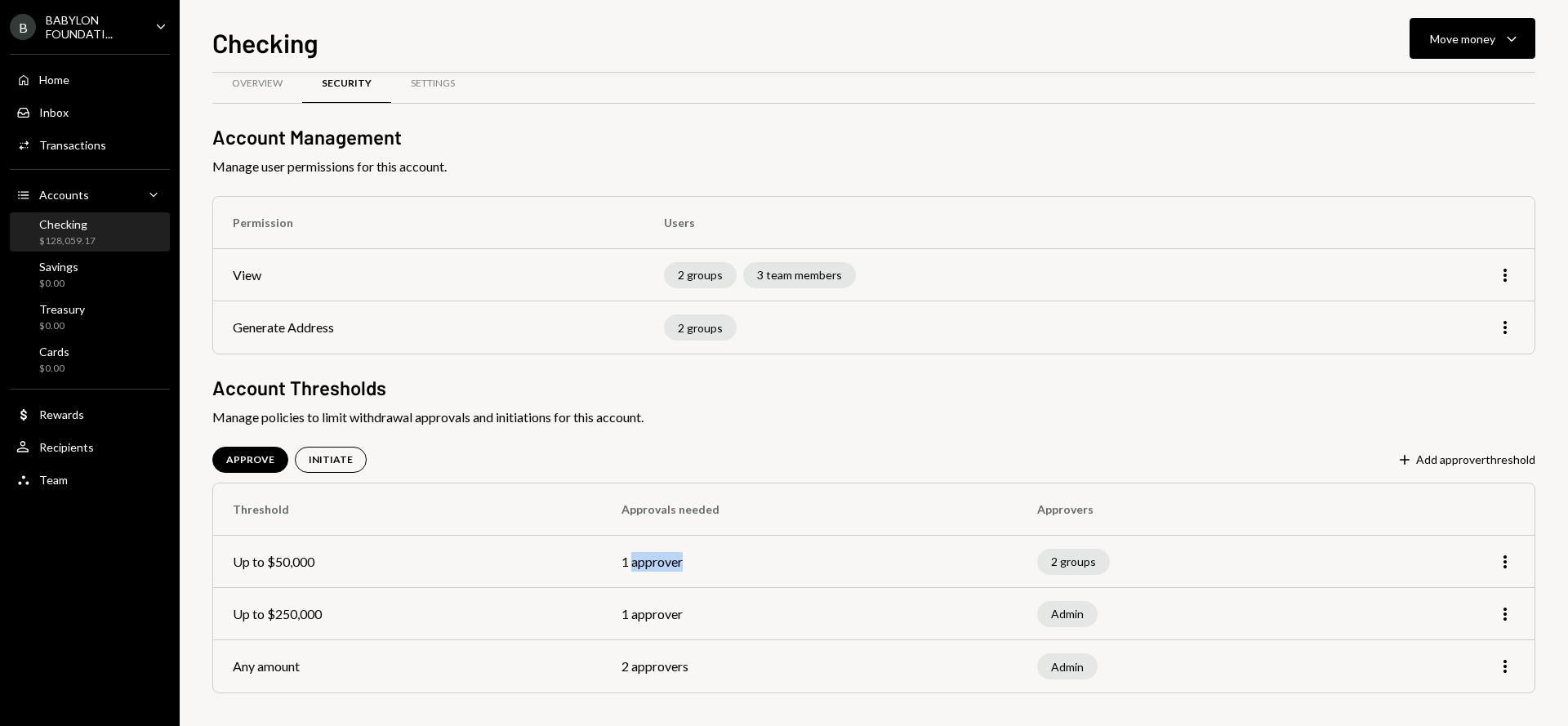
click at [668, 565] on td "1 approver" at bounding box center [810, 562] width 416 height 52
click at [838, 562] on td "1 approver" at bounding box center [810, 562] width 416 height 52
click at [441, 675] on td "Any amount" at bounding box center [407, 666] width 389 height 52
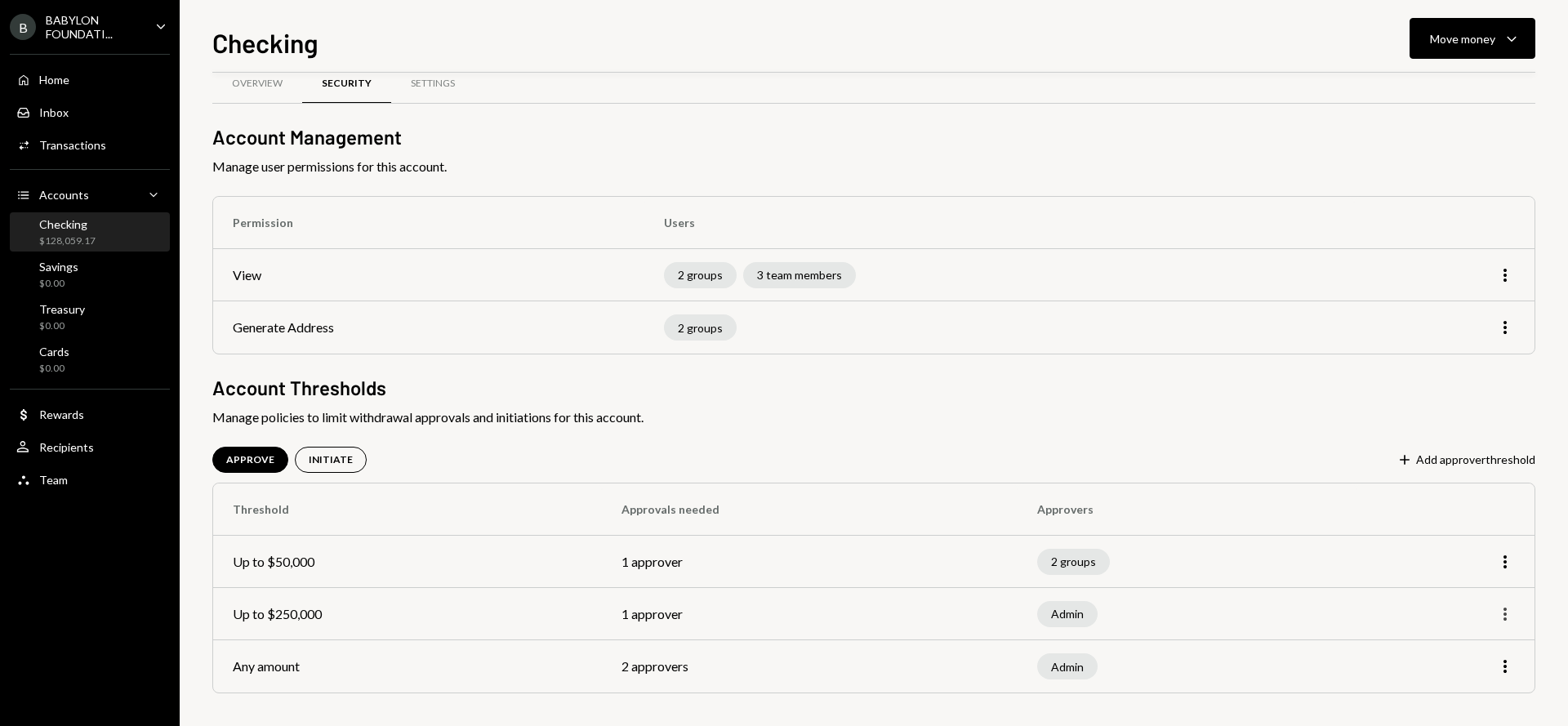
click at [1507, 617] on icon "More" at bounding box center [1506, 614] width 20 height 20
click at [1313, 658] on div "Admin" at bounding box center [1186, 667] width 299 height 27
click at [1505, 666] on icon "button" at bounding box center [1505, 666] width 3 height 13
click at [1467, 603] on div "Edit" at bounding box center [1468, 603] width 81 height 28
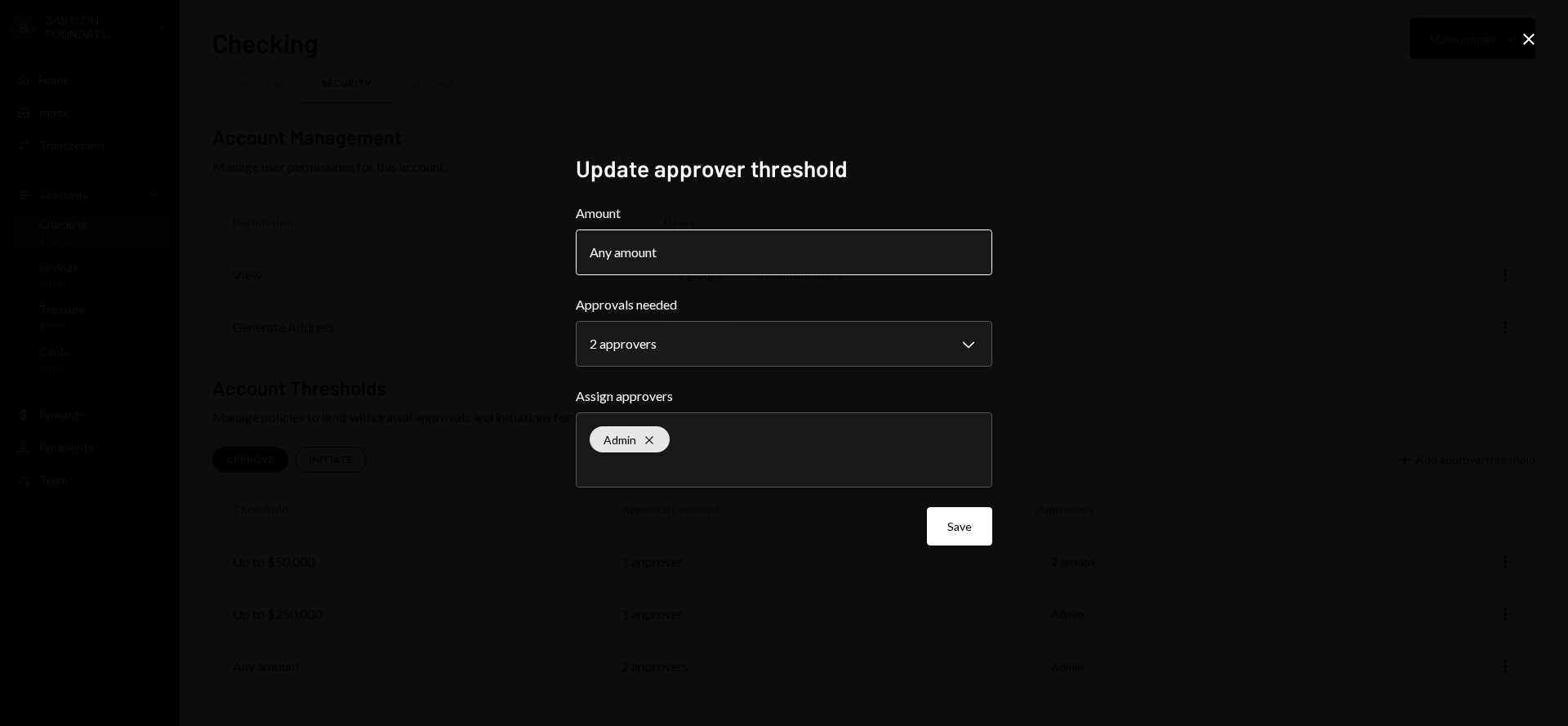
click at [663, 255] on div "Any amount" at bounding box center [628, 252] width 77 height 20
click at [694, 256] on button "Any amount" at bounding box center [784, 252] width 416 height 46
click at [660, 252] on div "Any amount" at bounding box center [628, 252] width 77 height 20
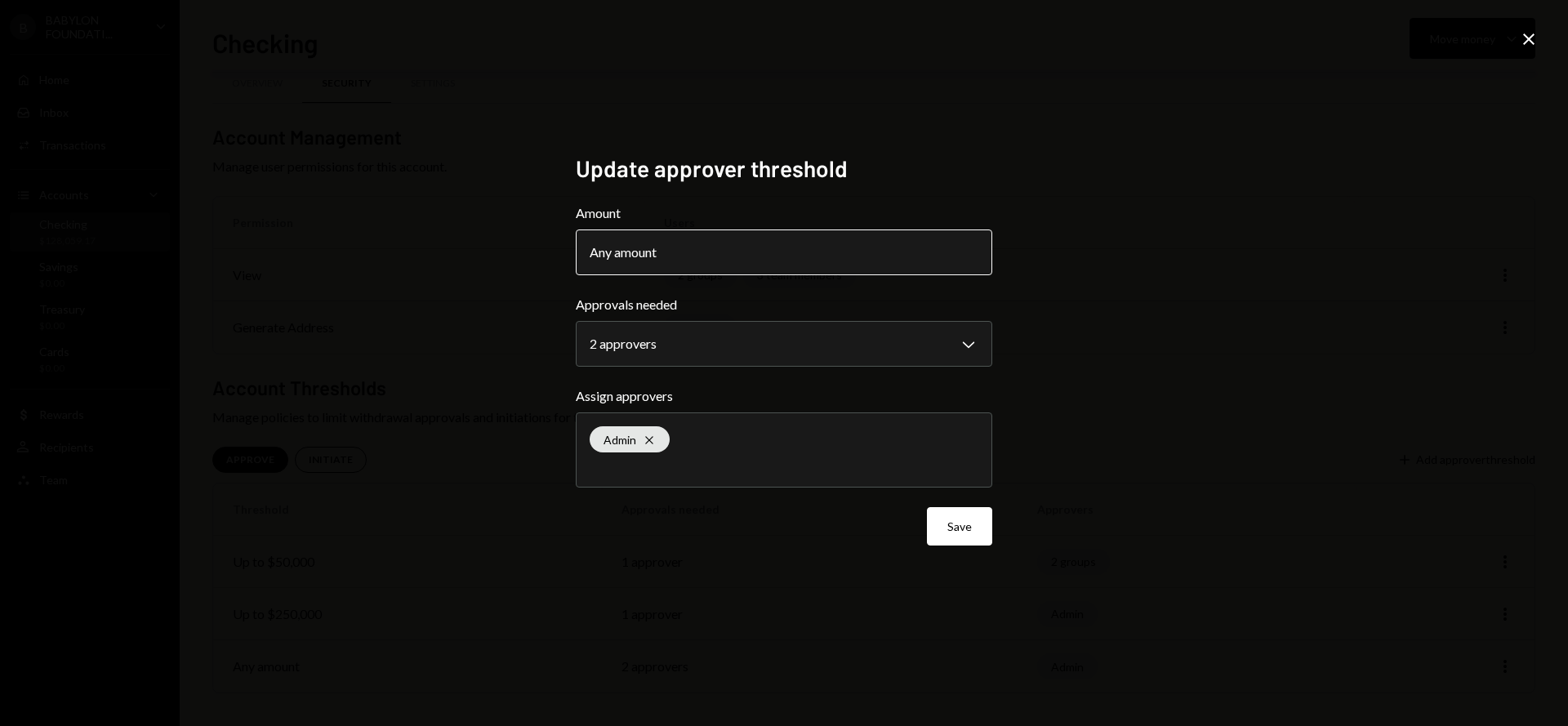
click at [660, 252] on div "Any amount" at bounding box center [628, 252] width 77 height 20
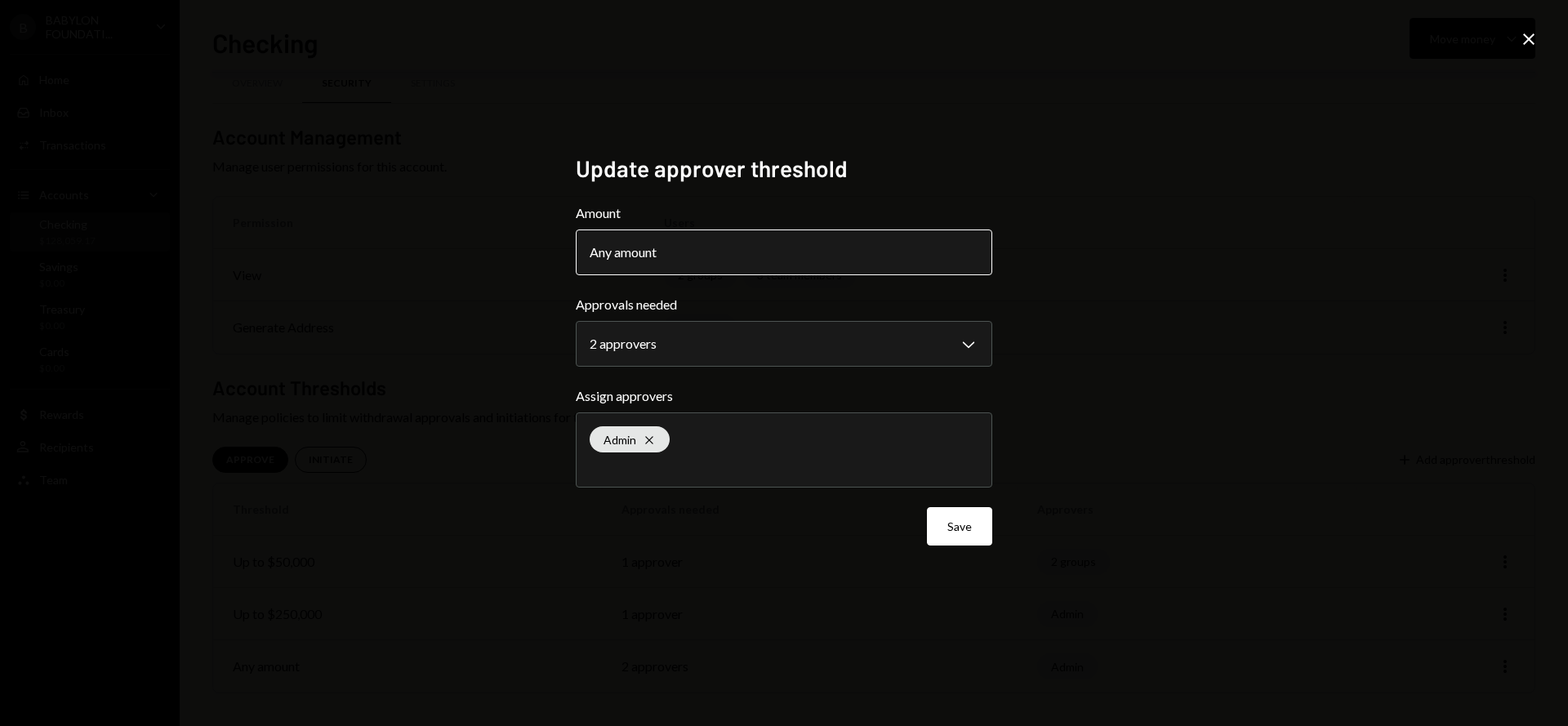
click at [660, 252] on div "Any amount" at bounding box center [628, 252] width 77 height 20
click at [675, 336] on body "**********" at bounding box center [784, 363] width 1568 height 726
click at [509, 323] on div "**********" at bounding box center [784, 363] width 1568 height 726
click at [1529, 37] on icon "Close" at bounding box center [1529, 39] width 20 height 20
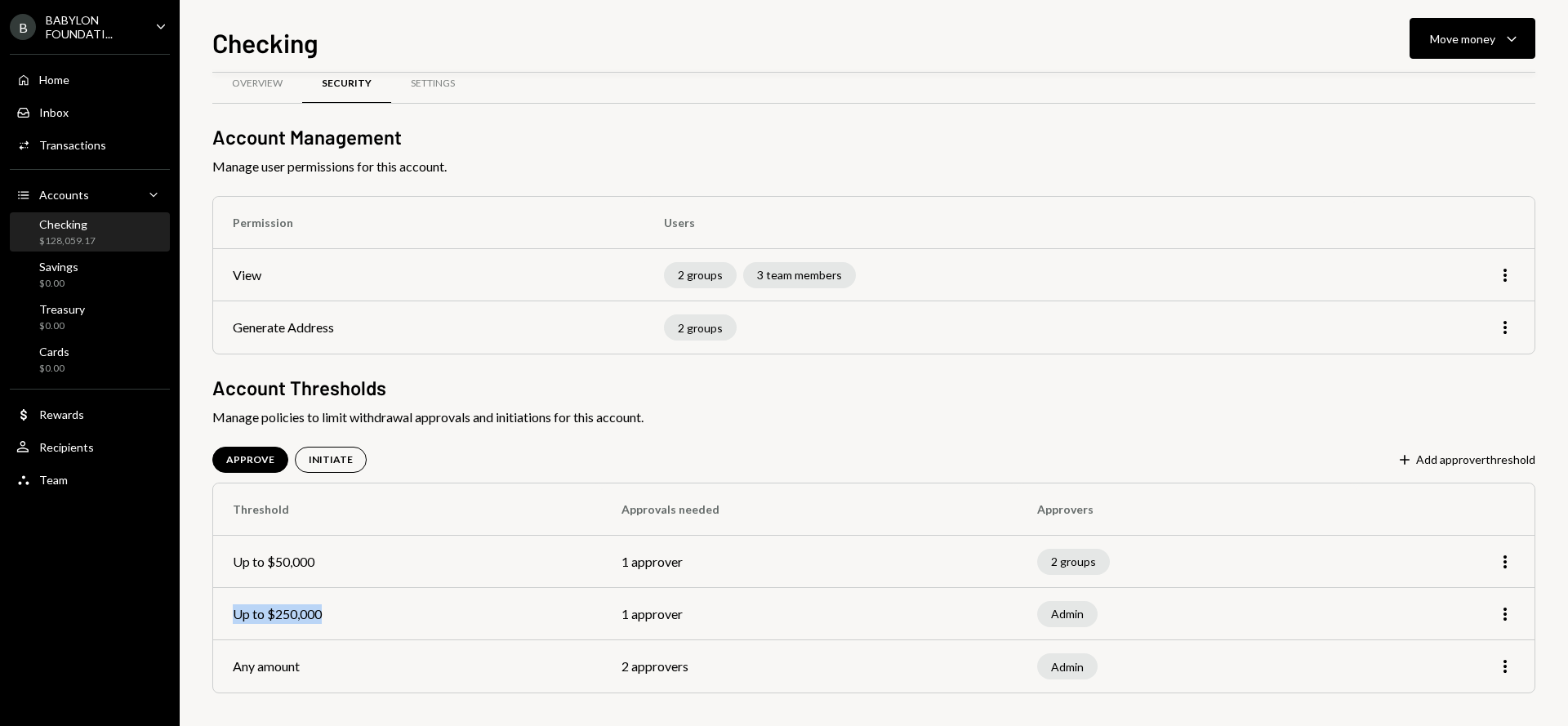
drag, startPoint x: 236, startPoint y: 613, endPoint x: 350, endPoint y: 614, distance: 114.0
click at [350, 614] on td "Up to $250,000" at bounding box center [407, 614] width 389 height 52
click at [1504, 617] on icon "button" at bounding box center [1505, 614] width 3 height 13
click at [1451, 649] on div "Edit" at bounding box center [1468, 649] width 81 height 28
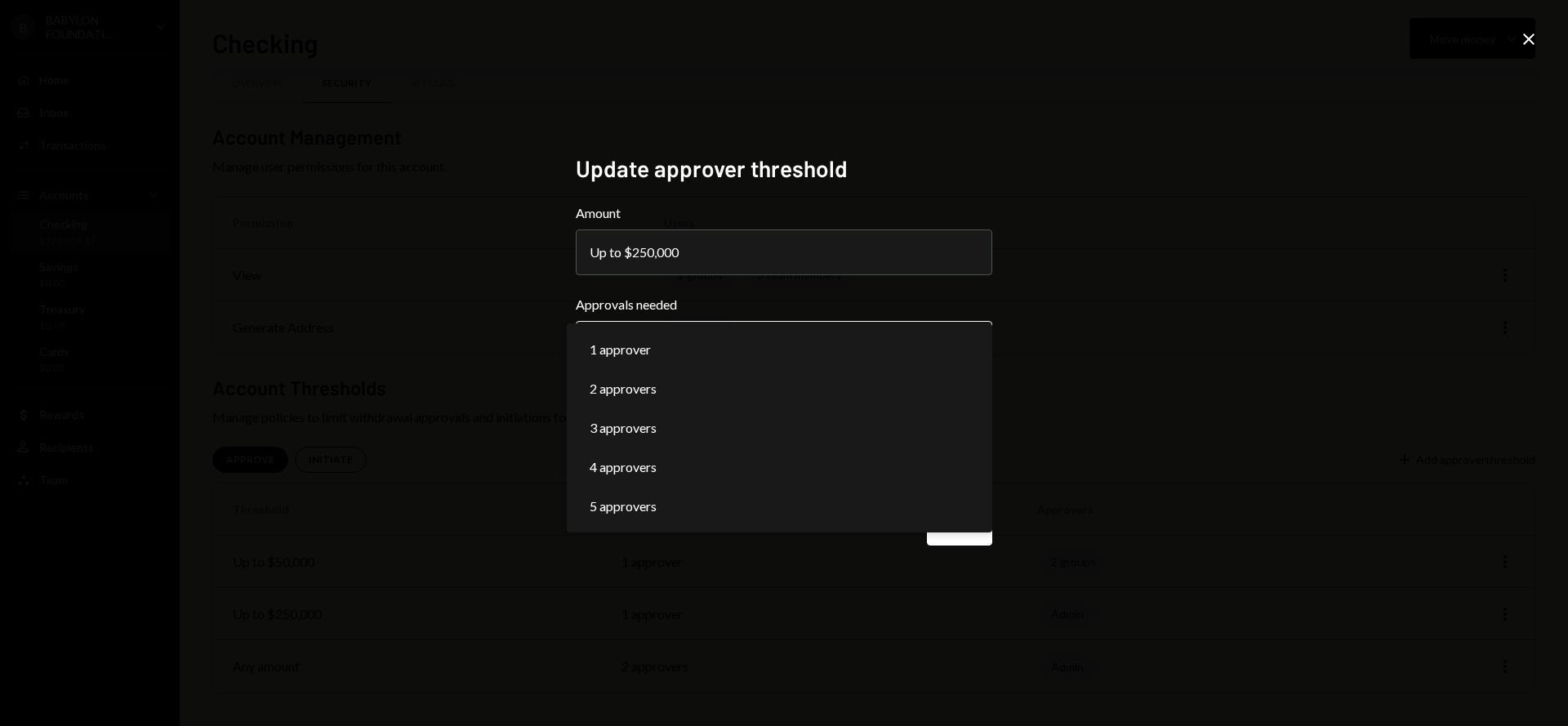
click at [700, 342] on body "**********" at bounding box center [784, 363] width 1568 height 726
click at [705, 243] on button "Up to $250,000" at bounding box center [784, 252] width 416 height 46
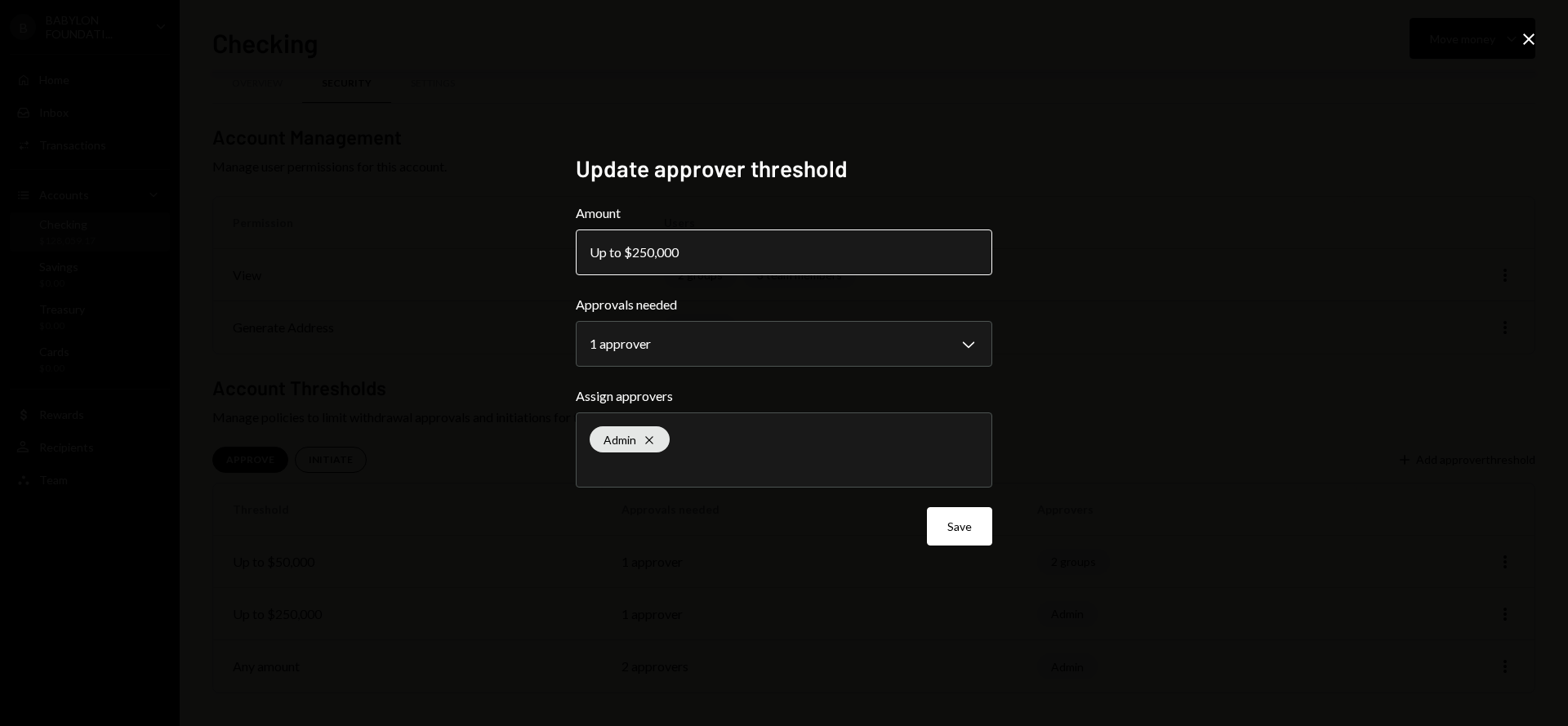
click at [610, 251] on div "Up to $250,000" at bounding box center [639, 252] width 99 height 20
click at [682, 256] on div "Up to $250,000" at bounding box center [639, 252] width 99 height 20
click at [635, 249] on div "Up to $250,000" at bounding box center [639, 252] width 99 height 20
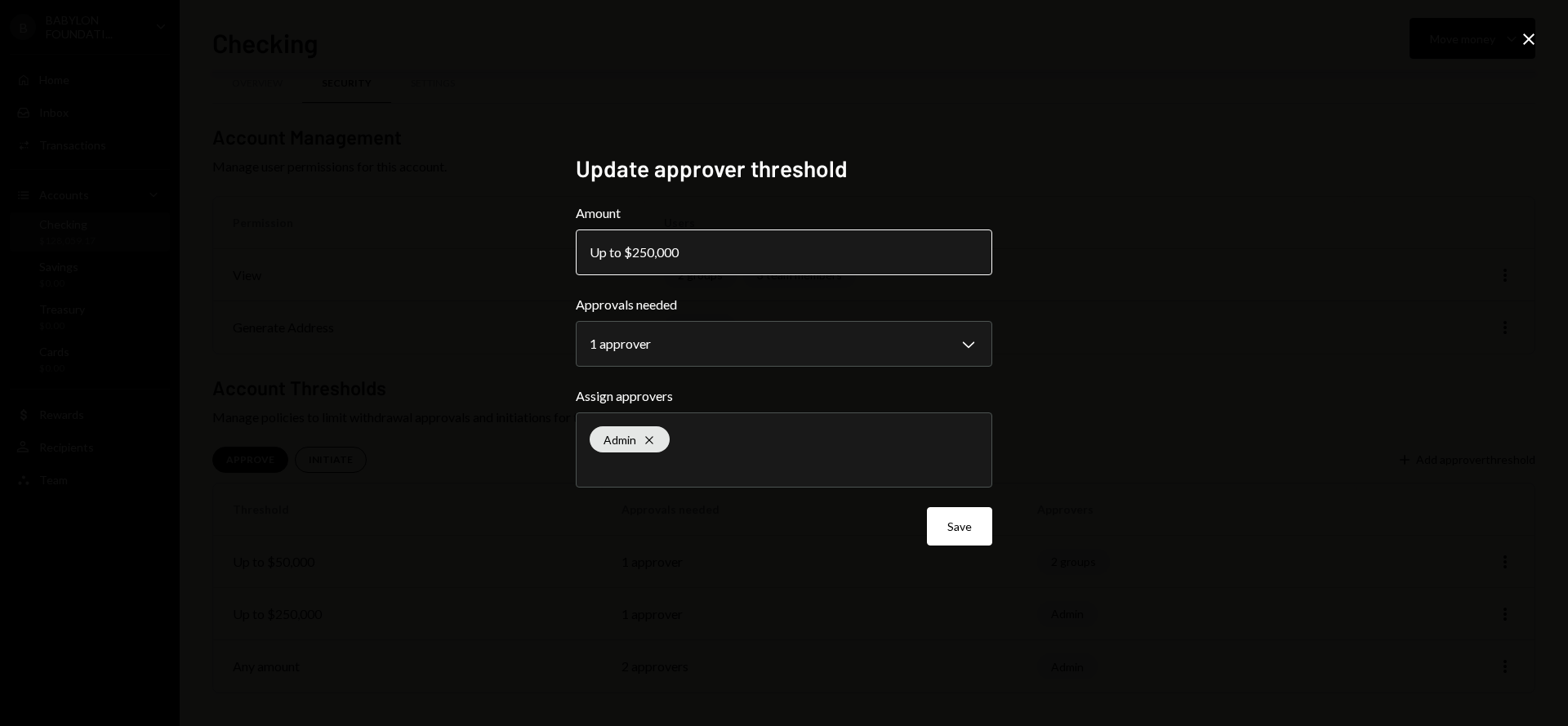
click at [635, 249] on div "Up to $250,000" at bounding box center [639, 252] width 99 height 20
click at [652, 343] on body "**********" at bounding box center [784, 363] width 1568 height 726
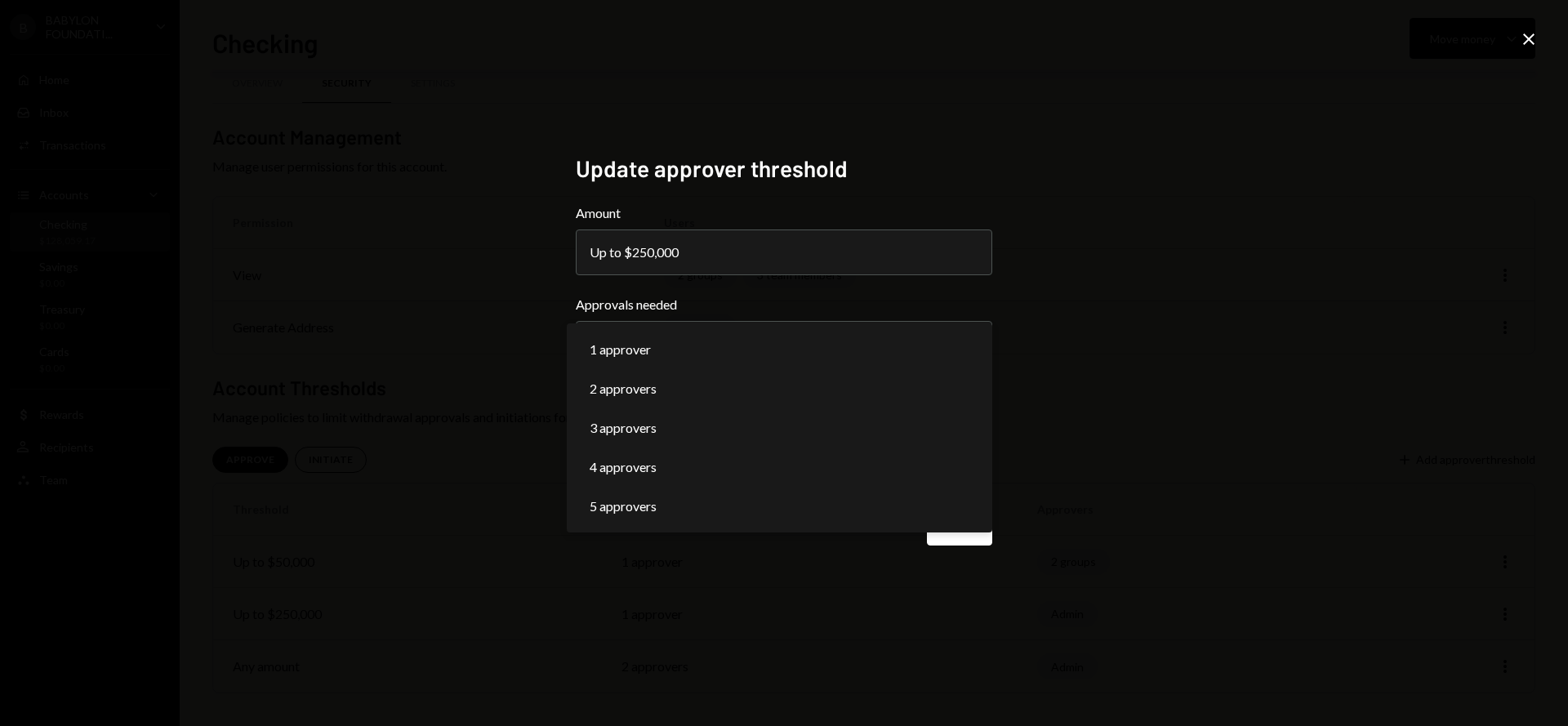
click at [514, 344] on div "**********" at bounding box center [784, 363] width 1568 height 726
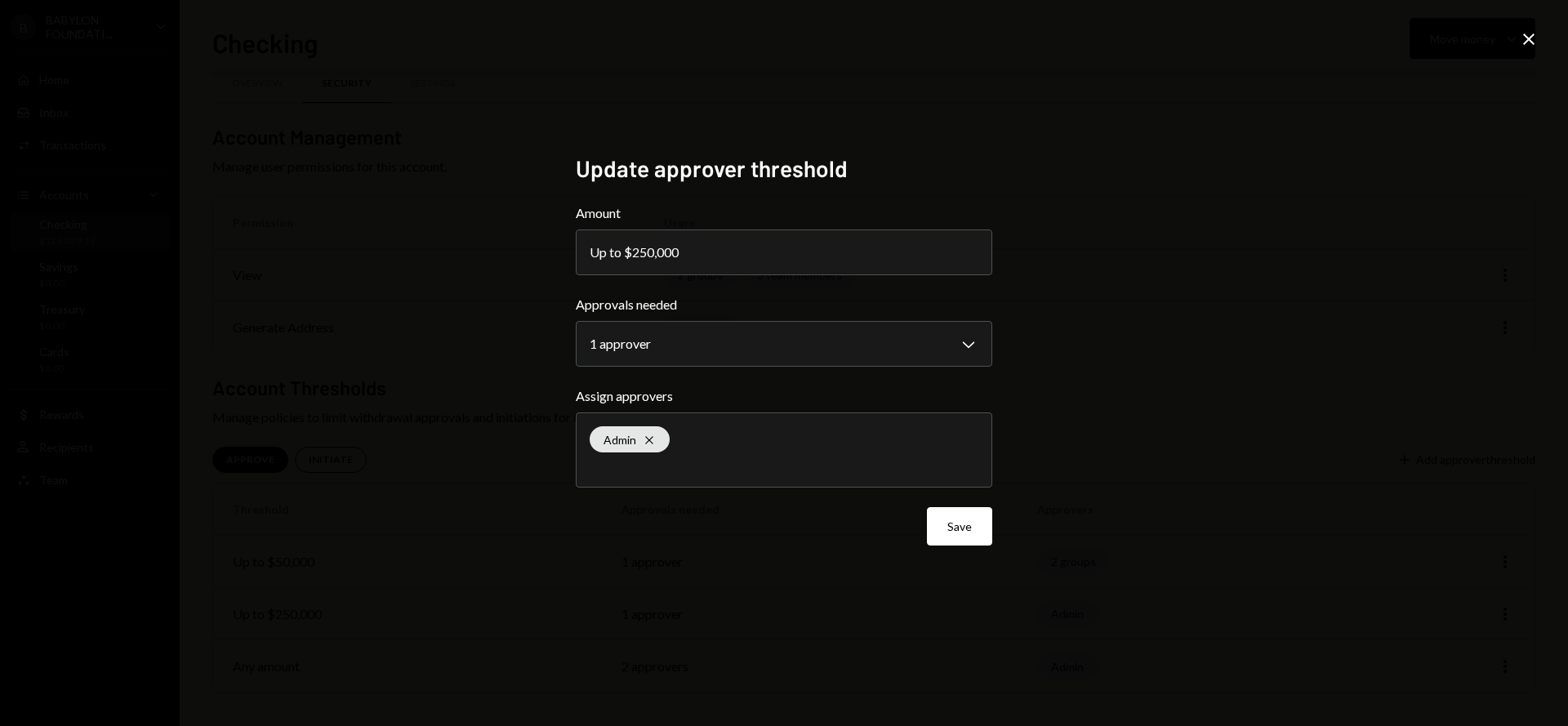
click at [1522, 41] on icon "Close" at bounding box center [1529, 39] width 20 height 20
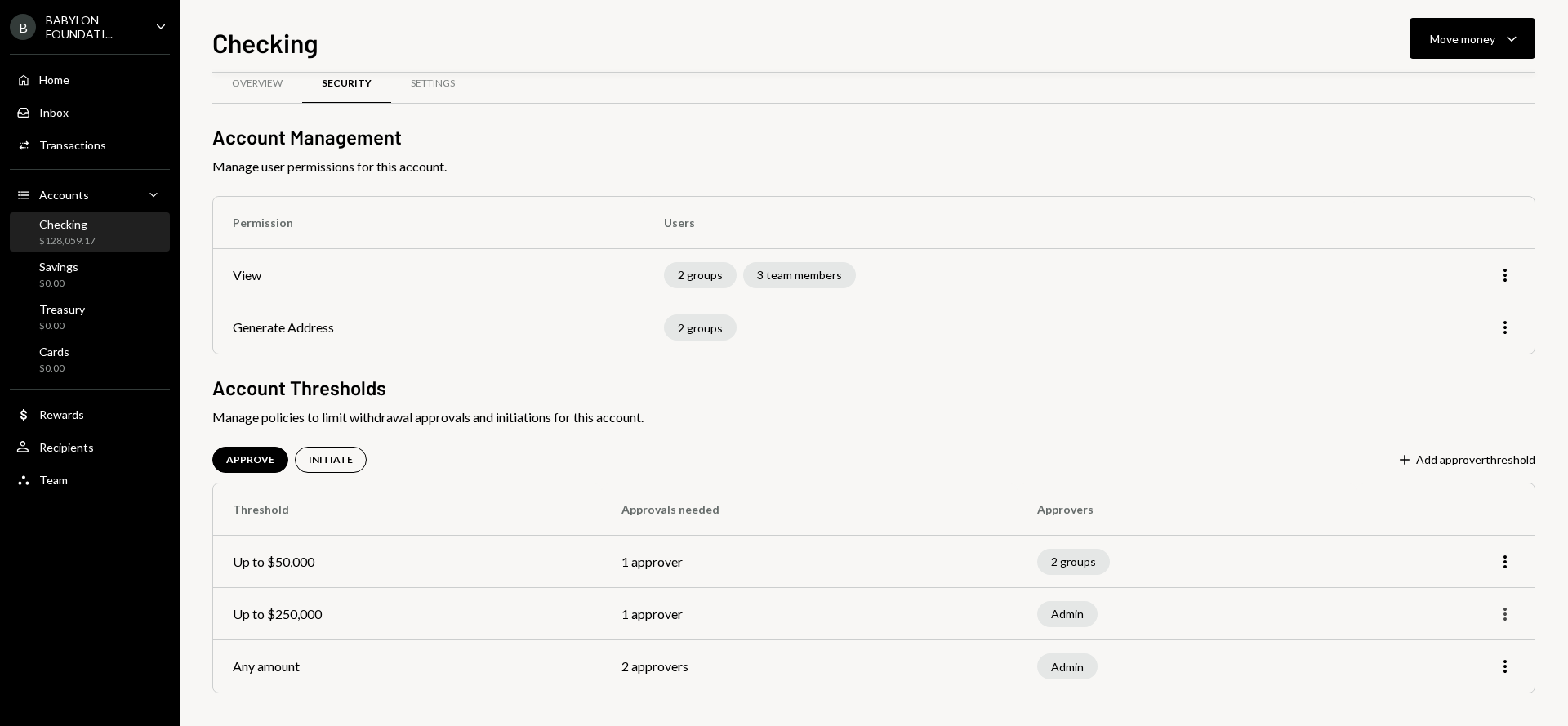
click at [1501, 617] on icon "More" at bounding box center [1506, 614] width 20 height 20
click at [1452, 682] on div "Remove" at bounding box center [1468, 677] width 81 height 28
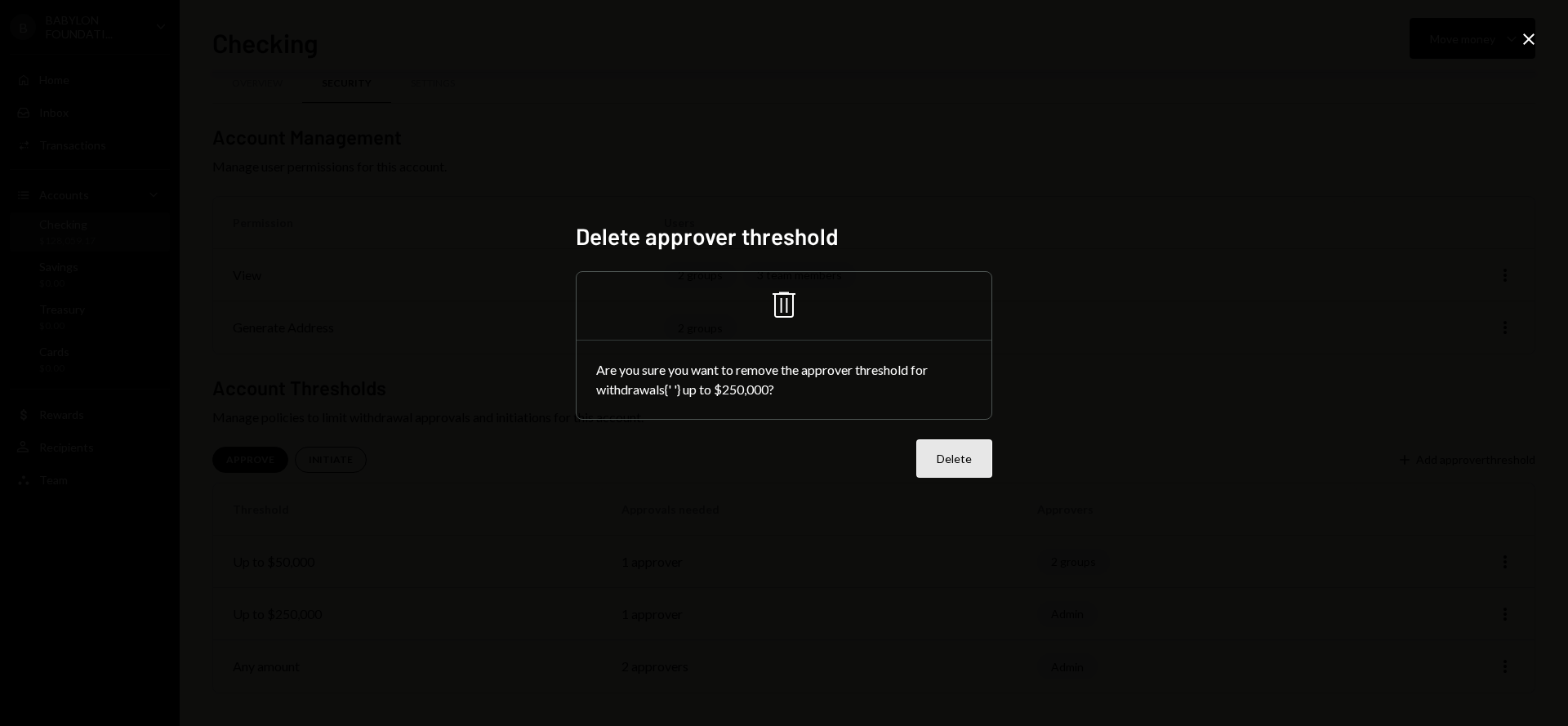
click at [955, 461] on button "Delete" at bounding box center [955, 459] width 76 height 38
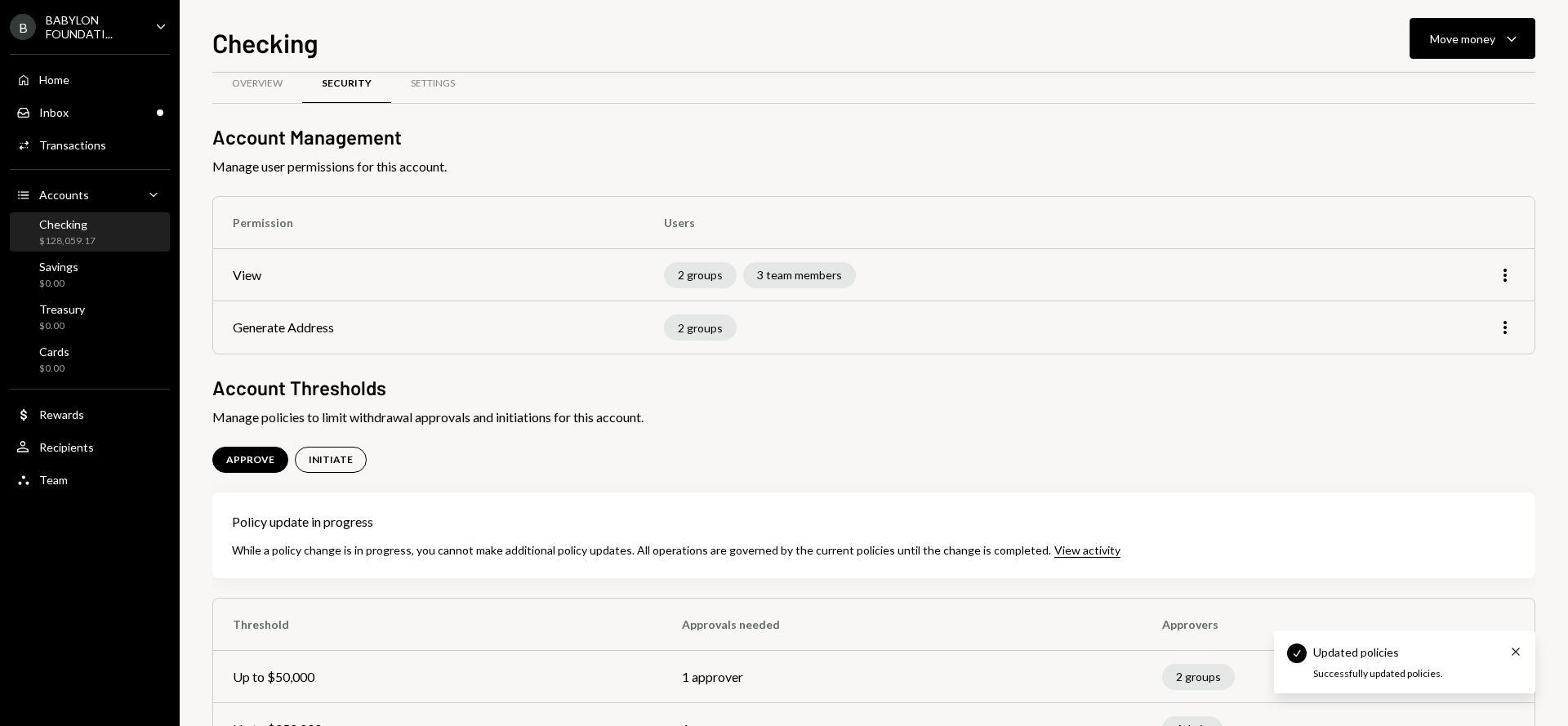
scroll to position [141, 0]
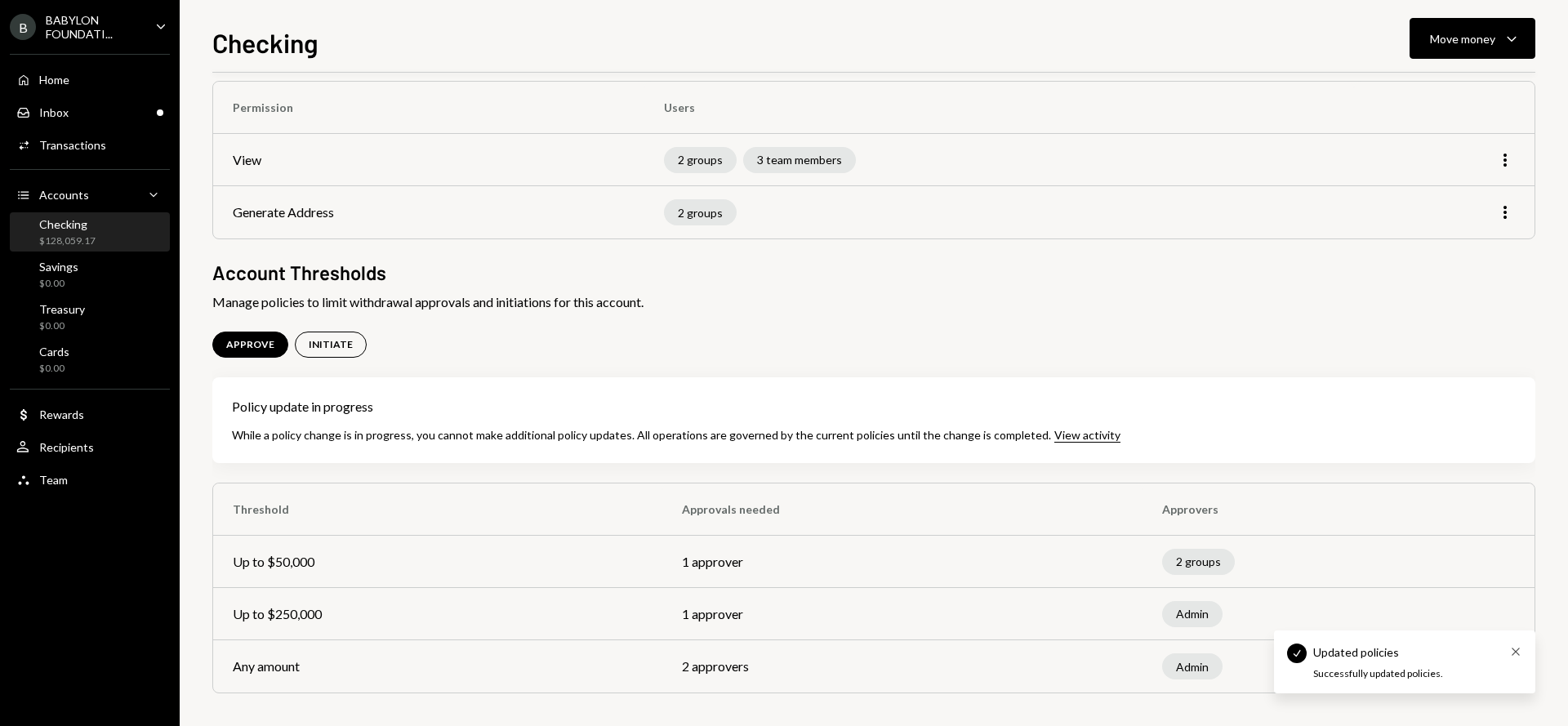
click at [1517, 652] on icon "Cross" at bounding box center [1516, 652] width 13 height 13
click at [1455, 663] on div "Admin" at bounding box center [1338, 667] width 353 height 27
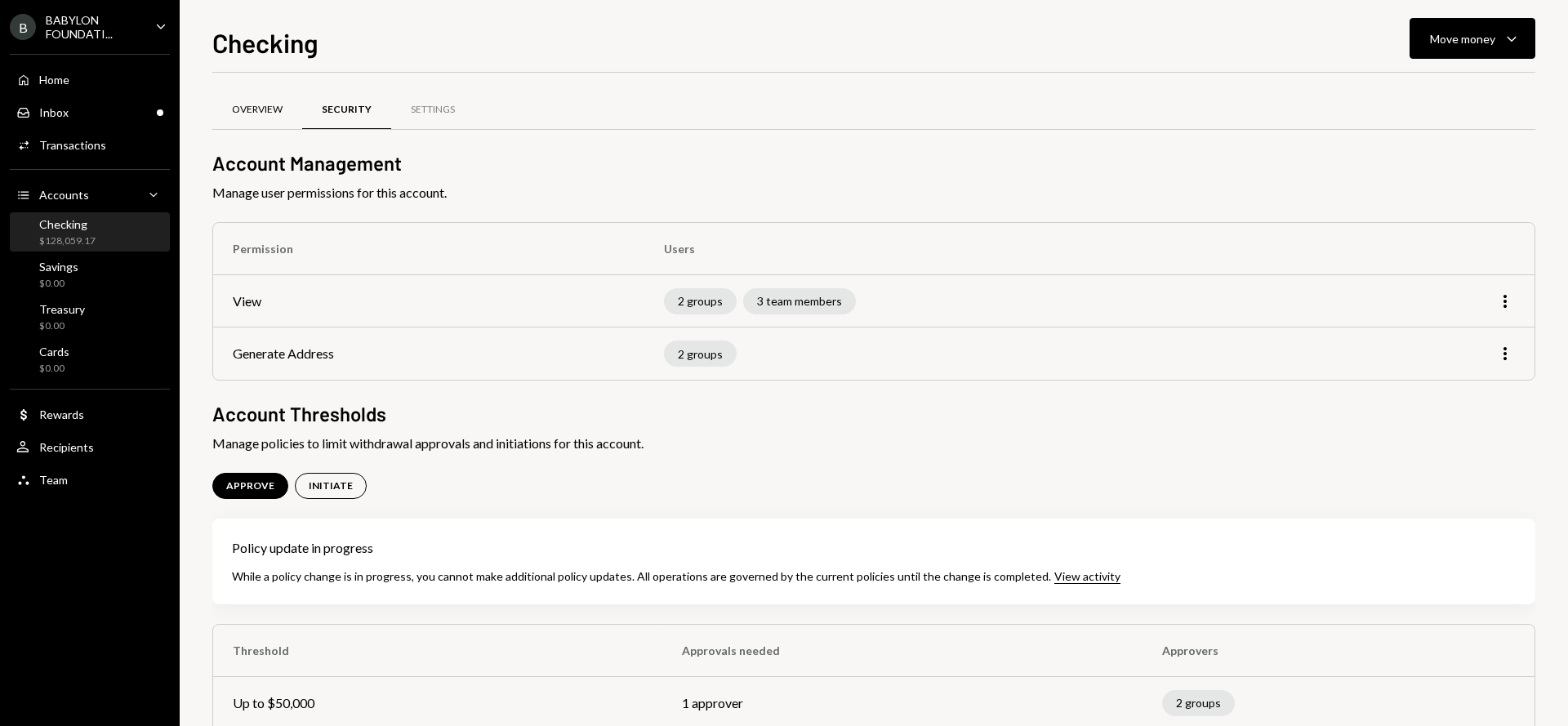
click at [278, 115] on div "Overview" at bounding box center [257, 110] width 51 height 14
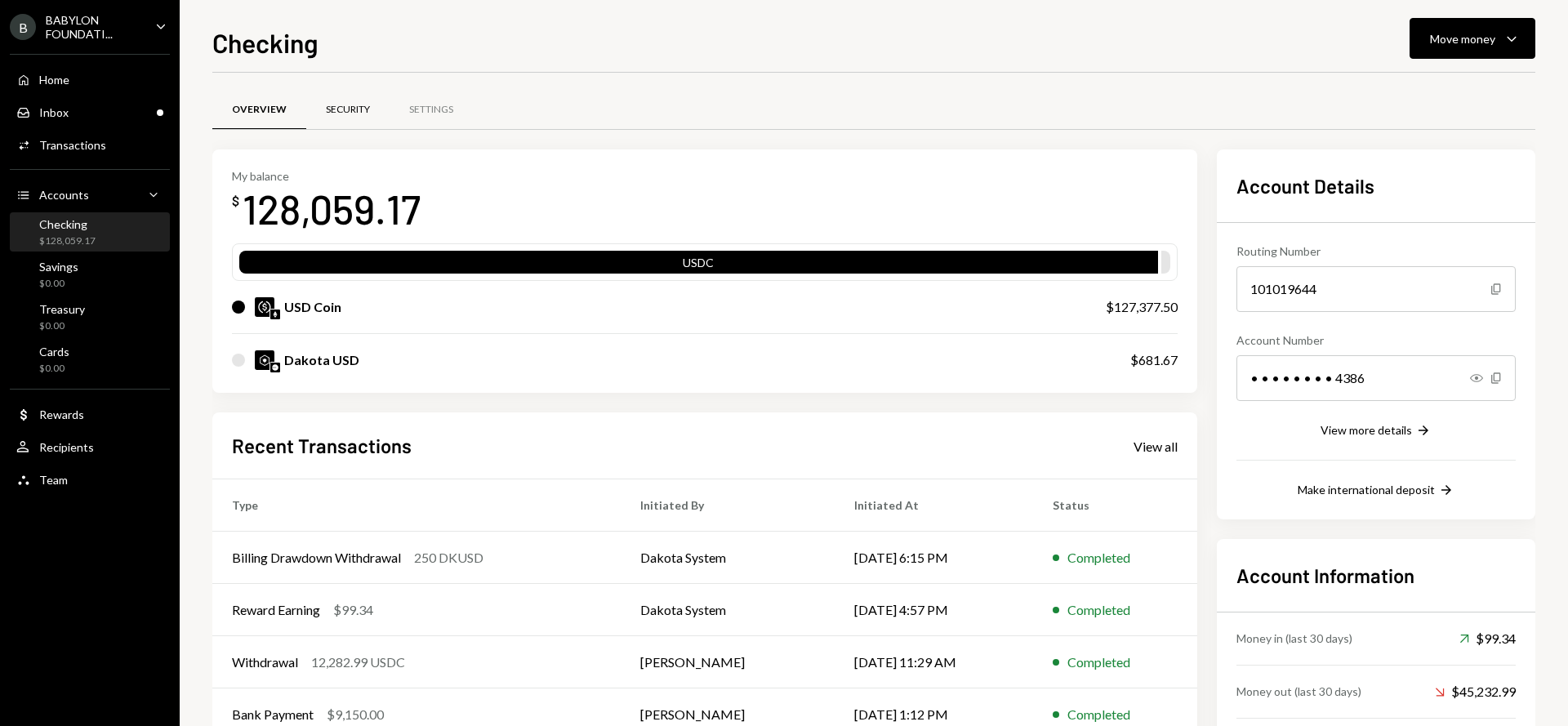
click at [329, 115] on div "Security" at bounding box center [348, 110] width 44 height 14
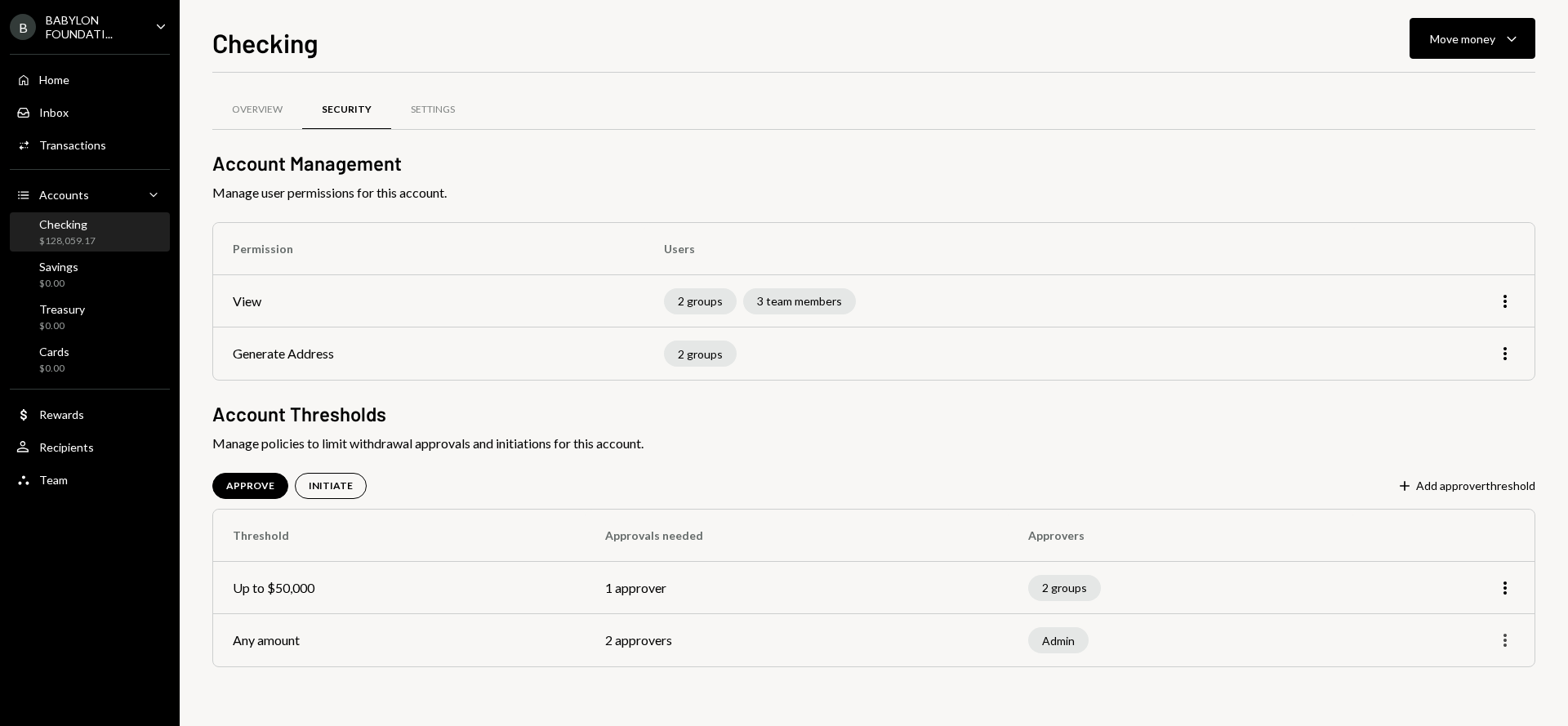
click at [1506, 645] on icon "button" at bounding box center [1505, 641] width 3 height 13
click at [1462, 708] on div "Remove" at bounding box center [1468, 704] width 81 height 28
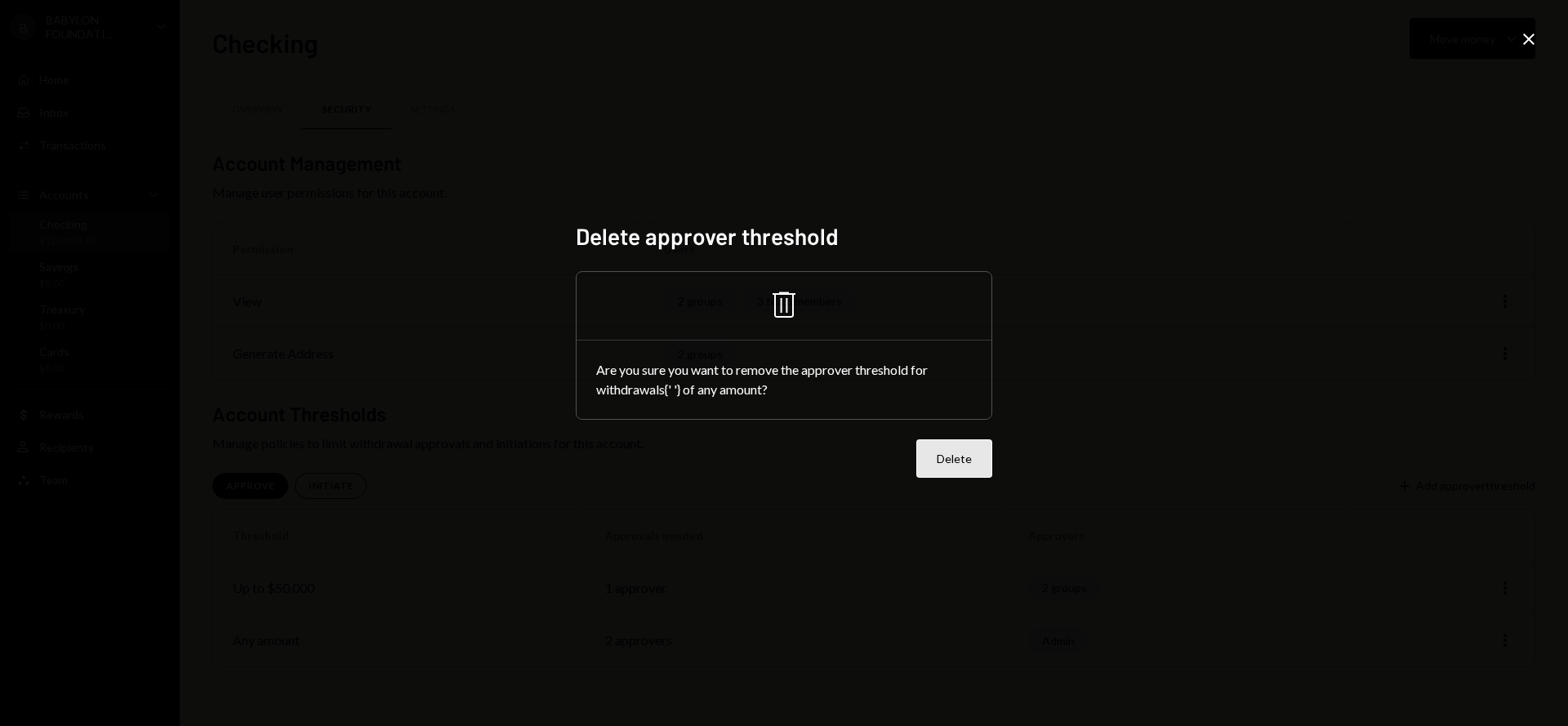
click at [948, 469] on button "Delete" at bounding box center [955, 459] width 76 height 38
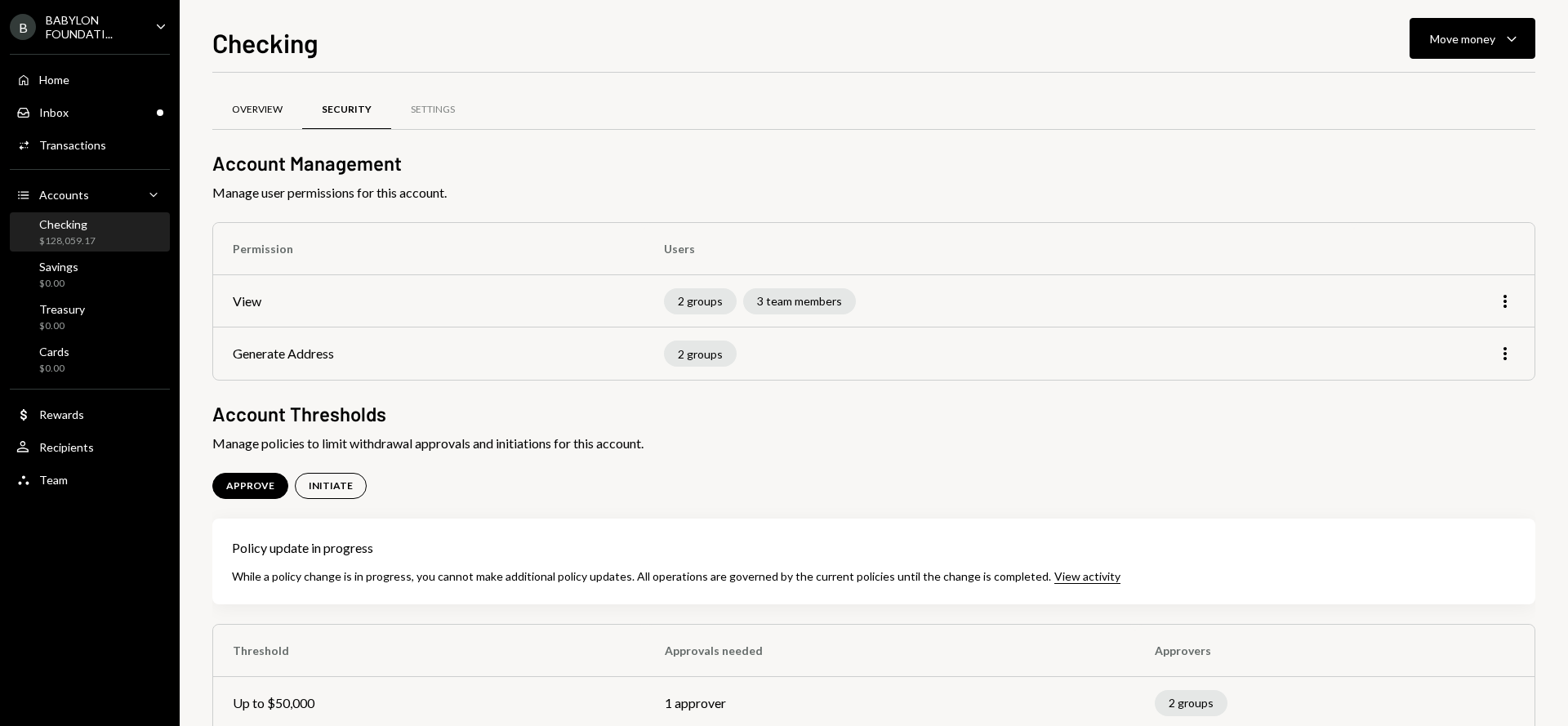
click at [265, 111] on div "Overview" at bounding box center [257, 110] width 51 height 14
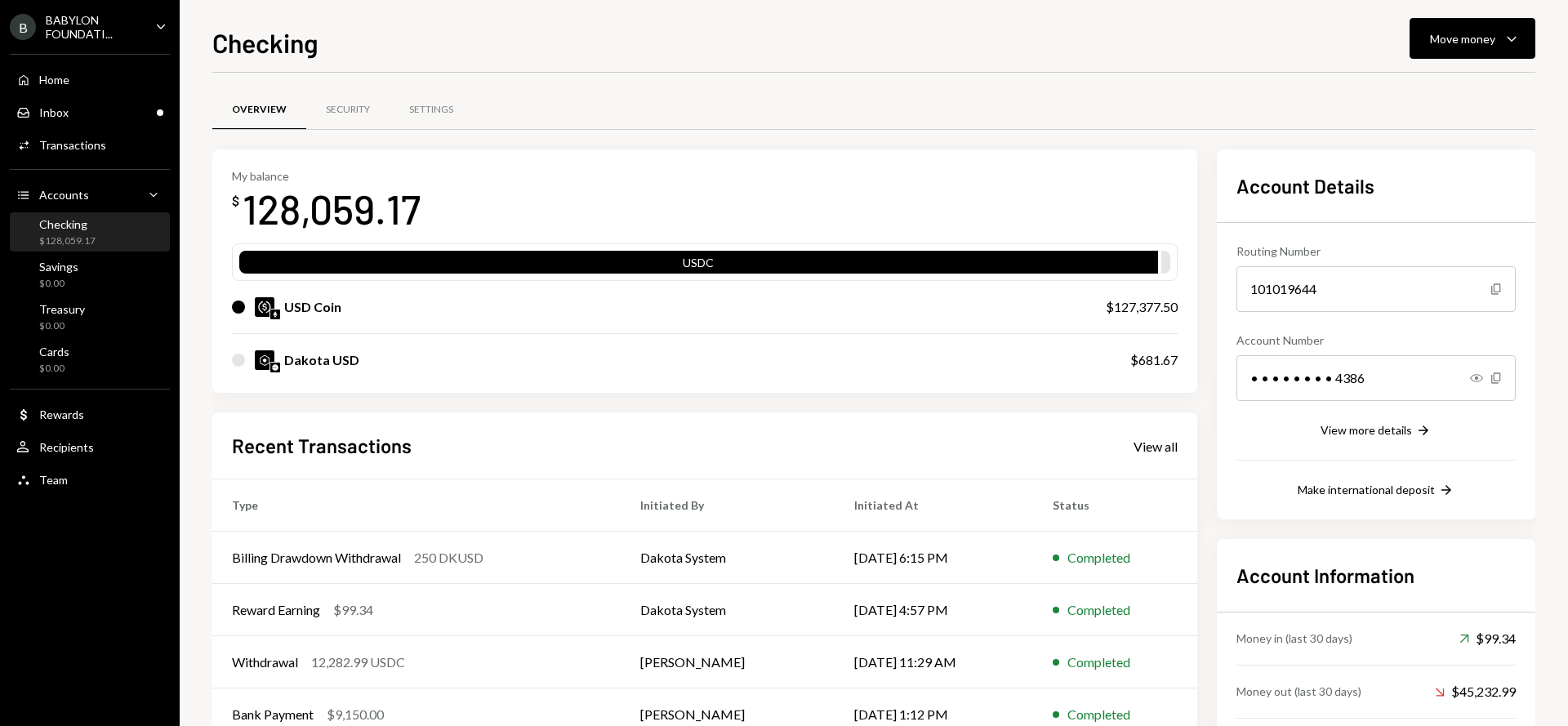
click at [313, 111] on div "Security" at bounding box center [348, 110] width 83 height 39
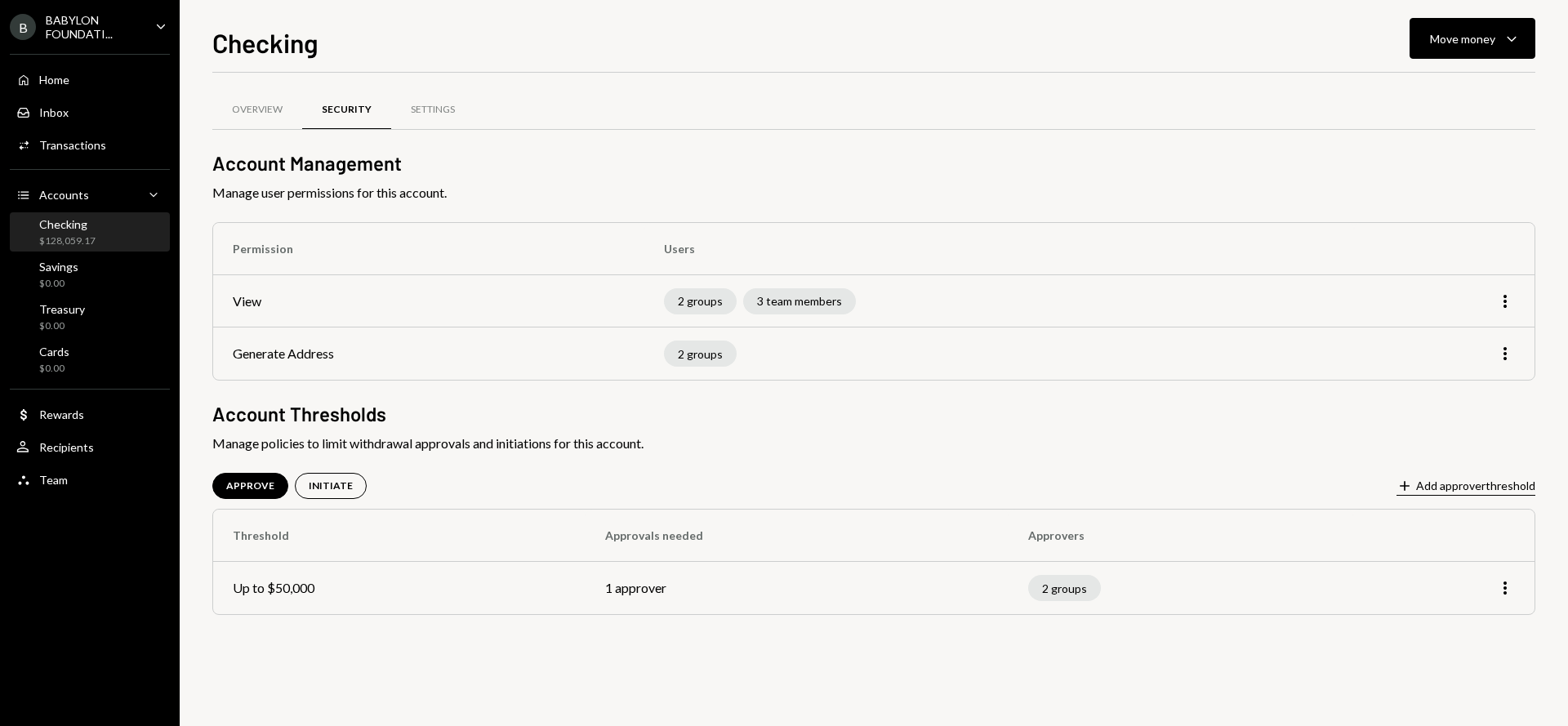
click at [1449, 485] on button "Plus Add approver threshold" at bounding box center [1465, 487] width 139 height 18
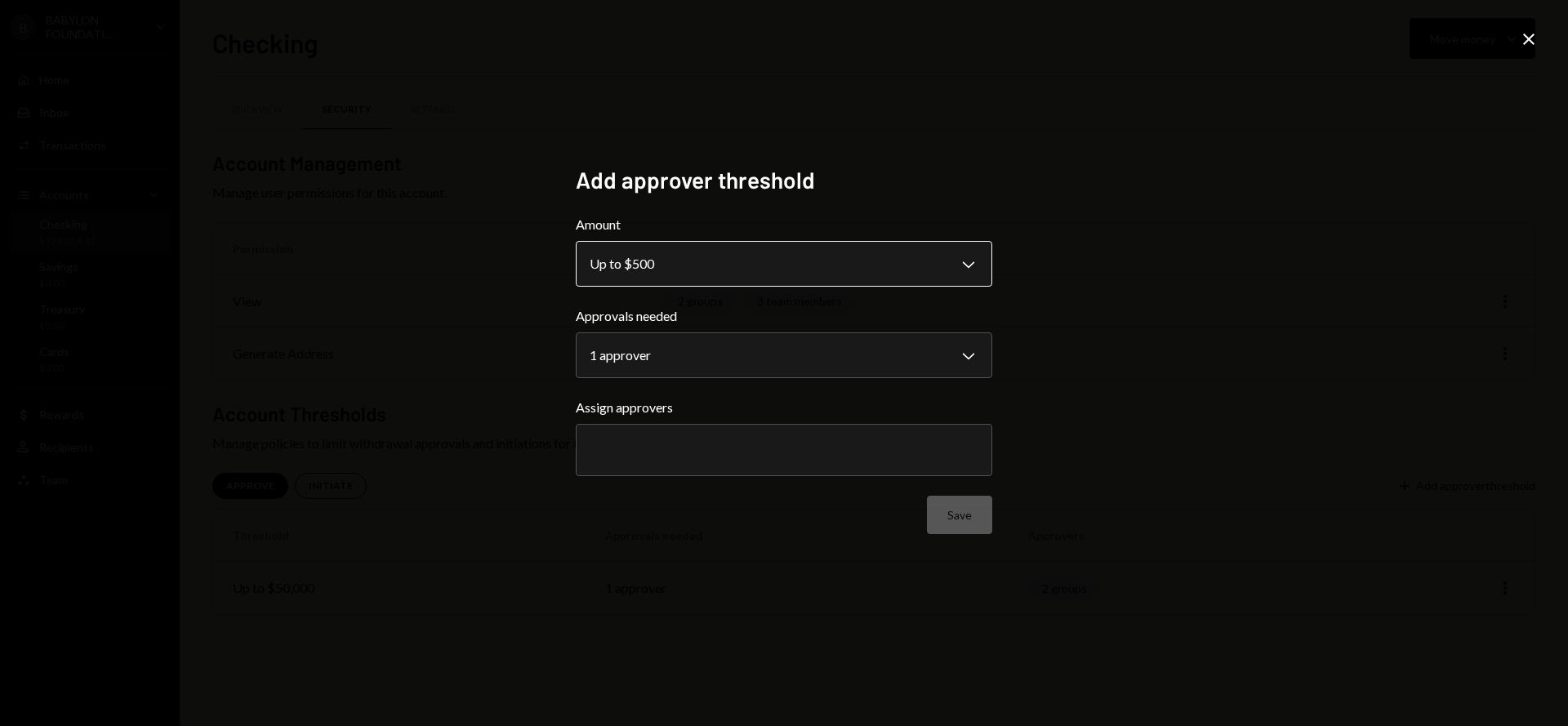
click at [670, 252] on body "**********" at bounding box center [784, 363] width 1568 height 726
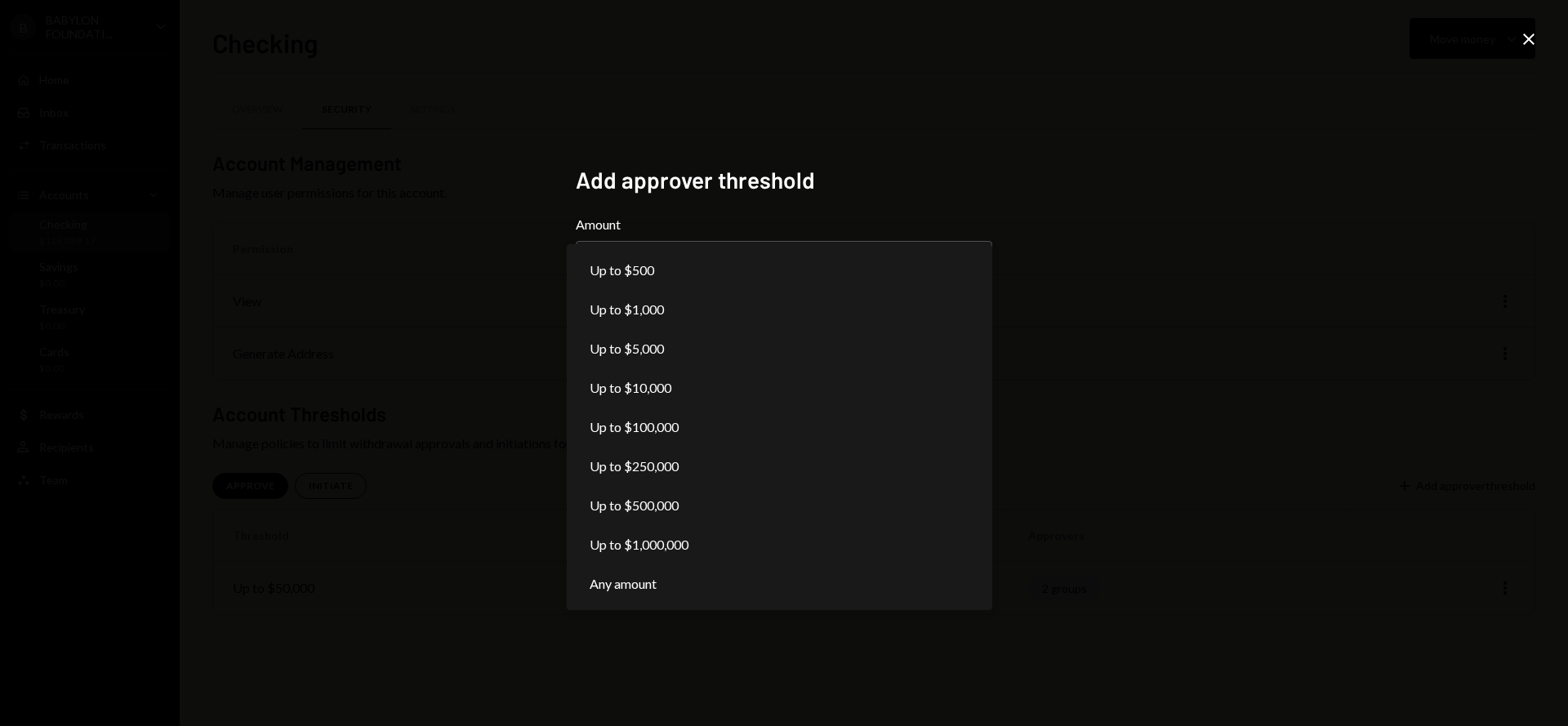
click at [490, 254] on div "**********" at bounding box center [784, 363] width 1568 height 726
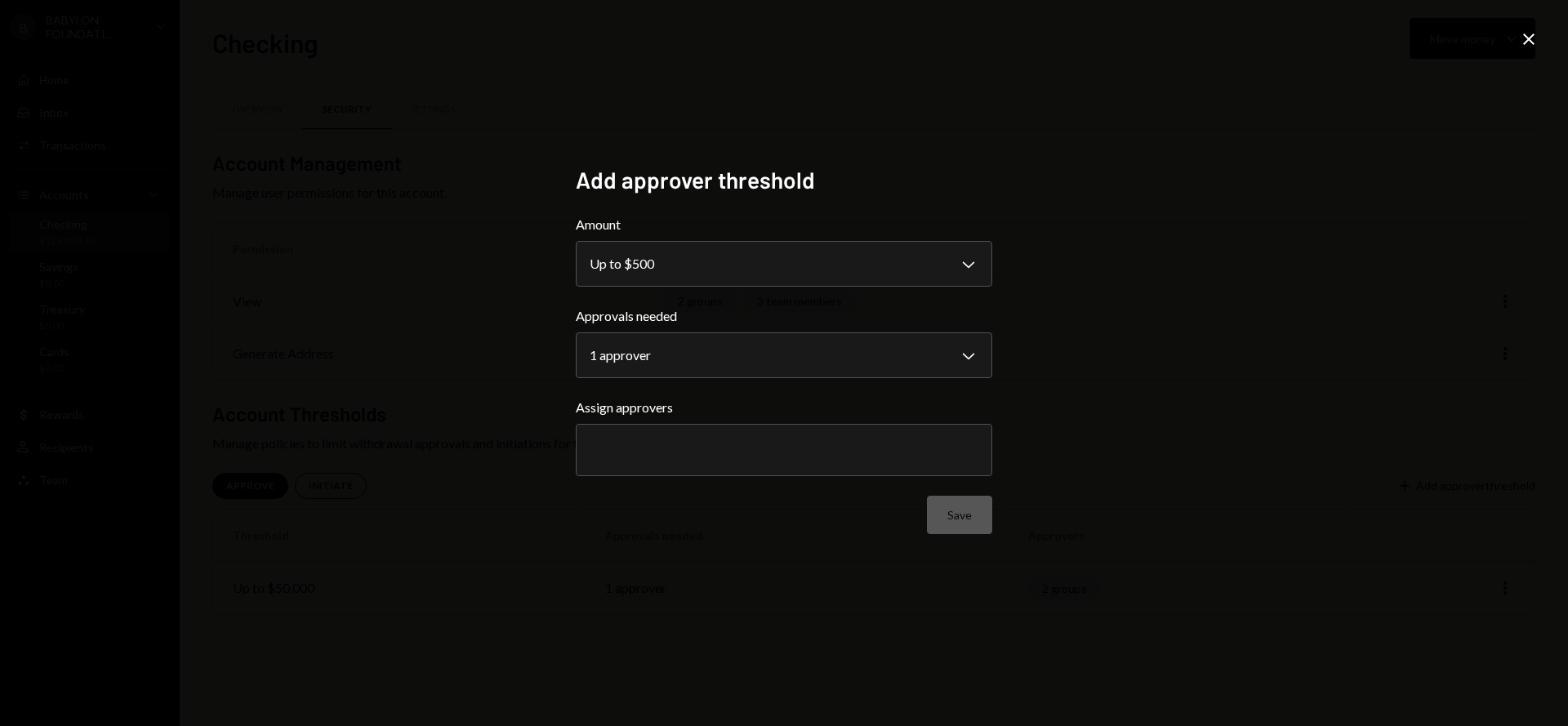
click at [689, 289] on form "**********" at bounding box center [784, 374] width 416 height 319
click at [713, 271] on body "**********" at bounding box center [784, 363] width 1568 height 726
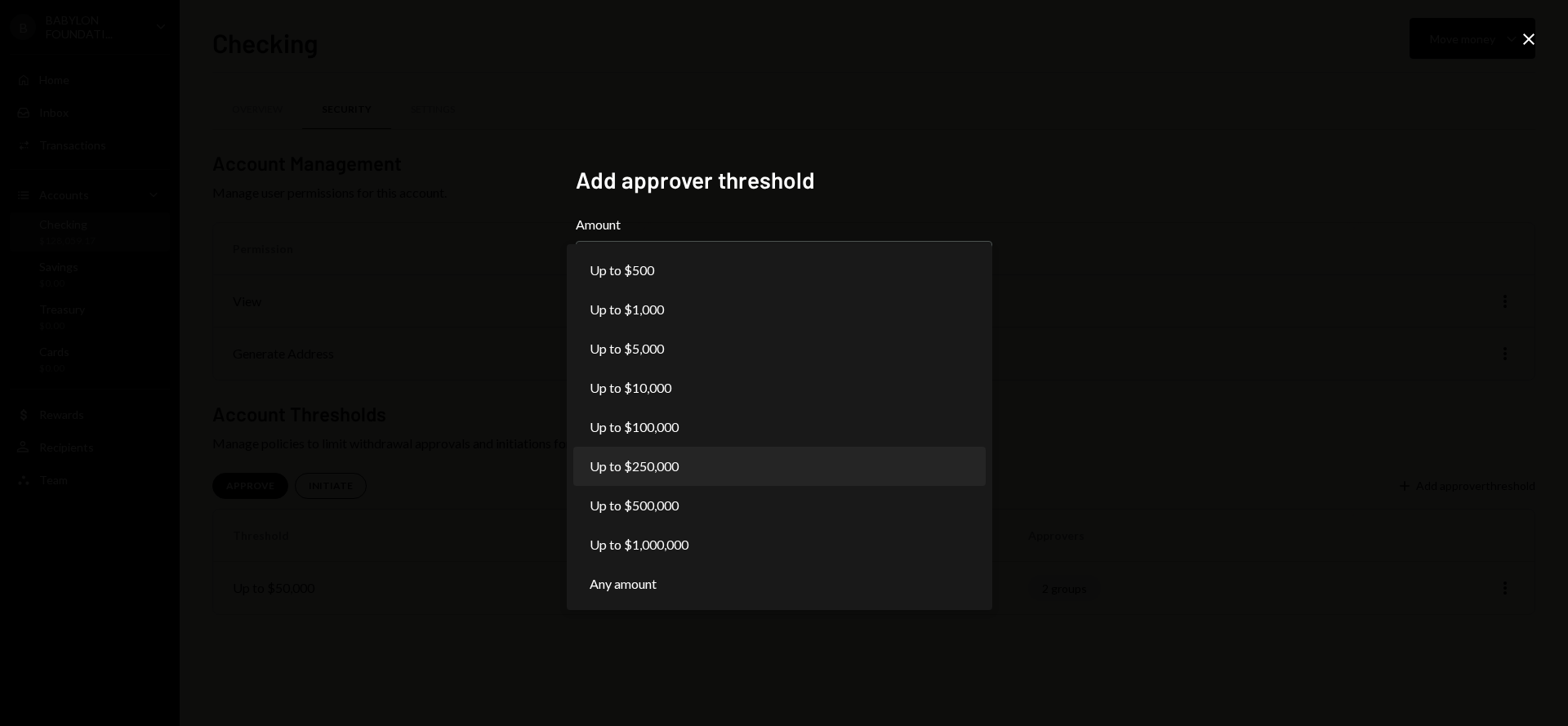
select select "******"
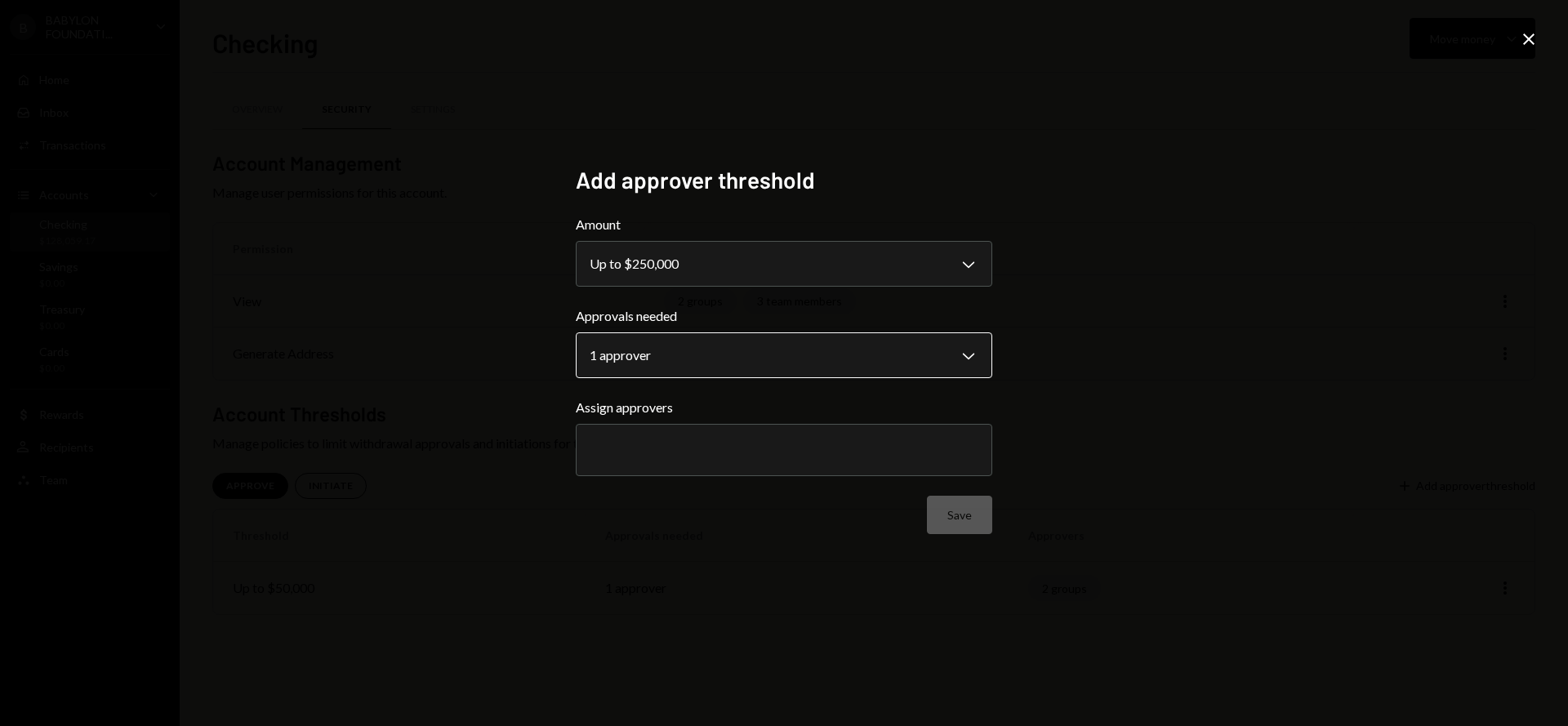
click at [665, 364] on body "**********" at bounding box center [784, 363] width 1568 height 726
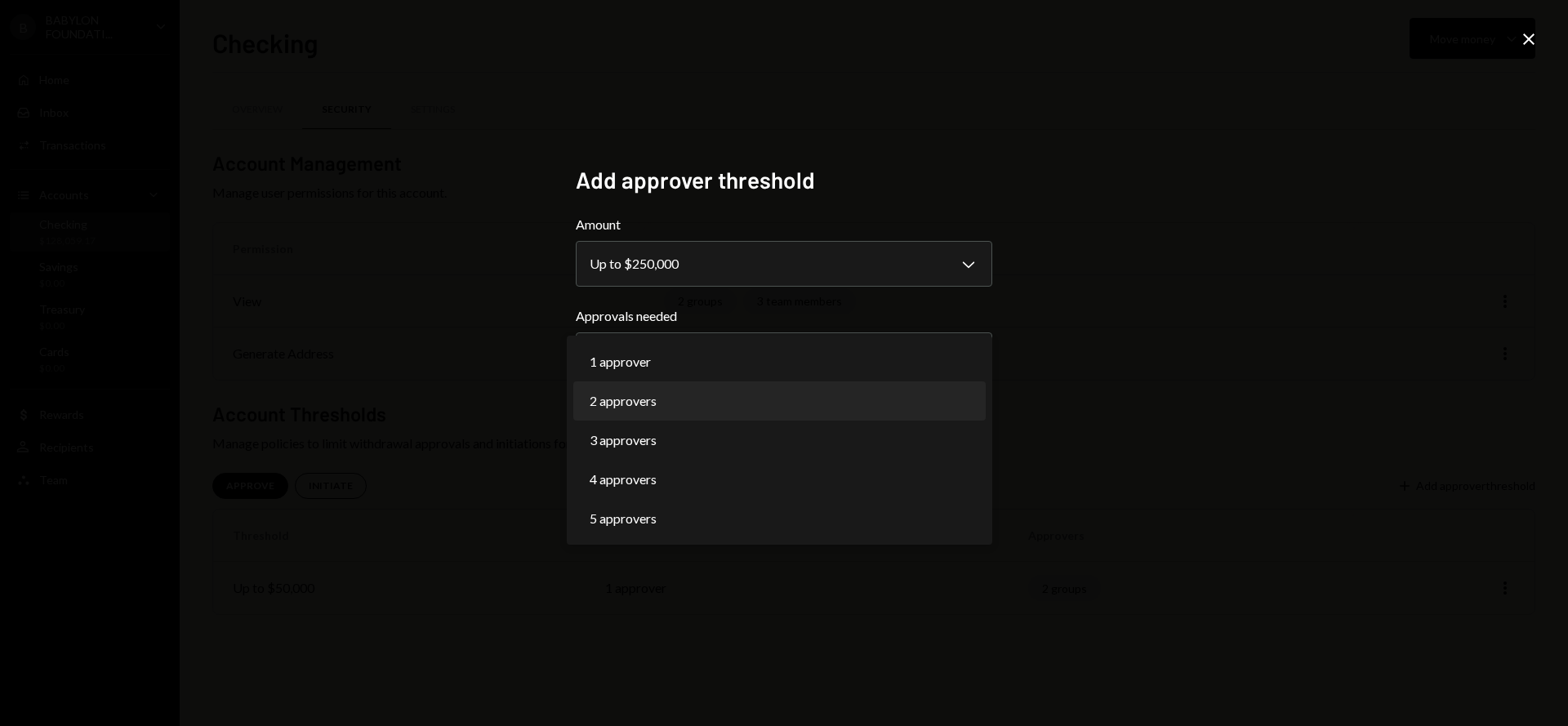
select select "*"
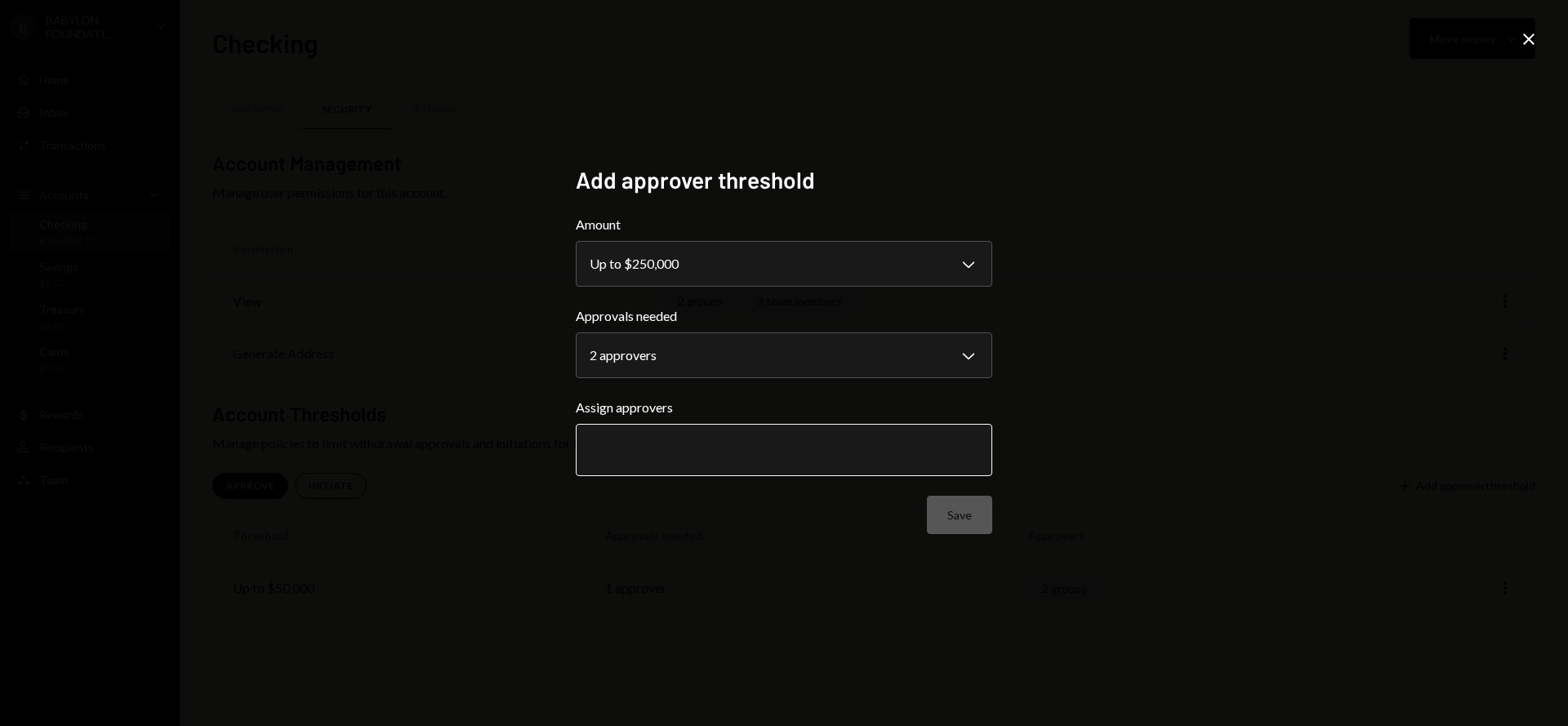
click at [670, 447] on input "text" at bounding box center [784, 451] width 389 height 15
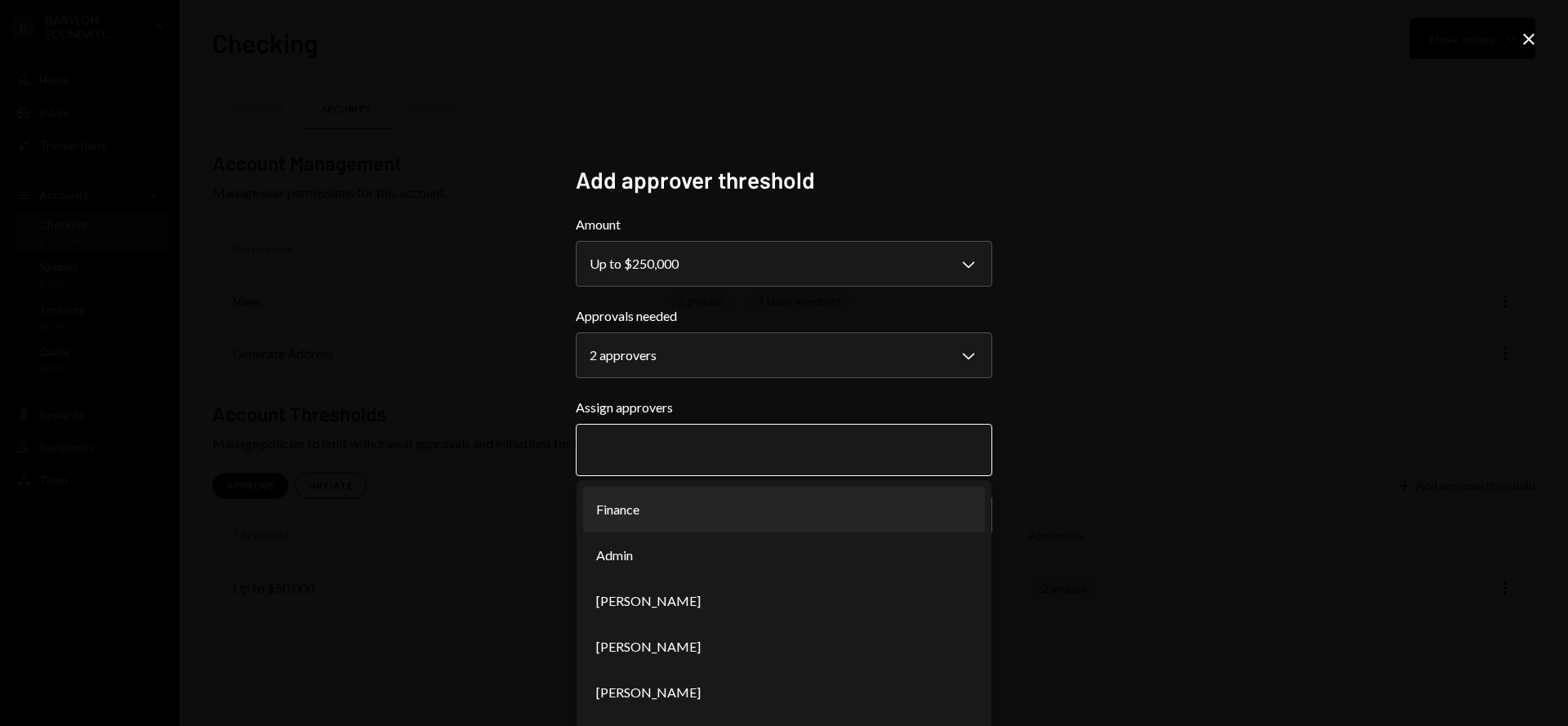
click at [679, 516] on li "Finance" at bounding box center [784, 509] width 402 height 46
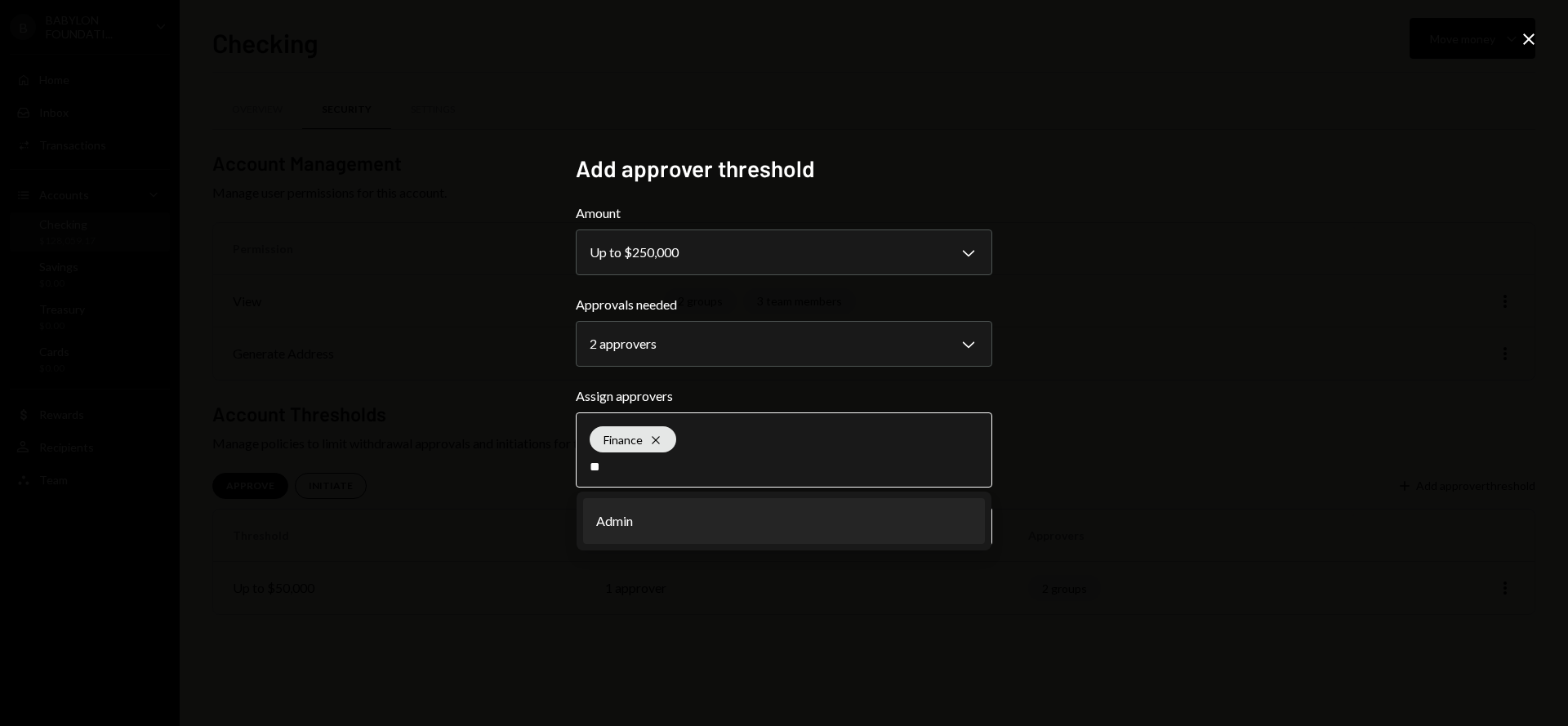
type input "*"
type input "****"
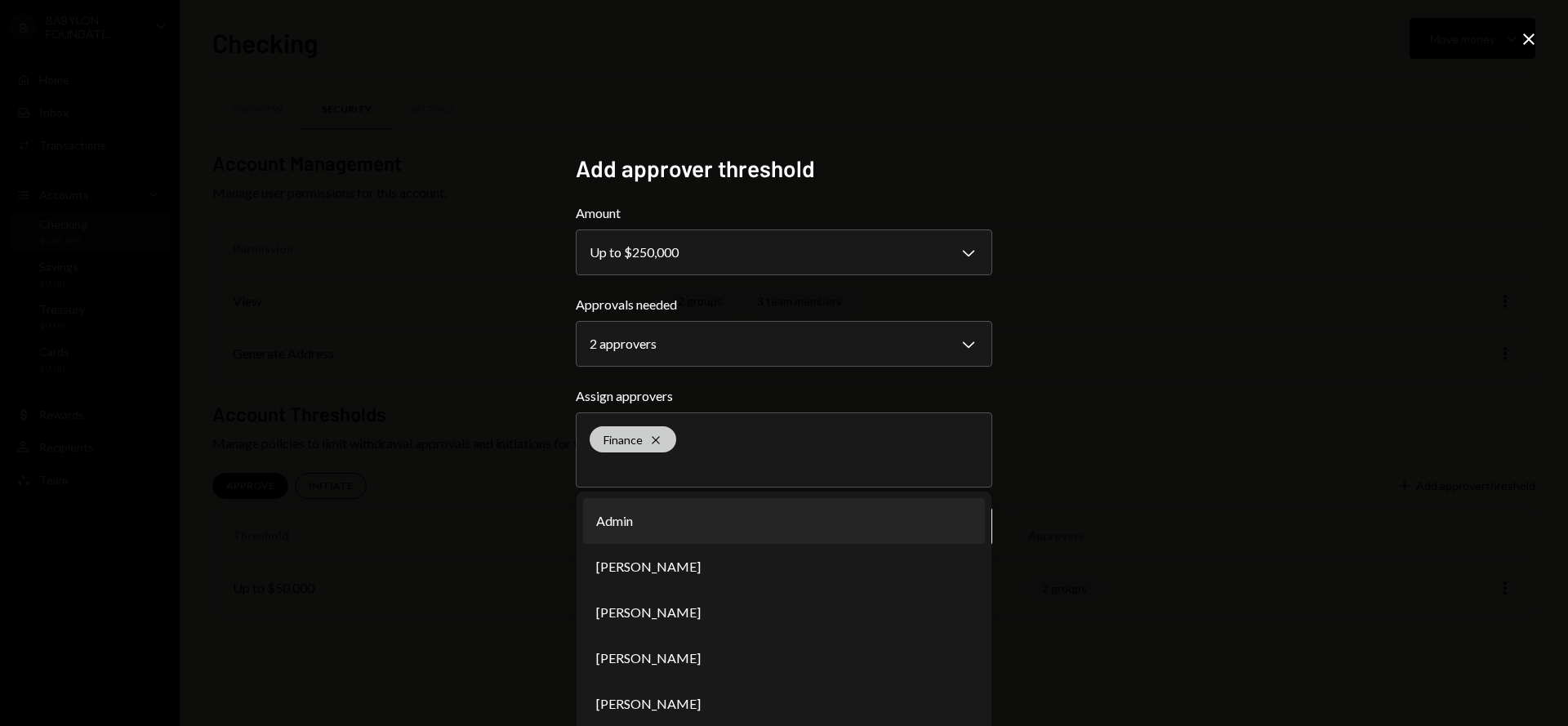
click at [651, 431] on div "Finance Cross" at bounding box center [633, 440] width 86 height 27
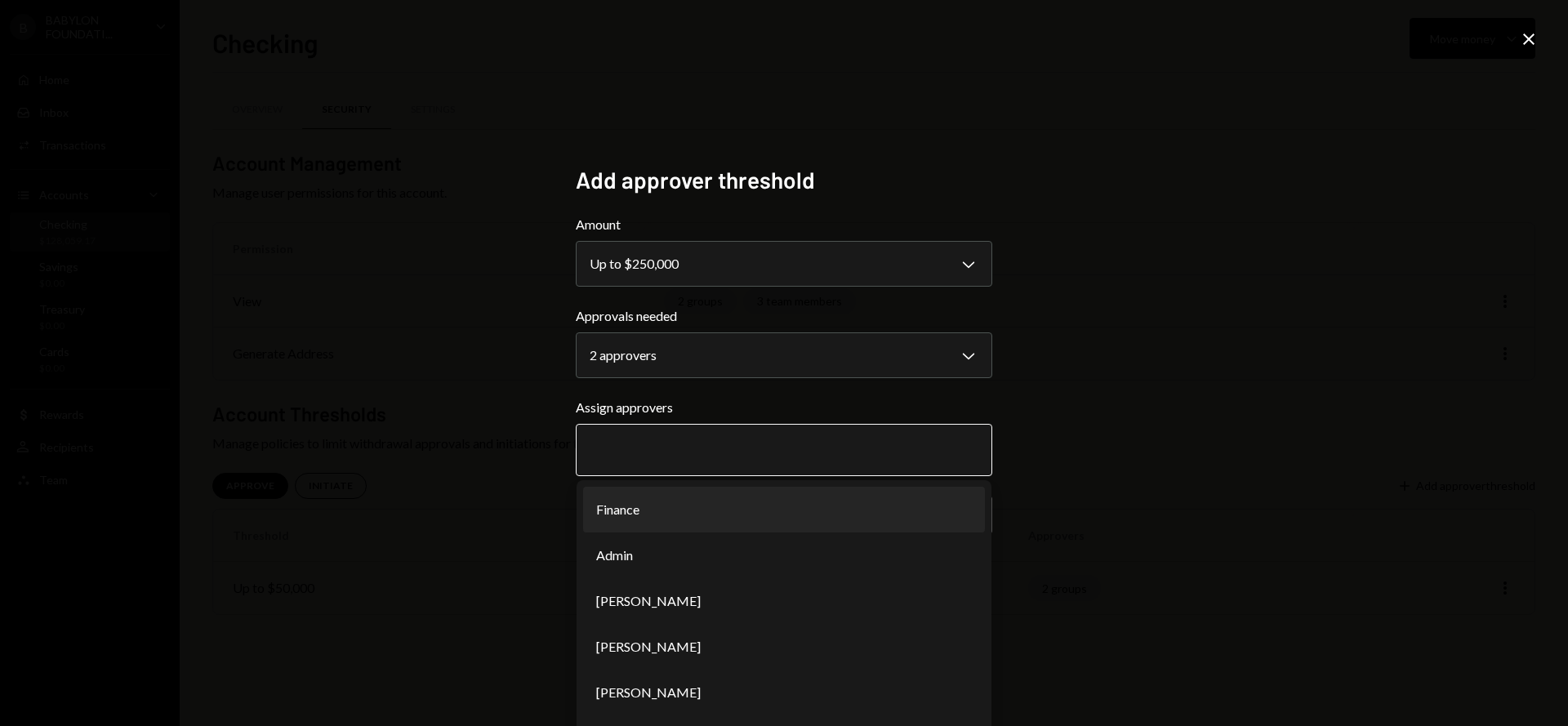
click at [645, 448] on input "text" at bounding box center [784, 451] width 389 height 15
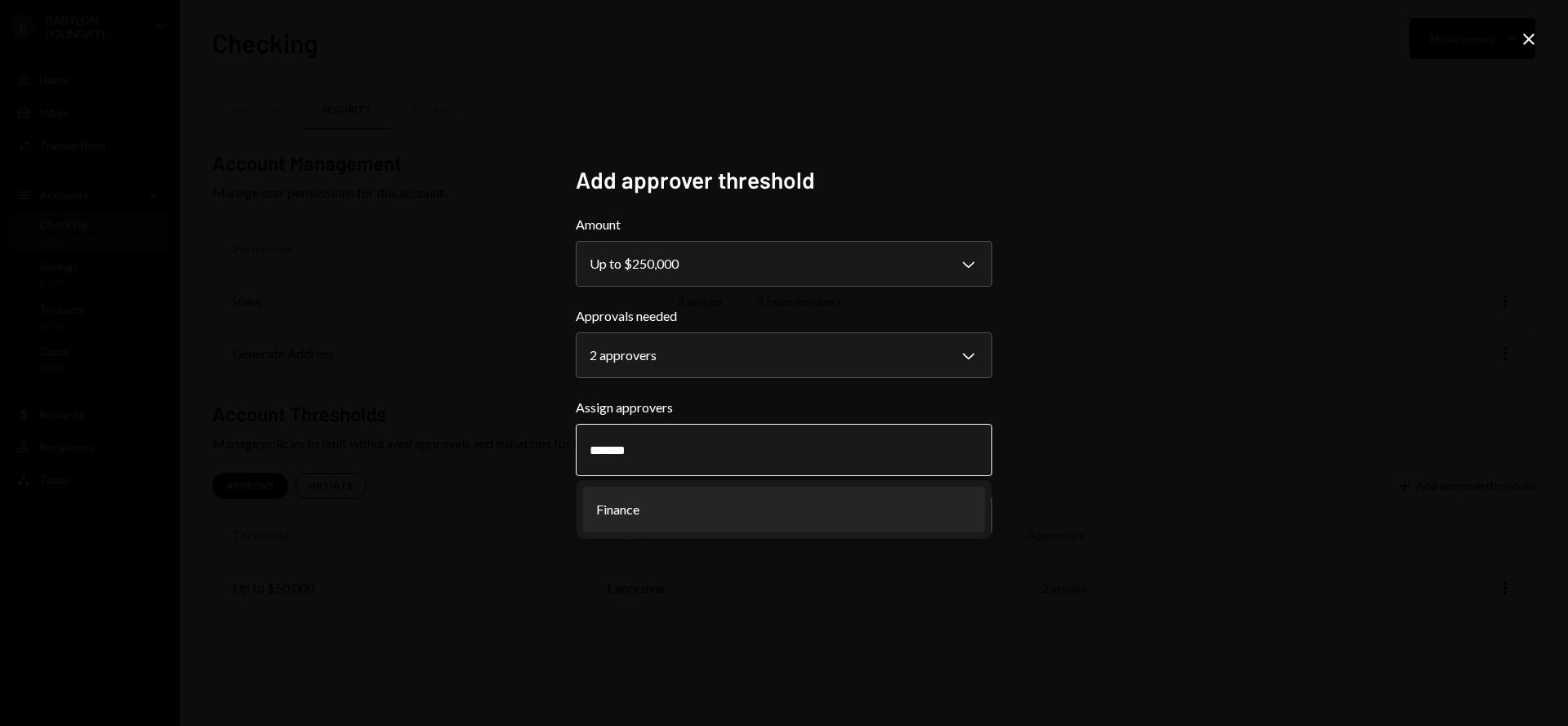
type input "*******"
click at [669, 509] on li "Finance" at bounding box center [784, 509] width 402 height 46
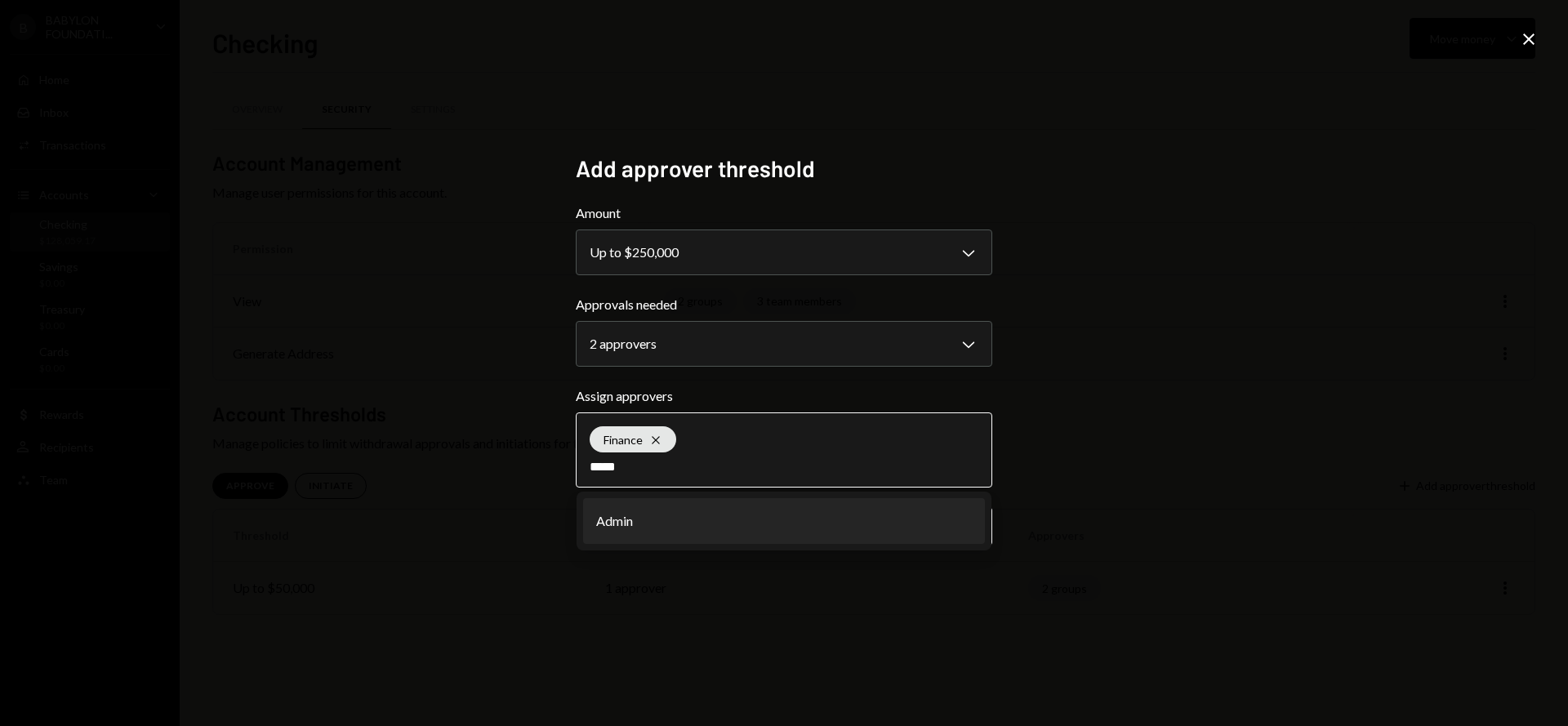
type input "*****"
click at [714, 512] on li "Admin" at bounding box center [784, 521] width 402 height 46
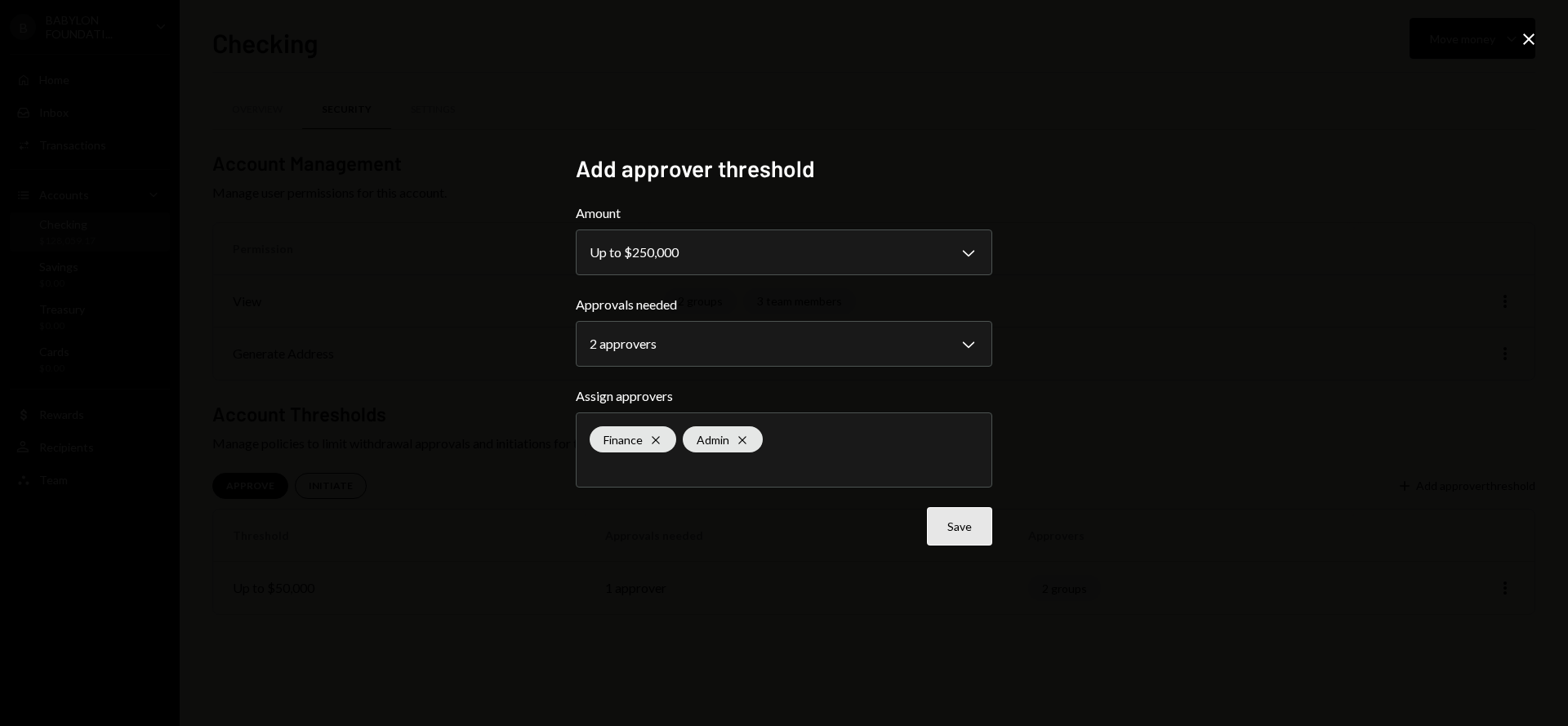
click at [961, 534] on button "Save" at bounding box center [959, 526] width 66 height 38
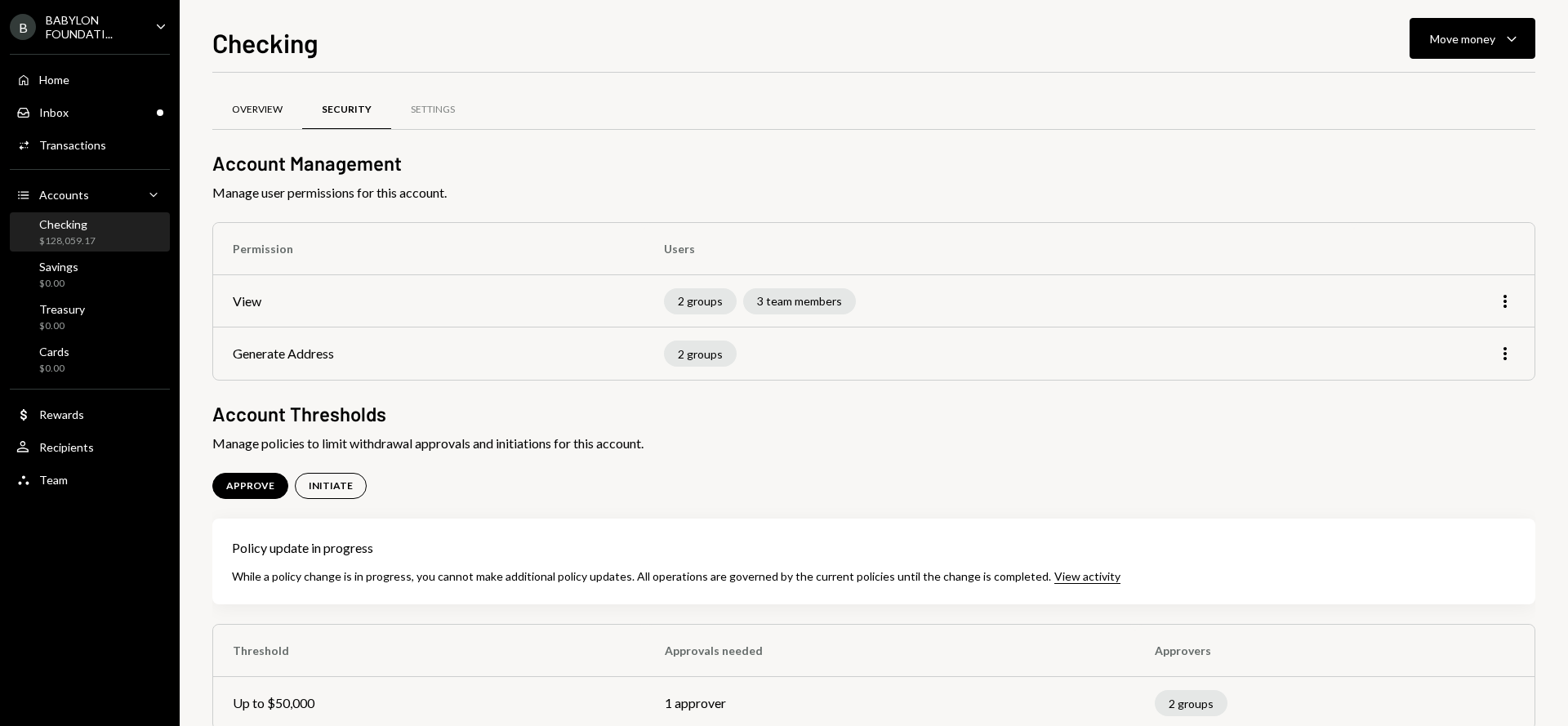
click at [250, 103] on div "Overview" at bounding box center [257, 110] width 51 height 14
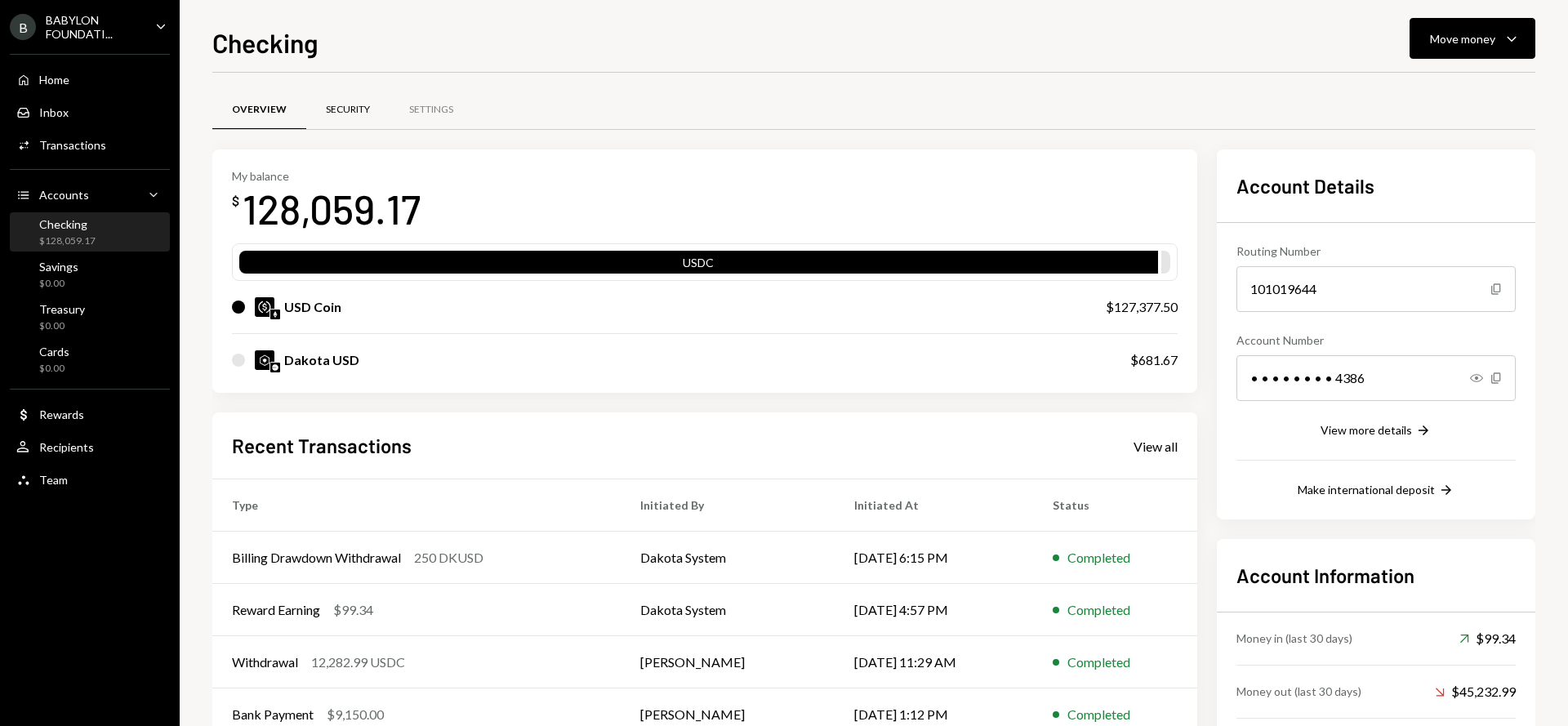
click at [315, 105] on div "Security" at bounding box center [348, 110] width 83 height 39
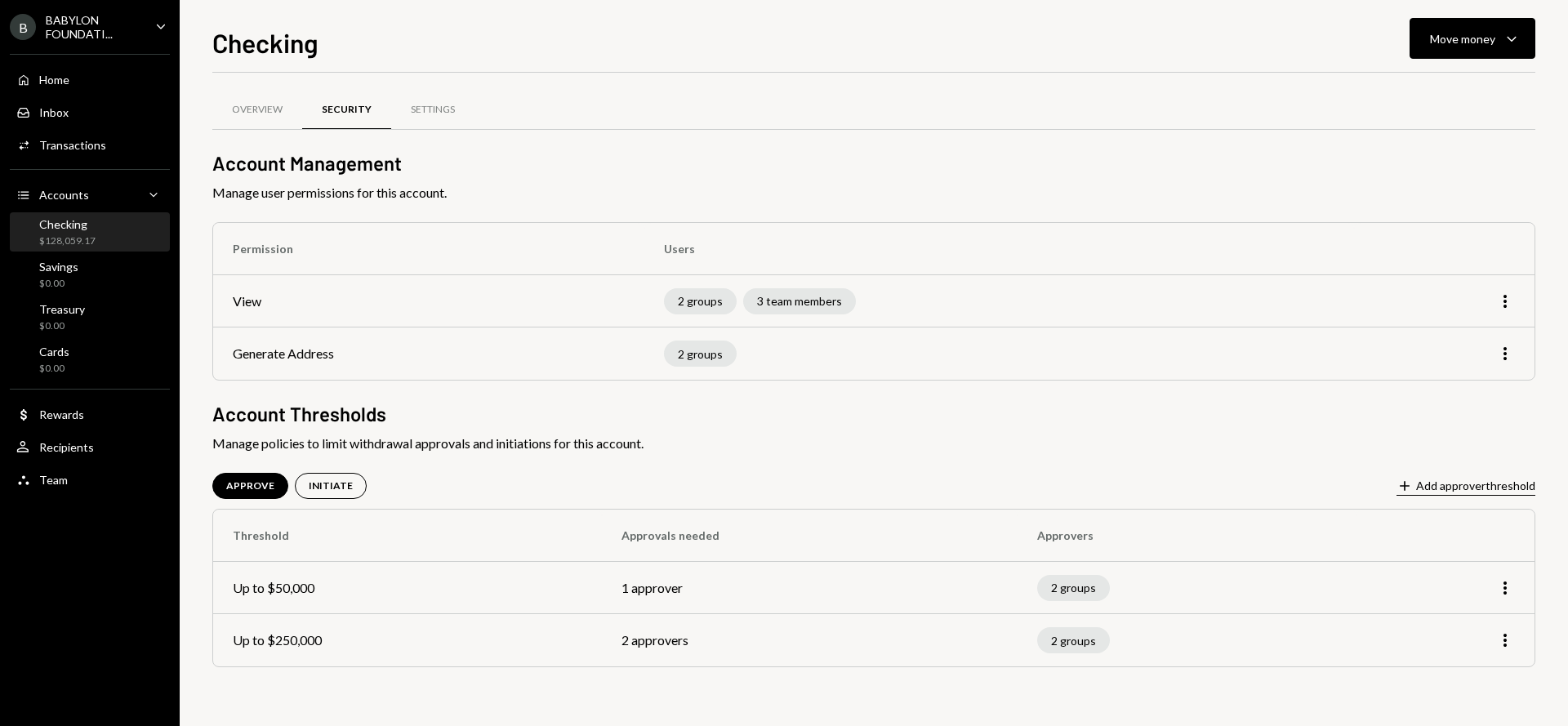
click at [1448, 488] on button "Plus Add approver threshold" at bounding box center [1465, 487] width 139 height 18
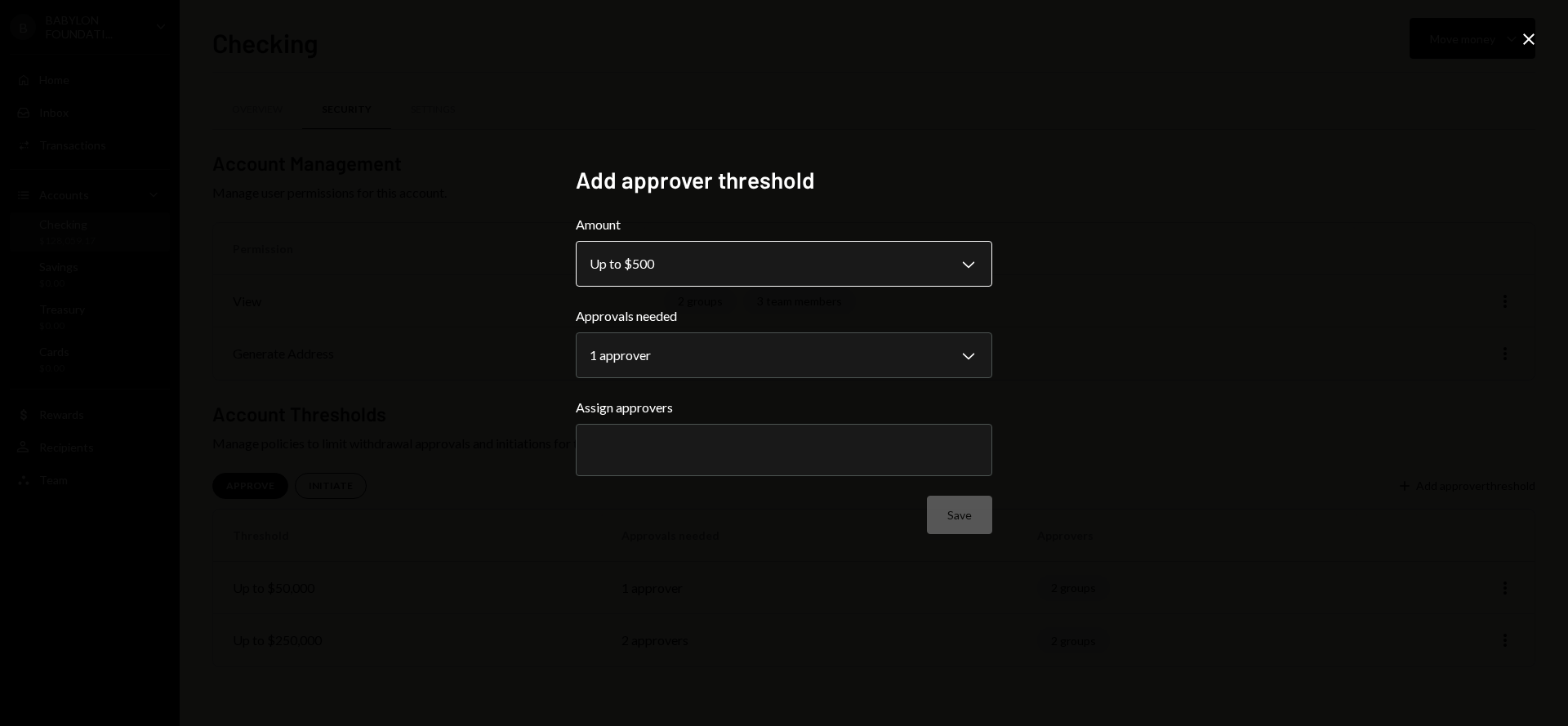
click at [655, 264] on body "**********" at bounding box center [784, 363] width 1568 height 726
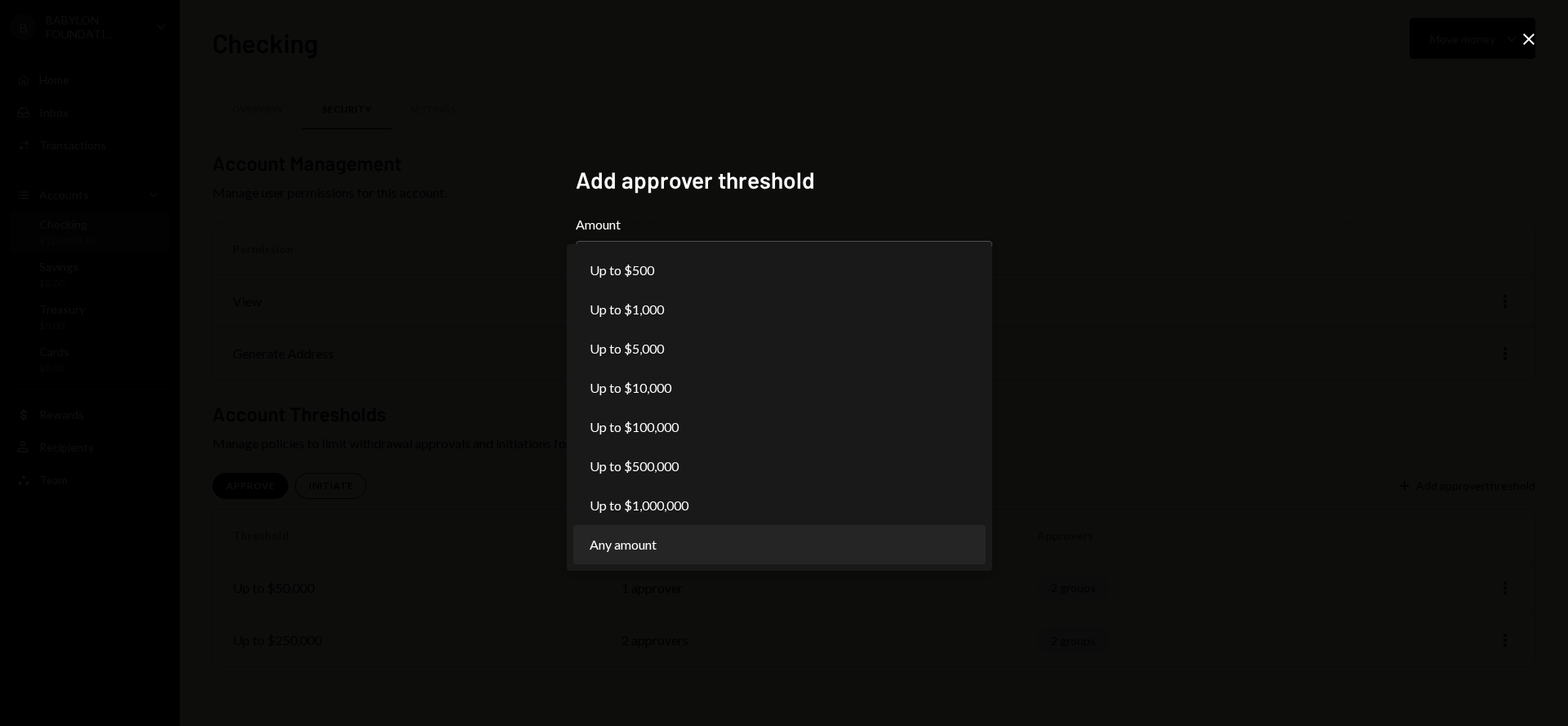
select select "***"
click at [684, 261] on body "**********" at bounding box center [784, 363] width 1568 height 726
click at [1047, 428] on div "**********" at bounding box center [784, 363] width 1568 height 726
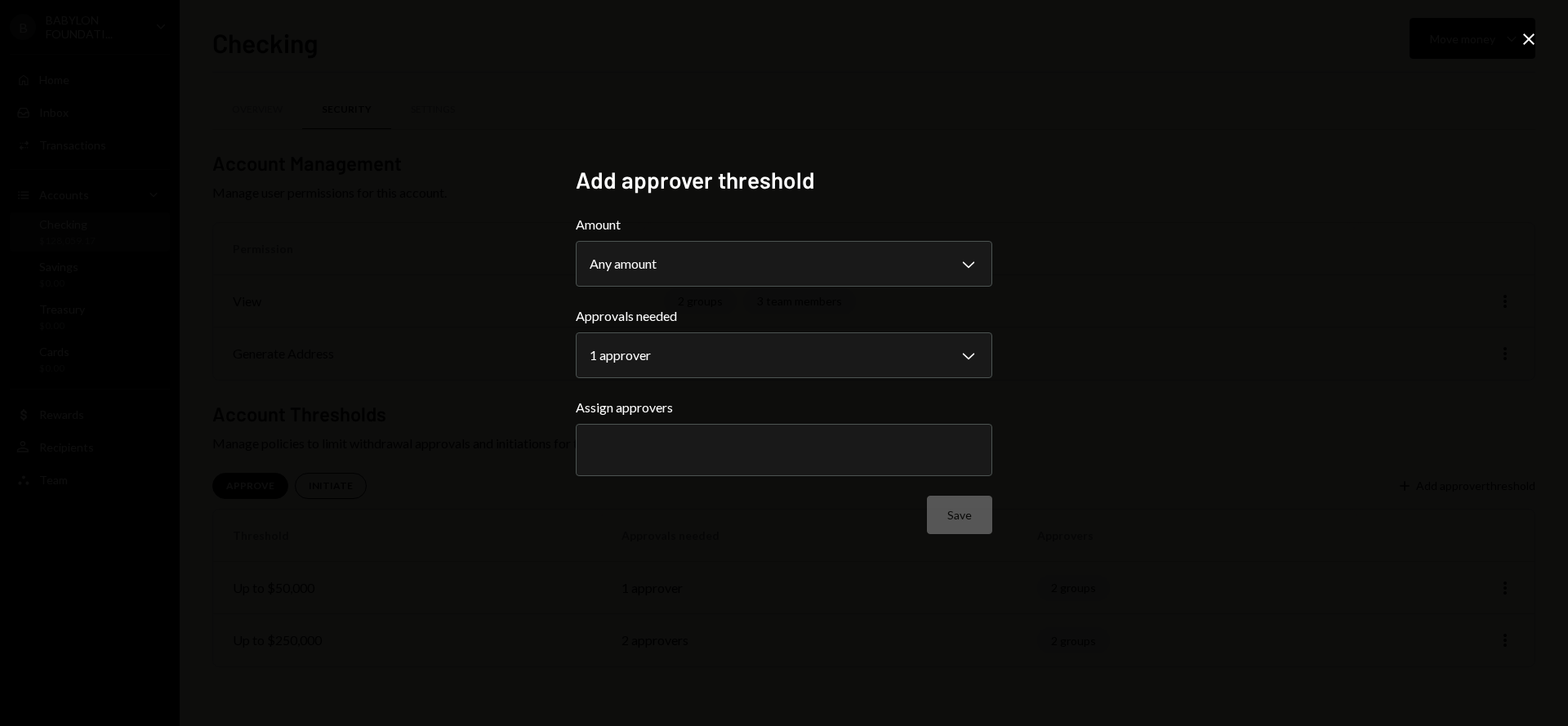
click at [1531, 43] on icon "Close" at bounding box center [1529, 39] width 20 height 20
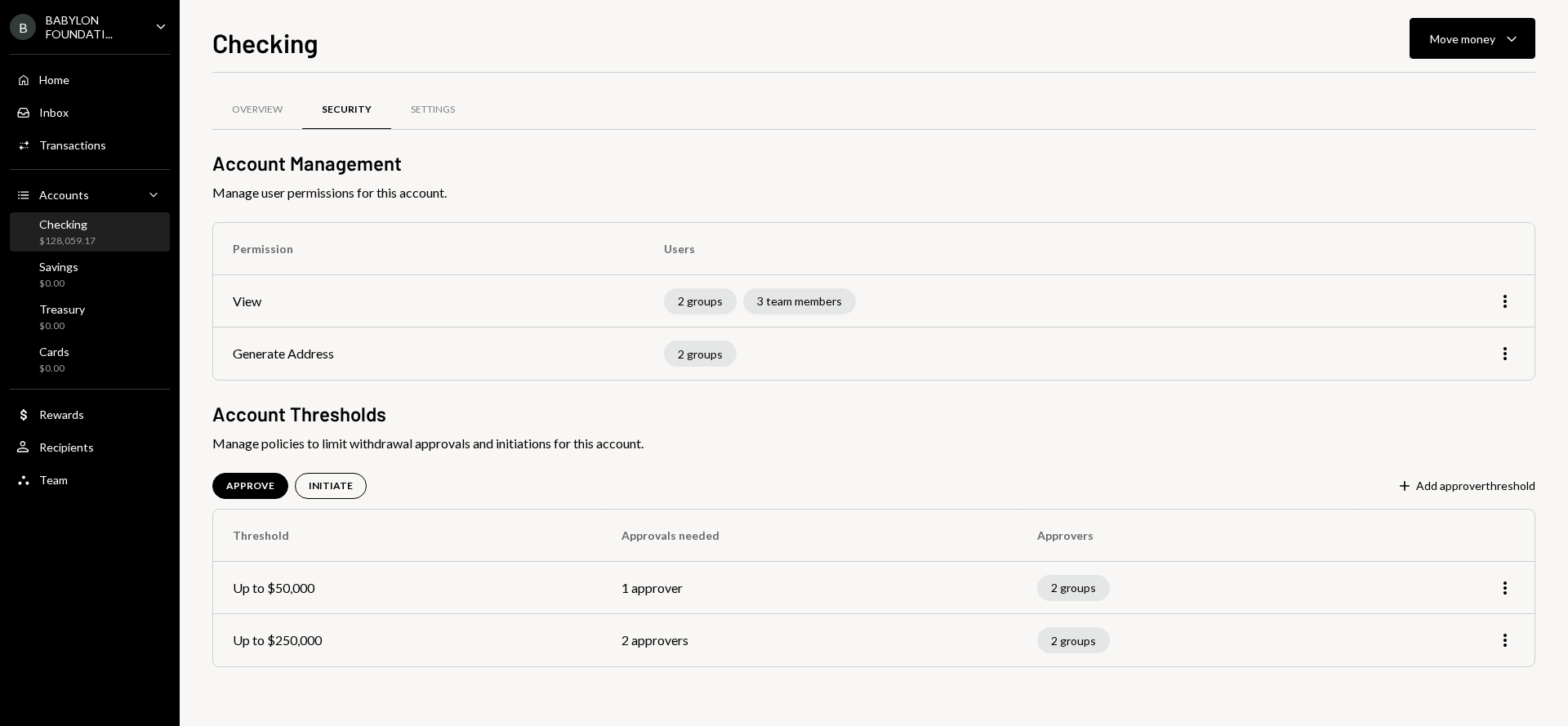
click at [86, 28] on div "BABYLON FOUNDATI..." at bounding box center [94, 27] width 96 height 27
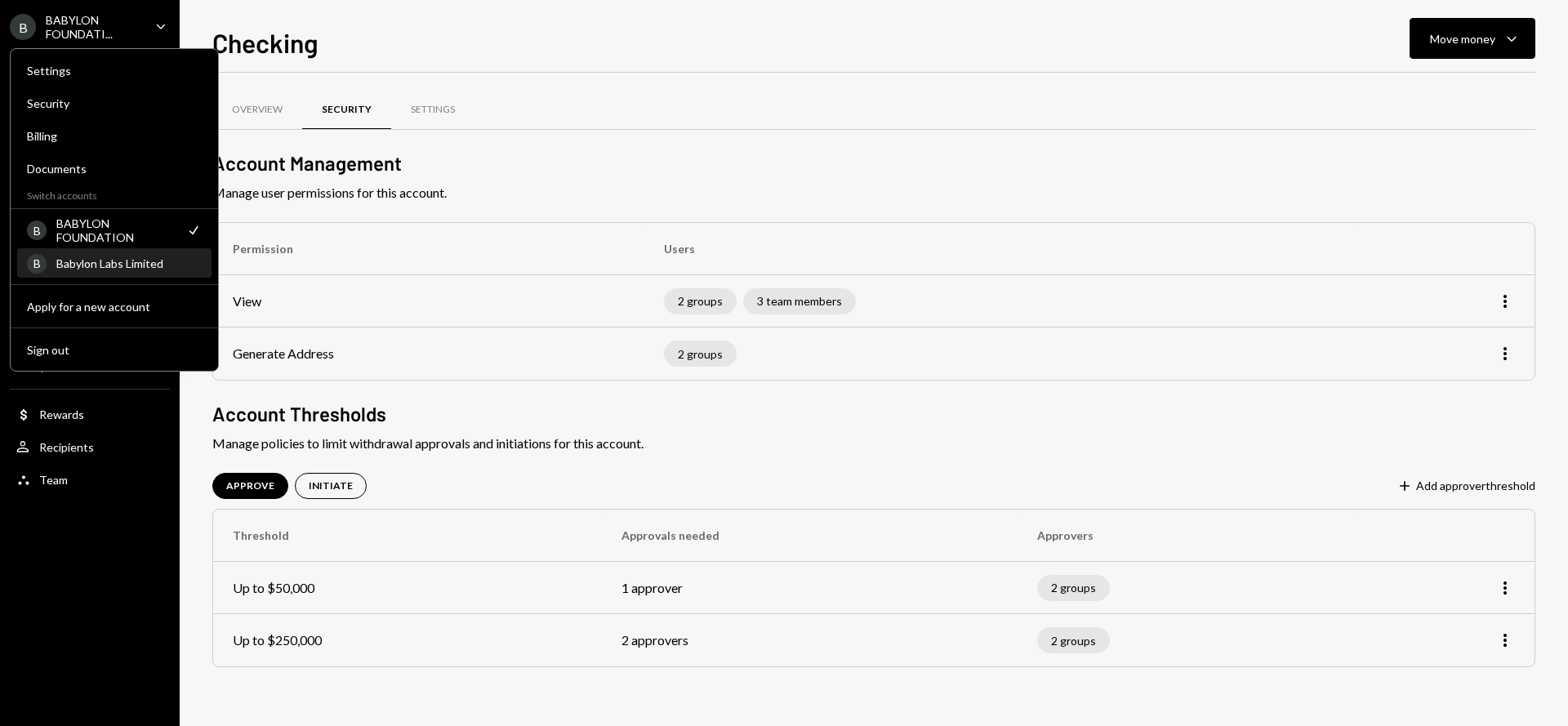
click at [127, 271] on div "B Babylon Labs Limited" at bounding box center [114, 263] width 175 height 27
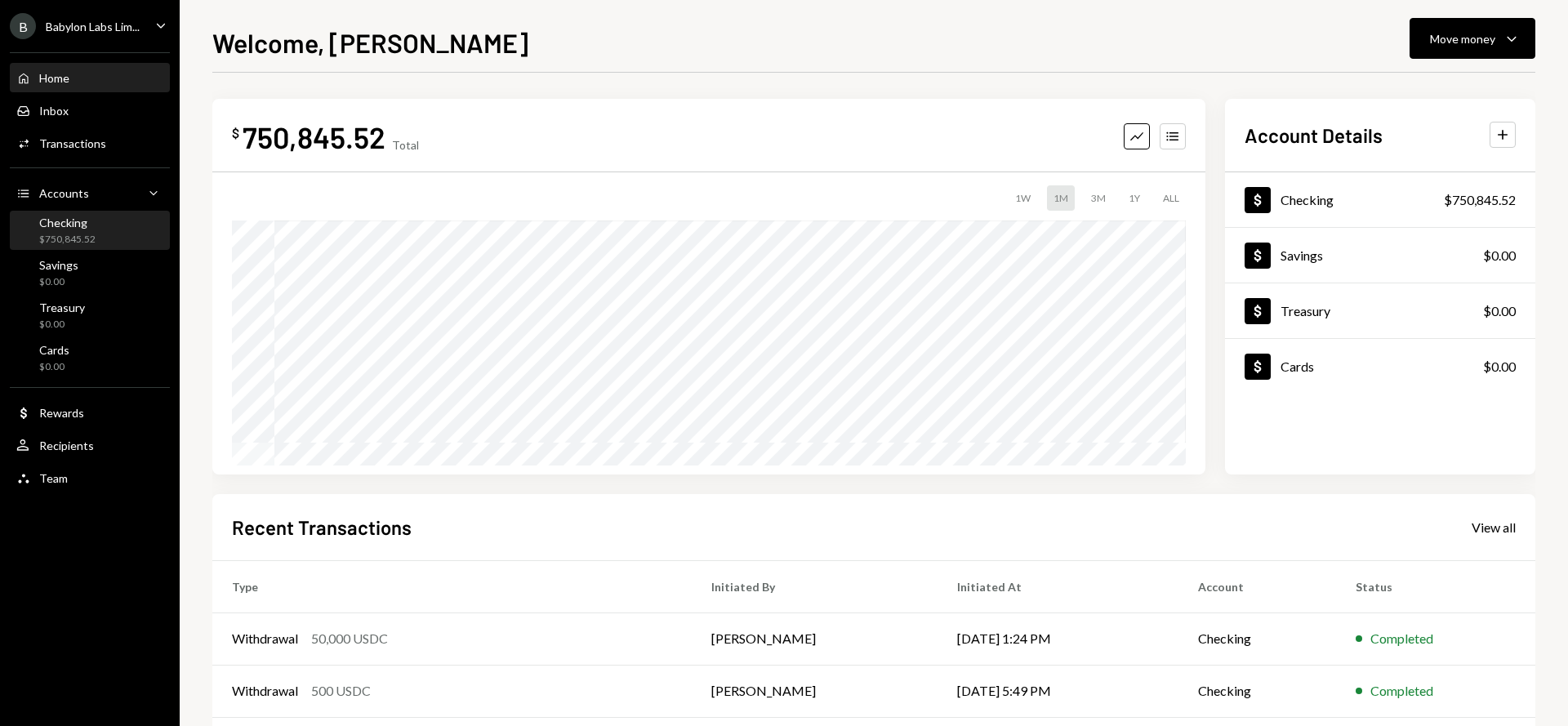
click at [104, 228] on div "Checking $750,845.52" at bounding box center [90, 231] width 147 height 31
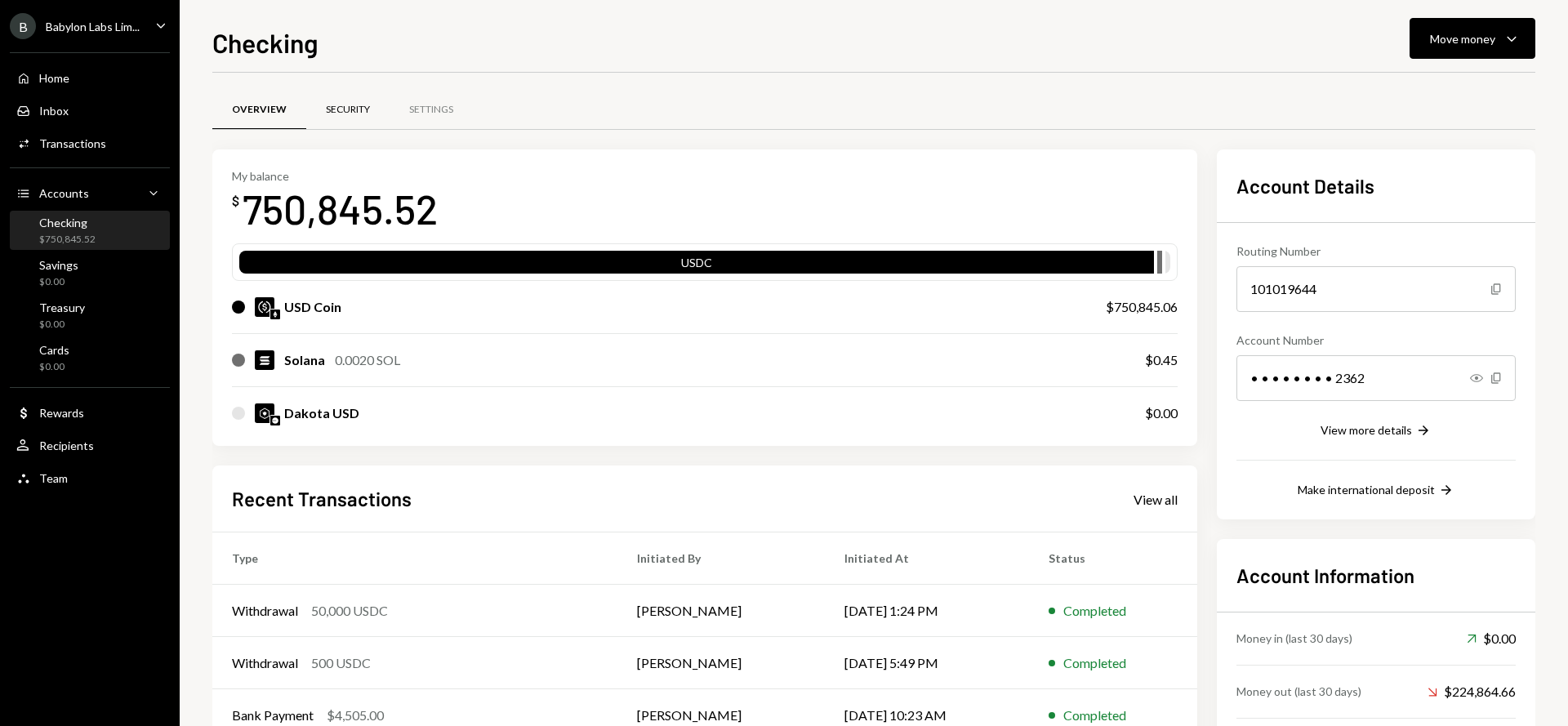
click at [334, 103] on div "Security" at bounding box center [348, 110] width 44 height 14
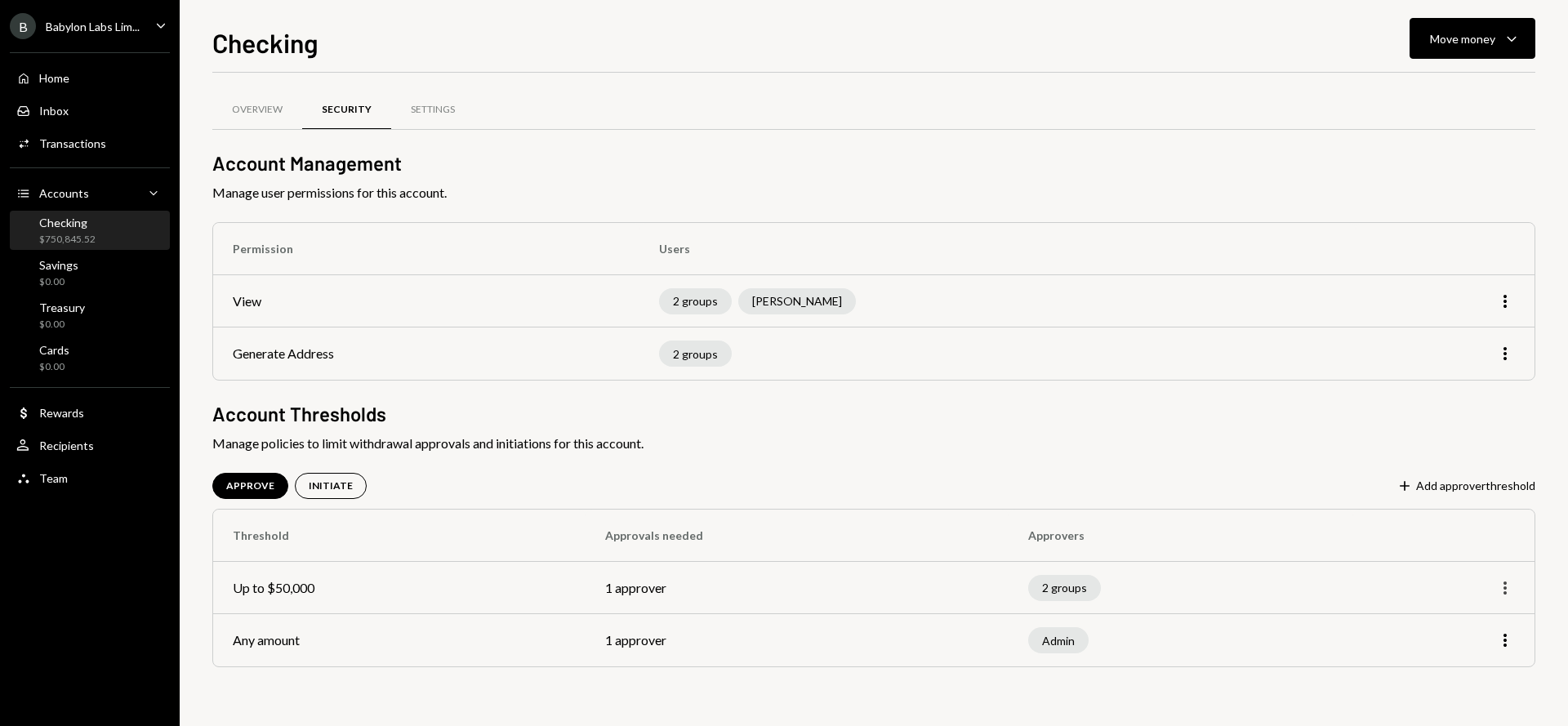
click at [1503, 590] on icon "More" at bounding box center [1506, 588] width 20 height 20
click at [888, 409] on h2 "Account Thresholds" at bounding box center [874, 413] width 1323 height 27
click at [1502, 305] on icon "More" at bounding box center [1506, 301] width 20 height 20
click at [1456, 334] on div "Edit" at bounding box center [1468, 336] width 81 height 28
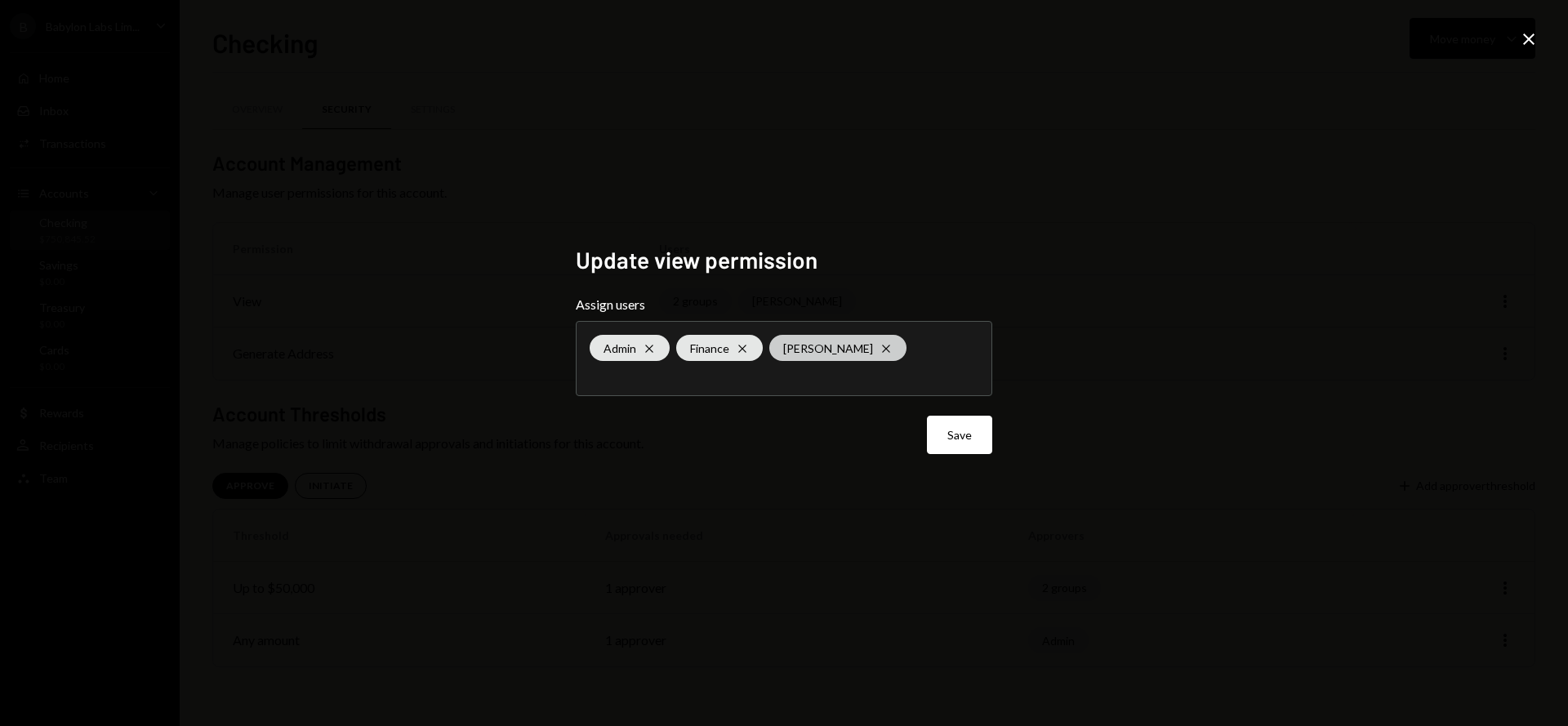
click at [882, 348] on icon at bounding box center [885, 348] width 7 height 7
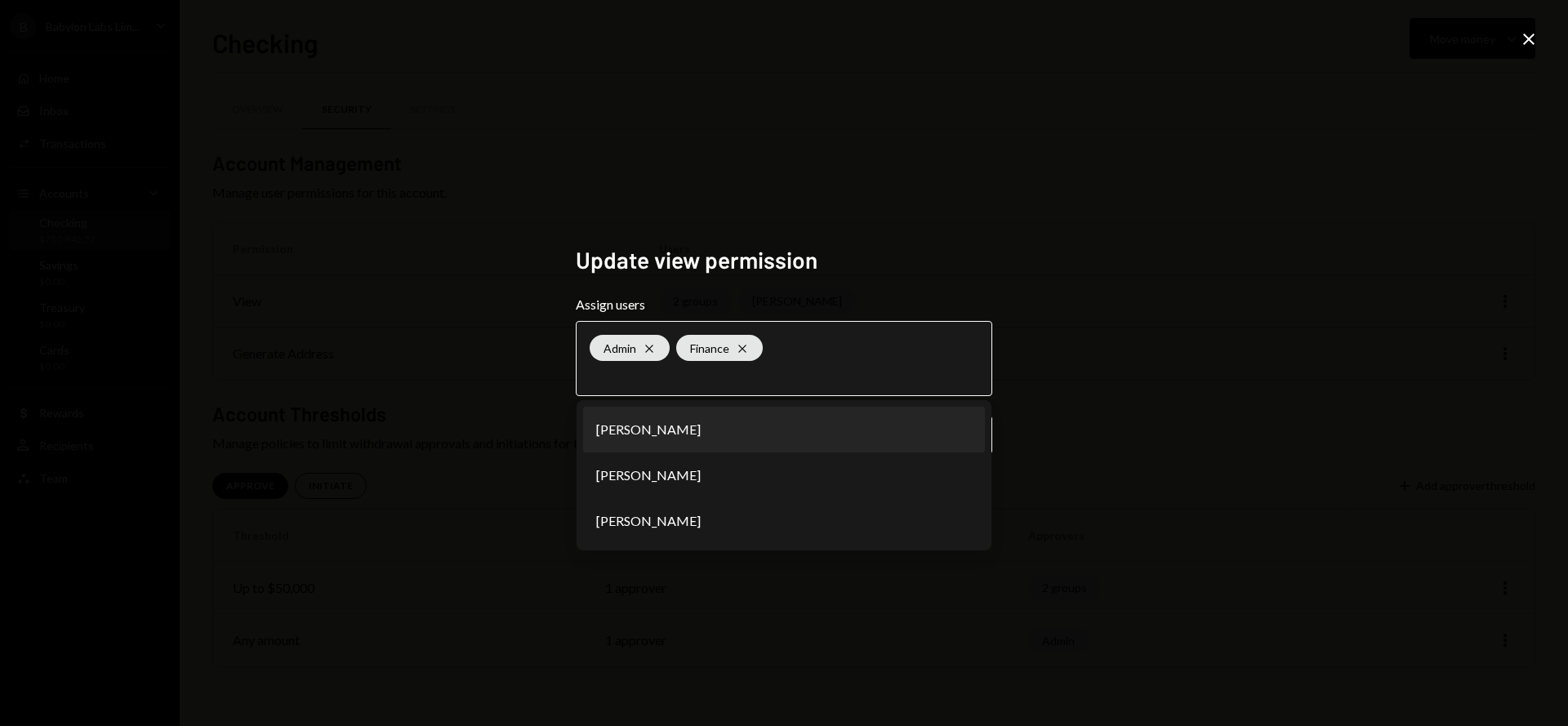
click at [720, 436] on li "[PERSON_NAME]" at bounding box center [784, 429] width 402 height 46
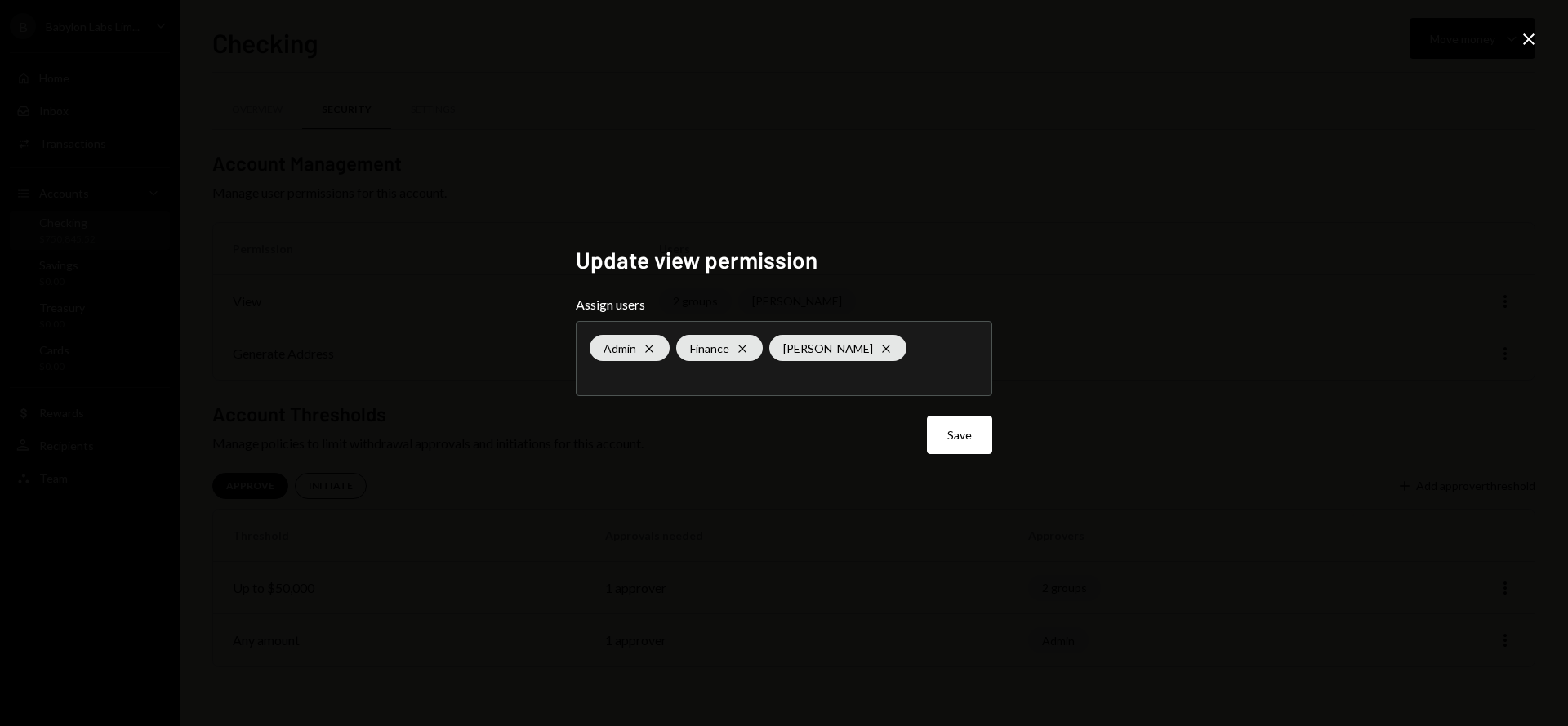
click at [1529, 40] on icon "Close" at bounding box center [1529, 39] width 20 height 20
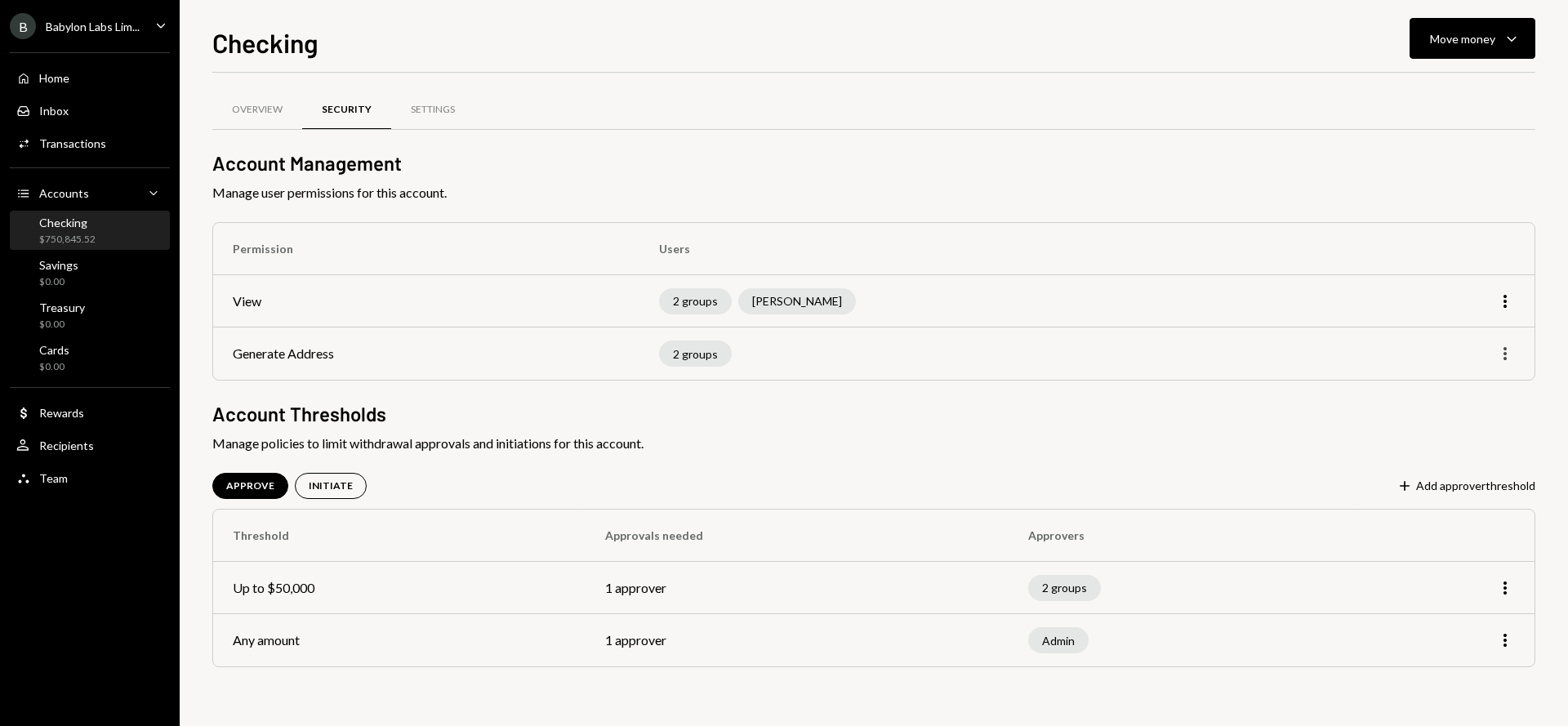
click at [1507, 359] on icon "More" at bounding box center [1506, 353] width 20 height 20
click at [1457, 389] on div "Edit" at bounding box center [1468, 388] width 81 height 28
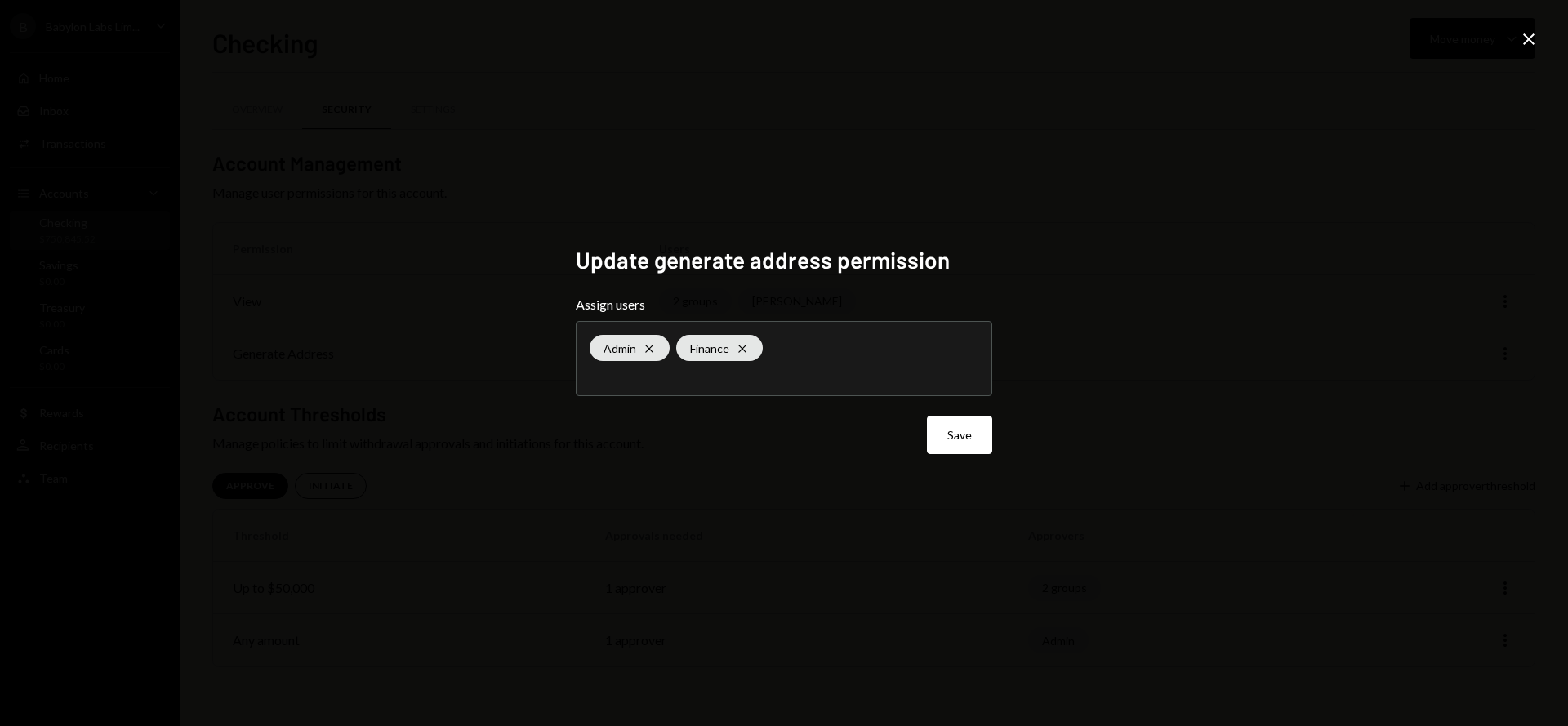
click at [1536, 36] on icon "Close" at bounding box center [1529, 39] width 20 height 20
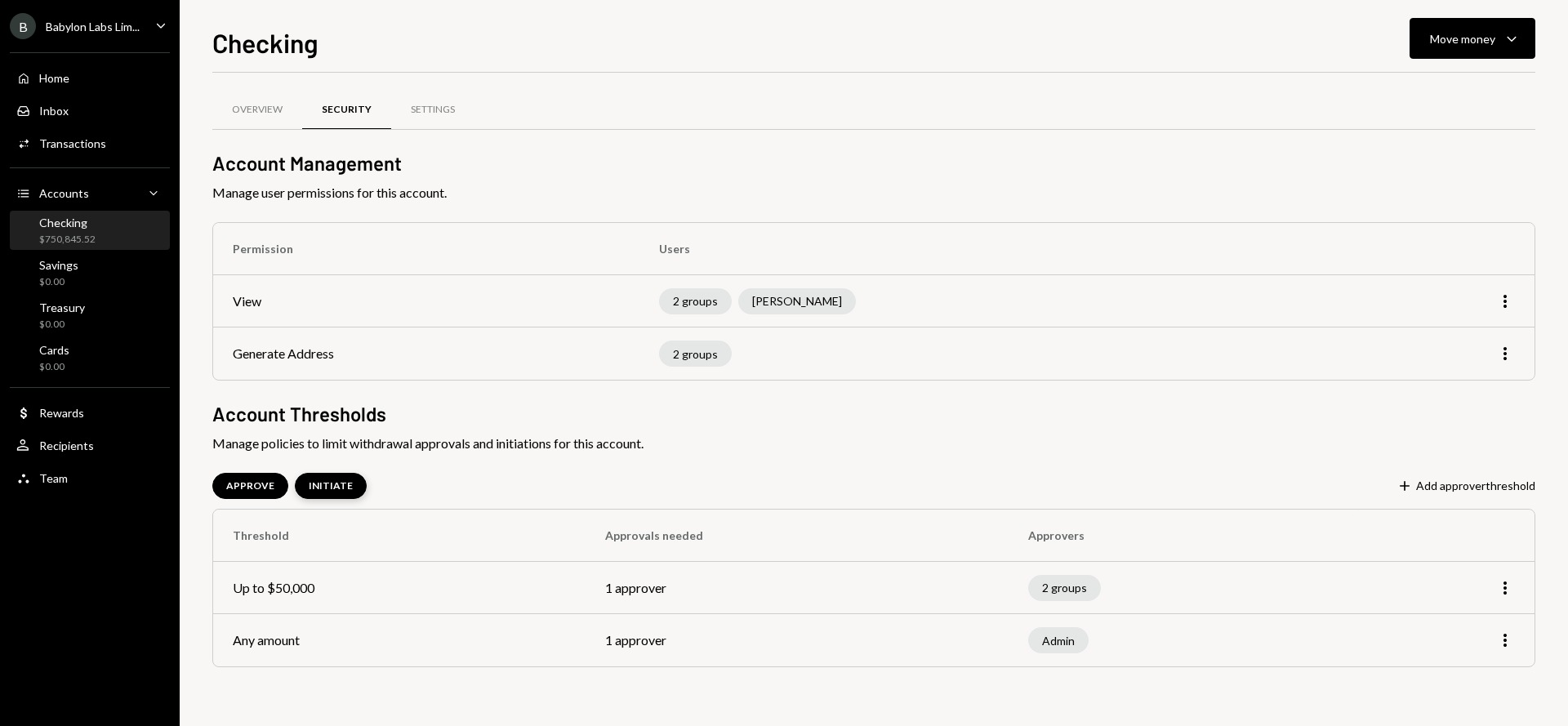
click at [334, 490] on div "INITIATE" at bounding box center [330, 486] width 44 height 14
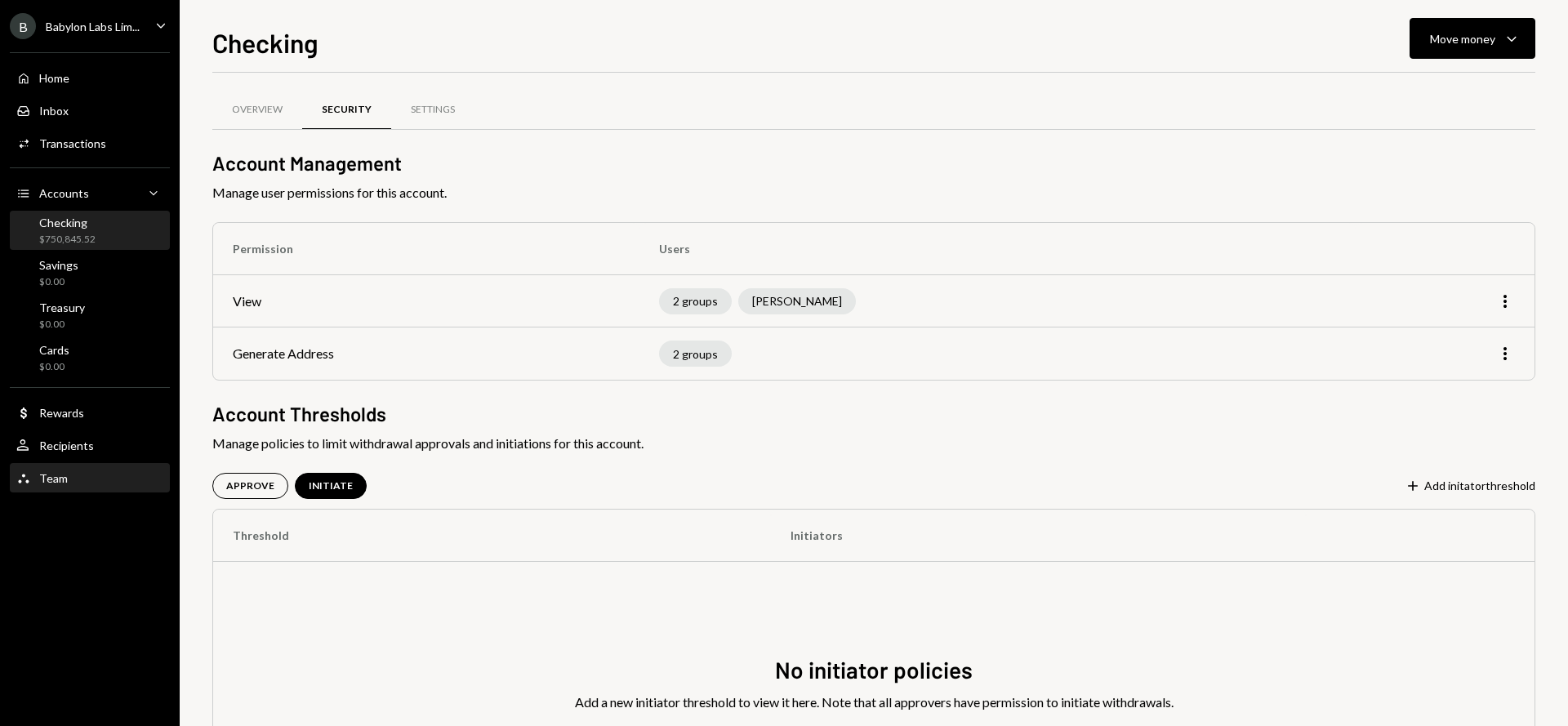
click at [108, 479] on div "Team Team" at bounding box center [90, 479] width 147 height 15
